Goal: Task Accomplishment & Management: Manage account settings

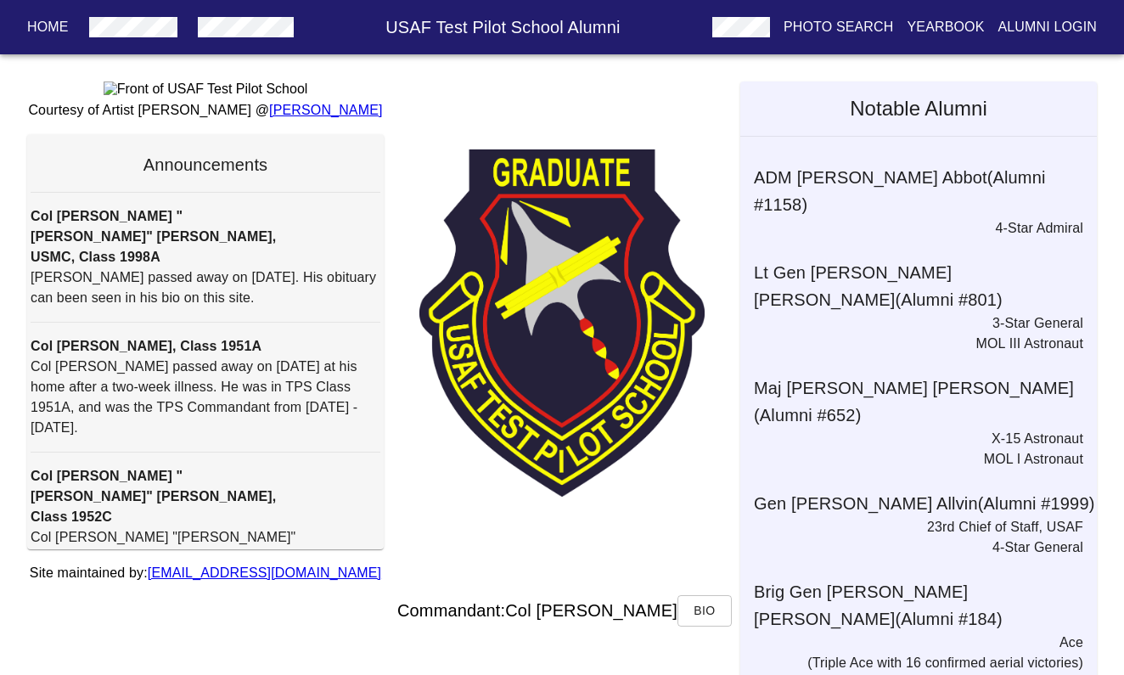
click at [1035, 31] on p "Alumni Login" at bounding box center [1047, 27] width 99 height 20
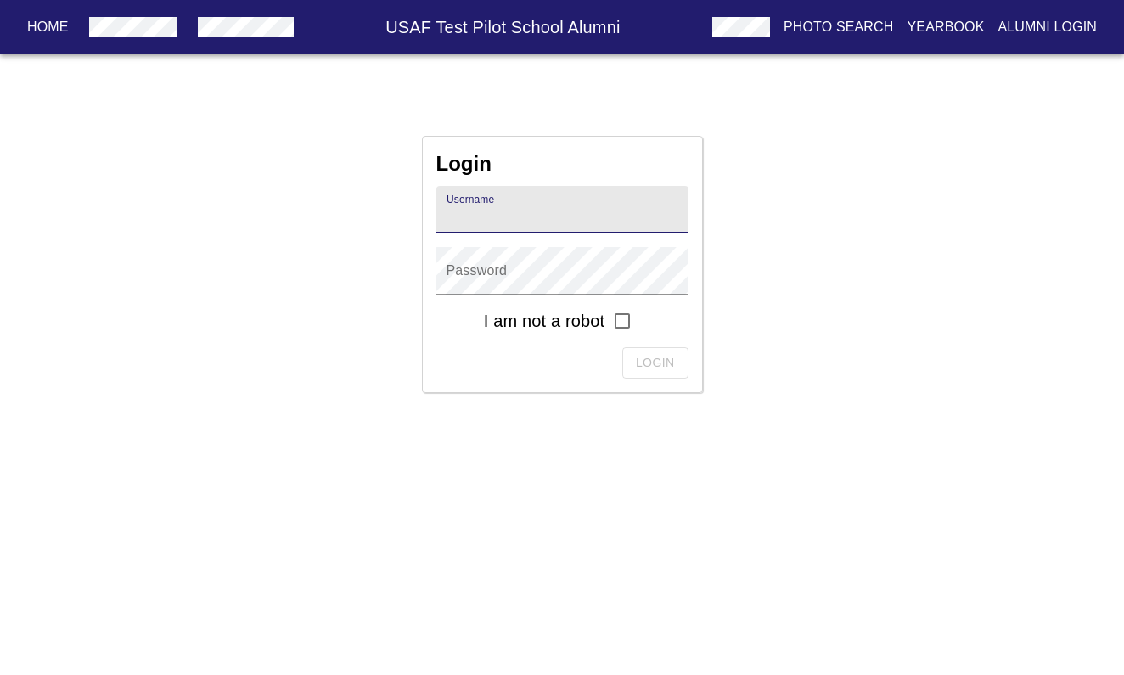
click at [592, 220] on input "text" at bounding box center [562, 210] width 252 height 48
click at [42, 38] on button "Home" at bounding box center [47, 27] width 55 height 31
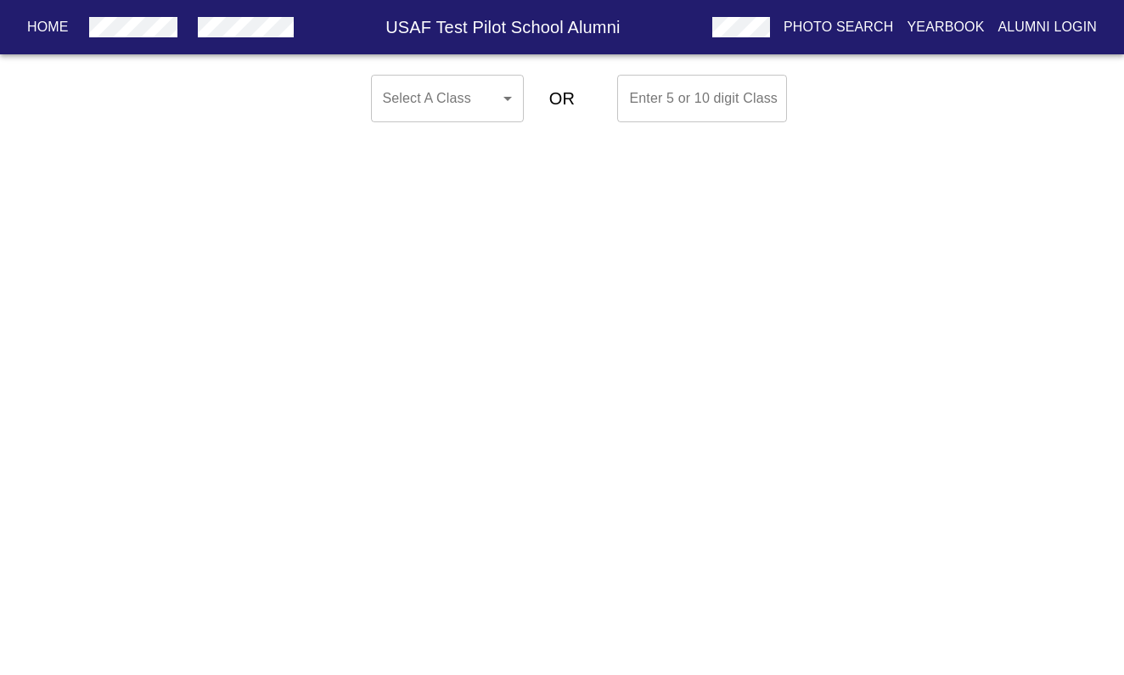
click at [506, 104] on body "Home USAF Test Pilot School Alumni Photo Search Yearbook Alumni Login Select A …" at bounding box center [562, 98] width 1124 height 61
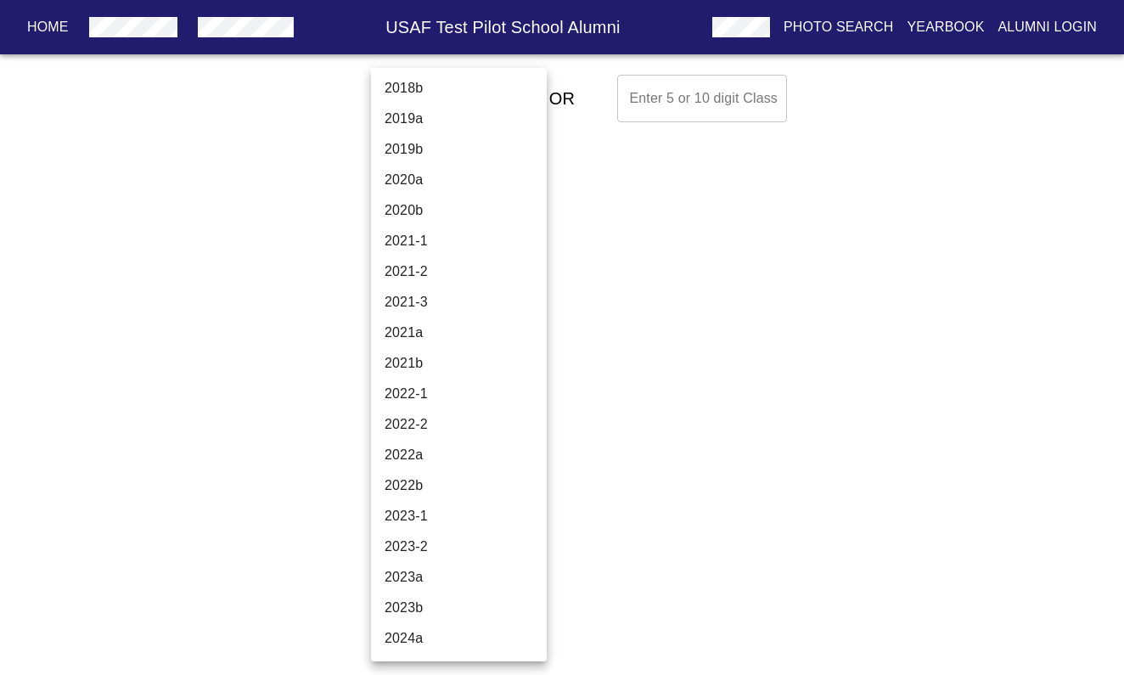
scroll to position [5587, 0]
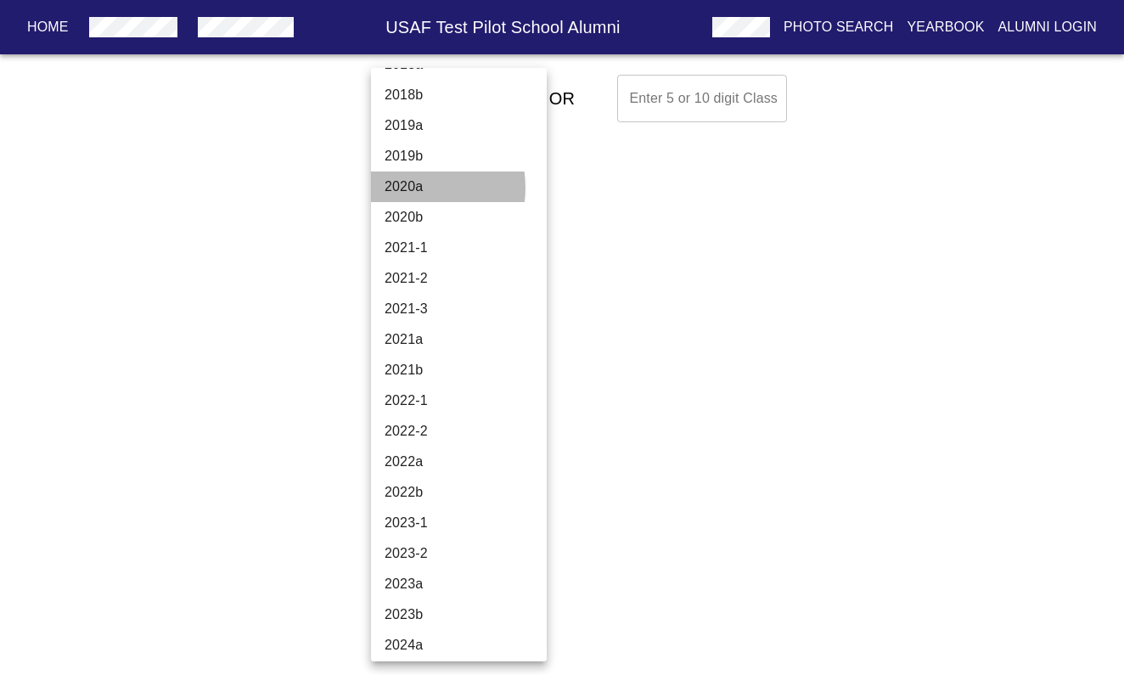
click at [405, 188] on li "2020a" at bounding box center [459, 186] width 176 height 31
type input "2020a"
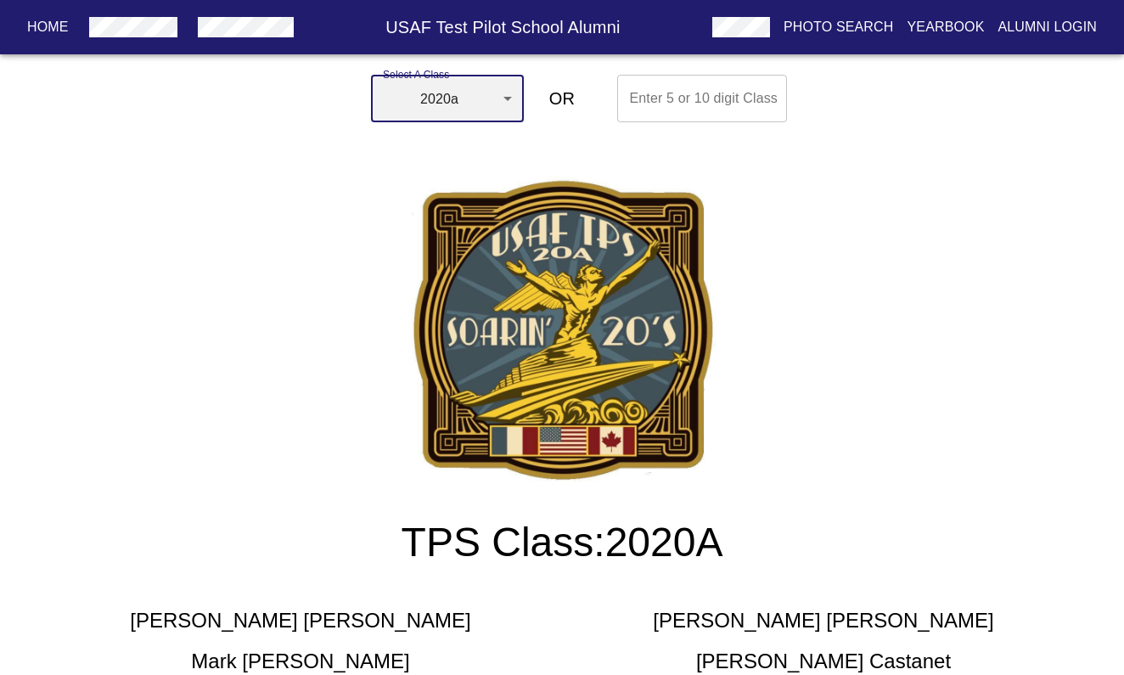
scroll to position [0, 0]
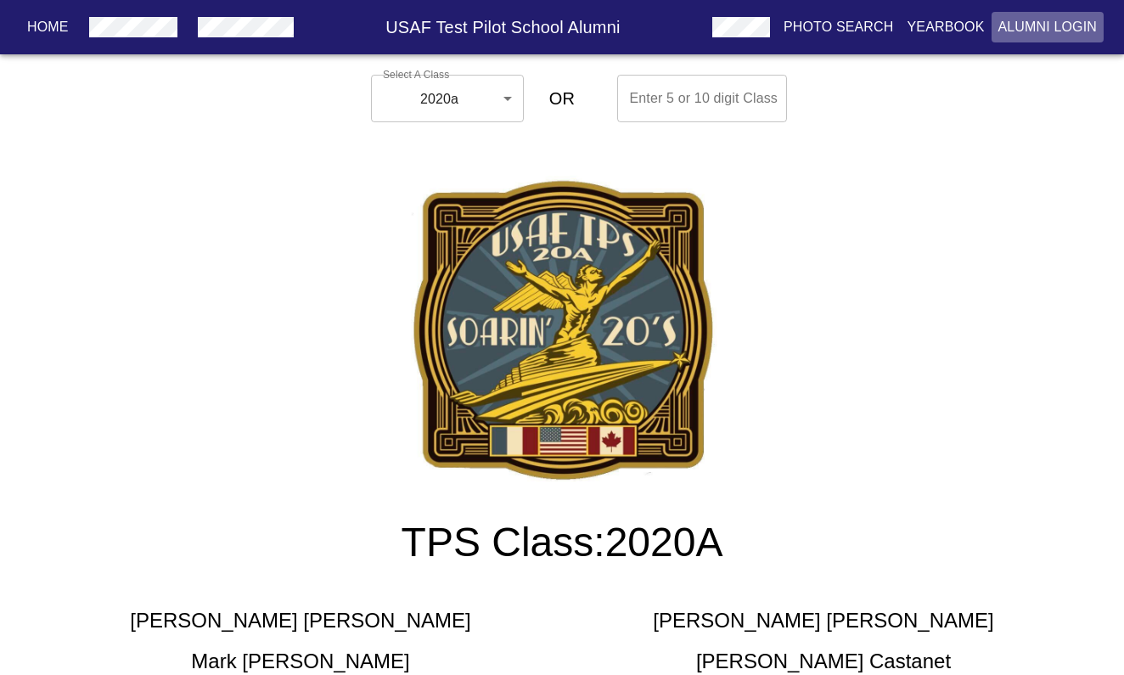
click at [1041, 31] on p "Alumni Login" at bounding box center [1047, 27] width 99 height 20
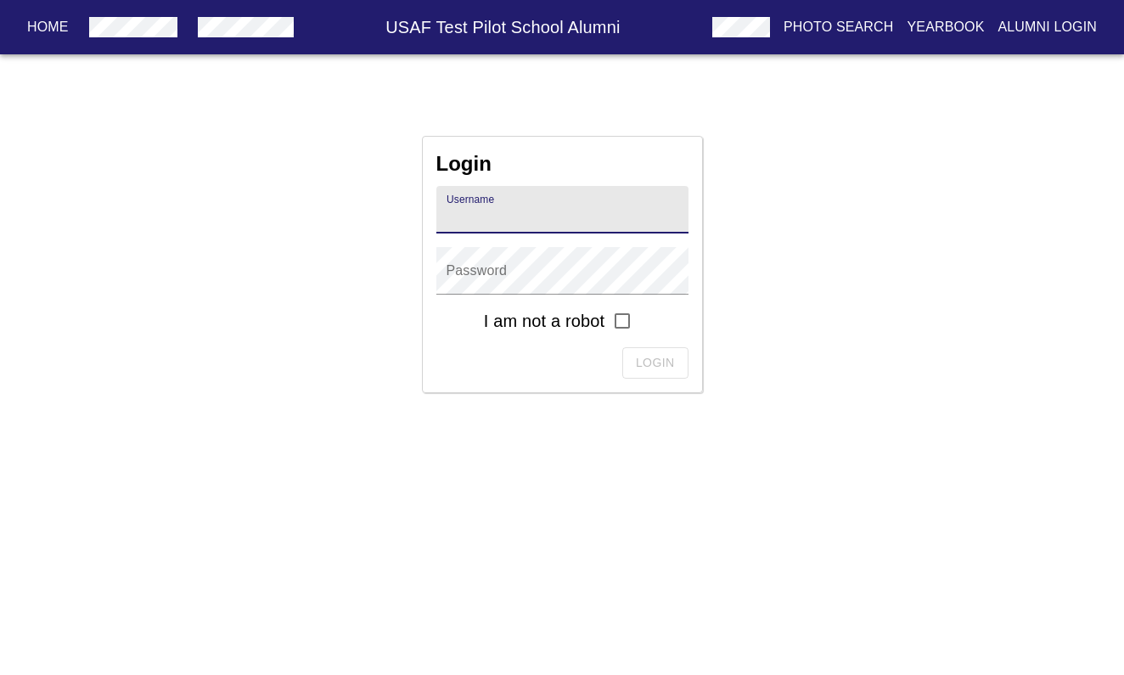
click at [576, 210] on input "text" at bounding box center [562, 210] width 252 height 48
click at [573, 208] on input "text" at bounding box center [562, 210] width 252 height 48
type input "[PERSON_NAME].[PERSON_NAME].2020a"
click at [626, 320] on input "checkbox" at bounding box center [622, 321] width 36 height 36
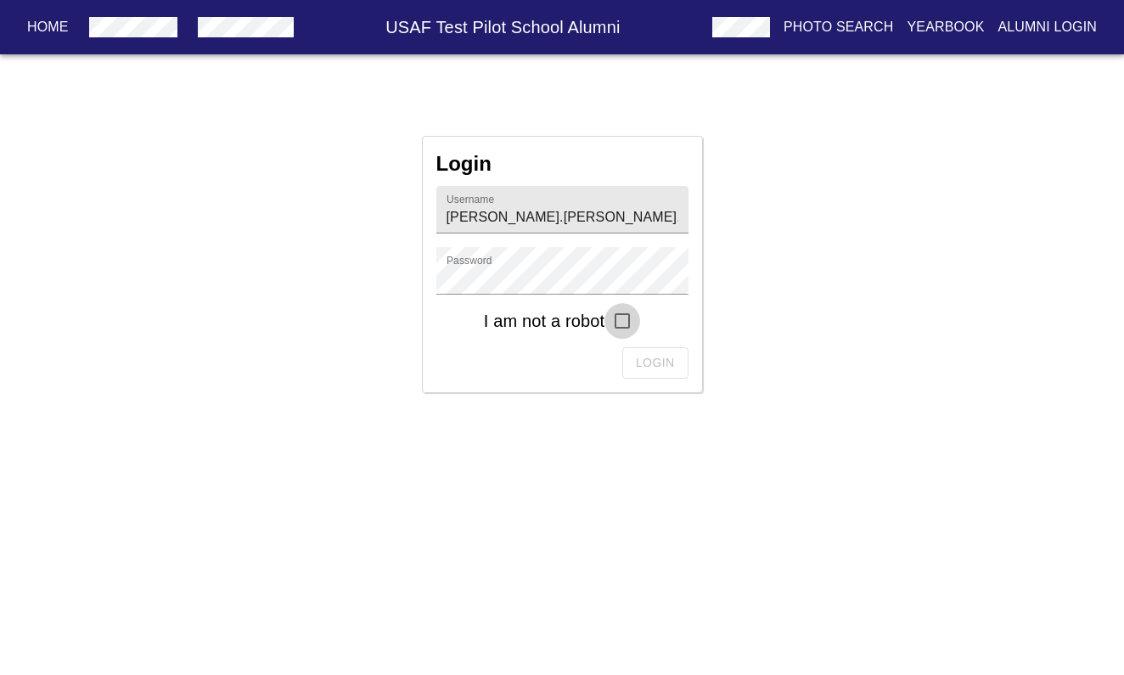
checkbox input "true"
click at [642, 364] on span "Login" at bounding box center [655, 362] width 39 height 21
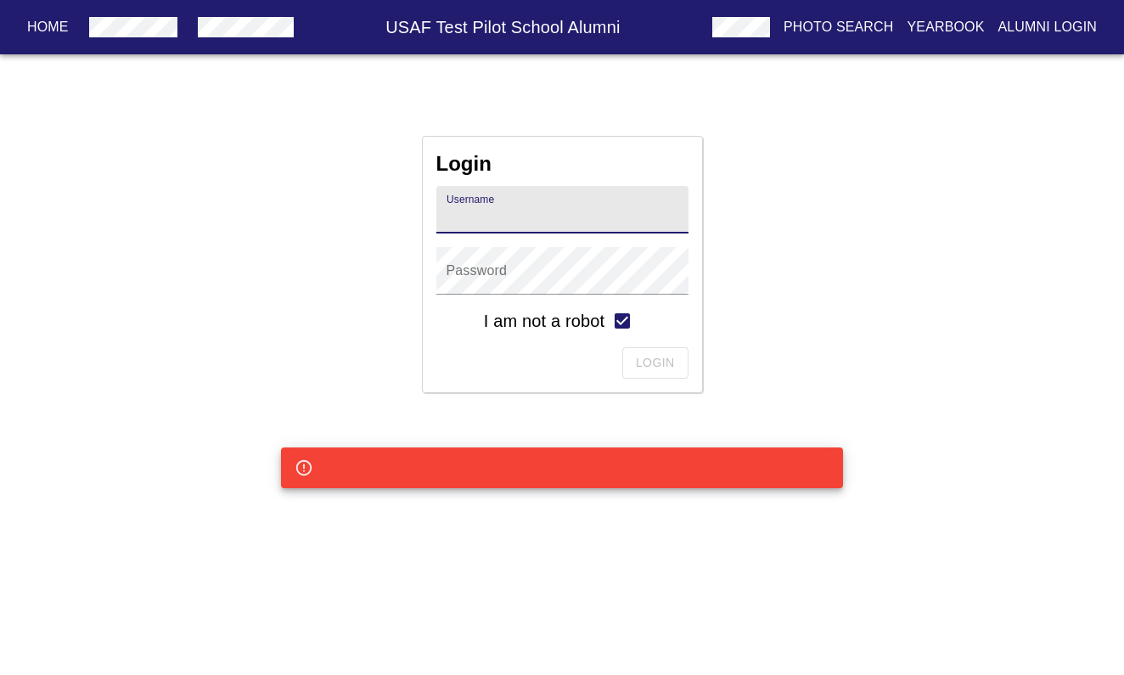
click at [554, 222] on input "text" at bounding box center [562, 210] width 252 height 48
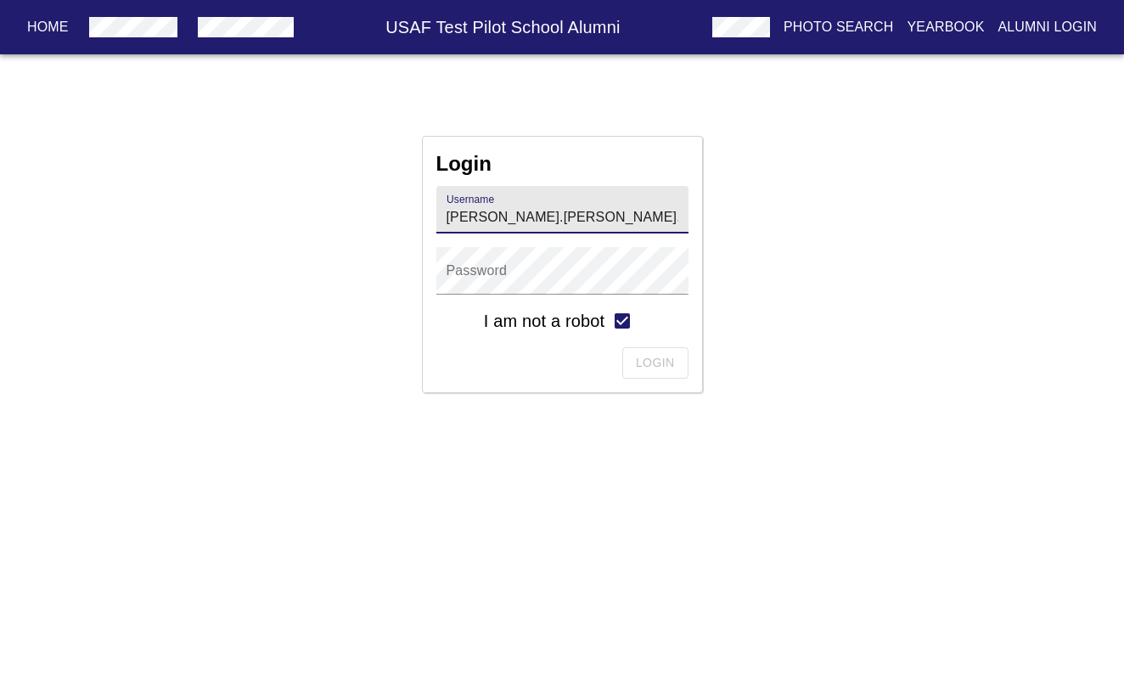
type input "[PERSON_NAME].[PERSON_NAME].2020a"
click at [667, 361] on span "Login" at bounding box center [655, 362] width 39 height 21
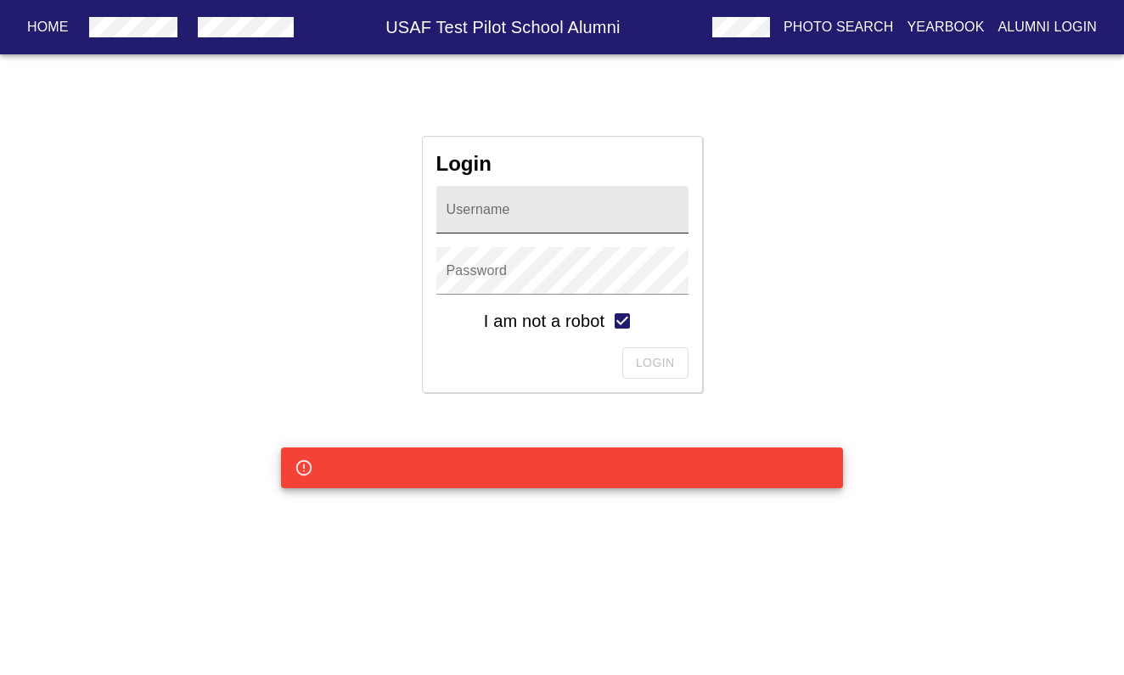
click at [559, 216] on input "text" at bounding box center [562, 210] width 252 height 48
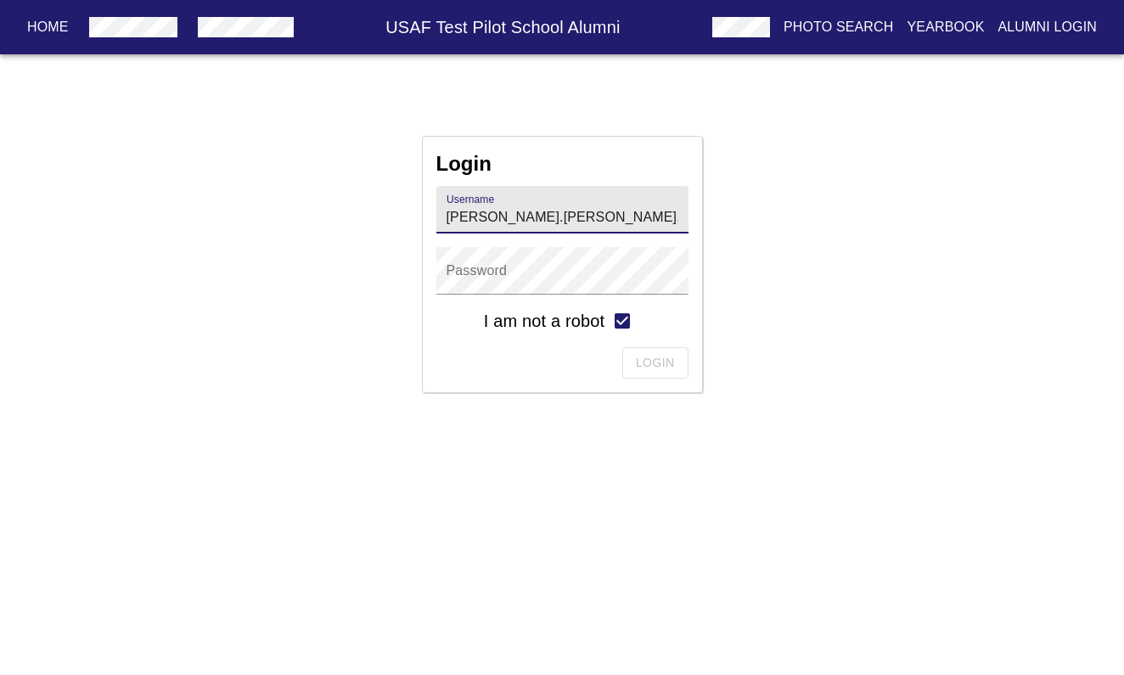
type input "[PERSON_NAME].[PERSON_NAME].2020a"
click at [659, 366] on span "Login" at bounding box center [655, 362] width 39 height 21
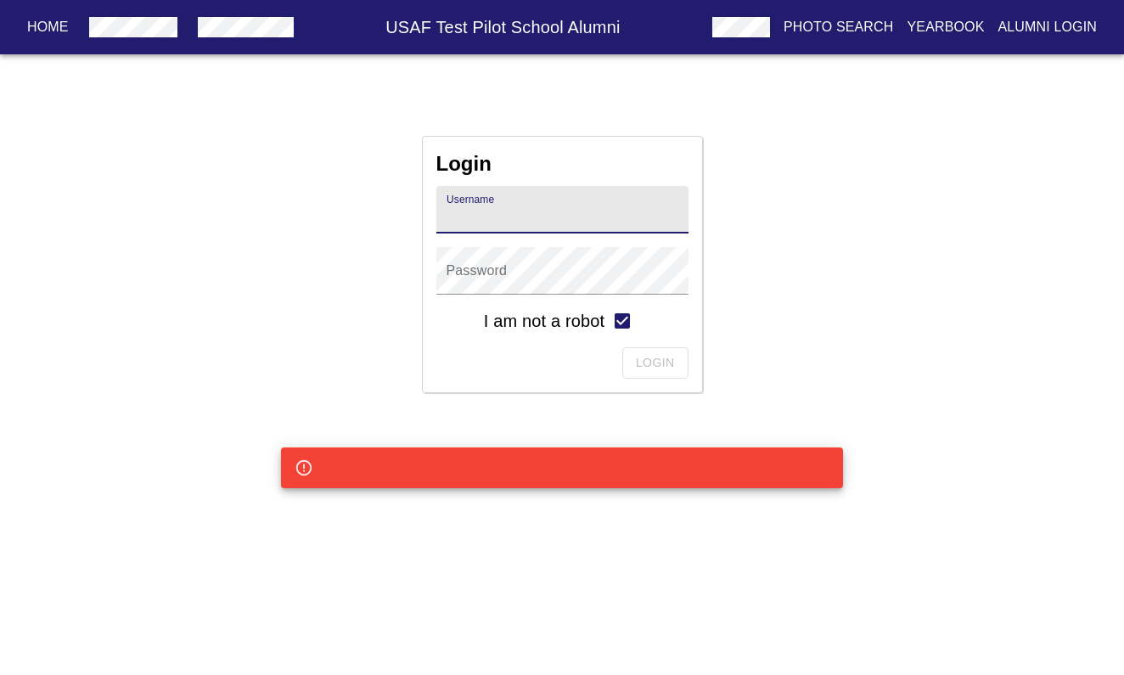
click at [564, 223] on input "text" at bounding box center [562, 210] width 252 height 48
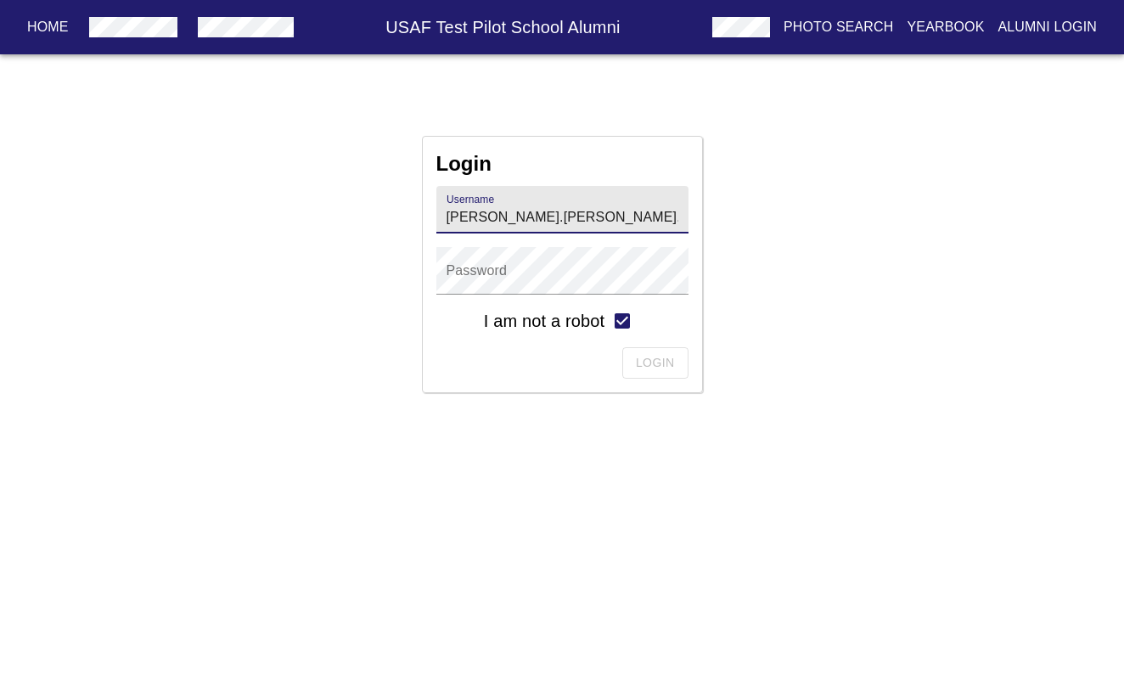
type input "[PERSON_NAME].[PERSON_NAME].2020a"
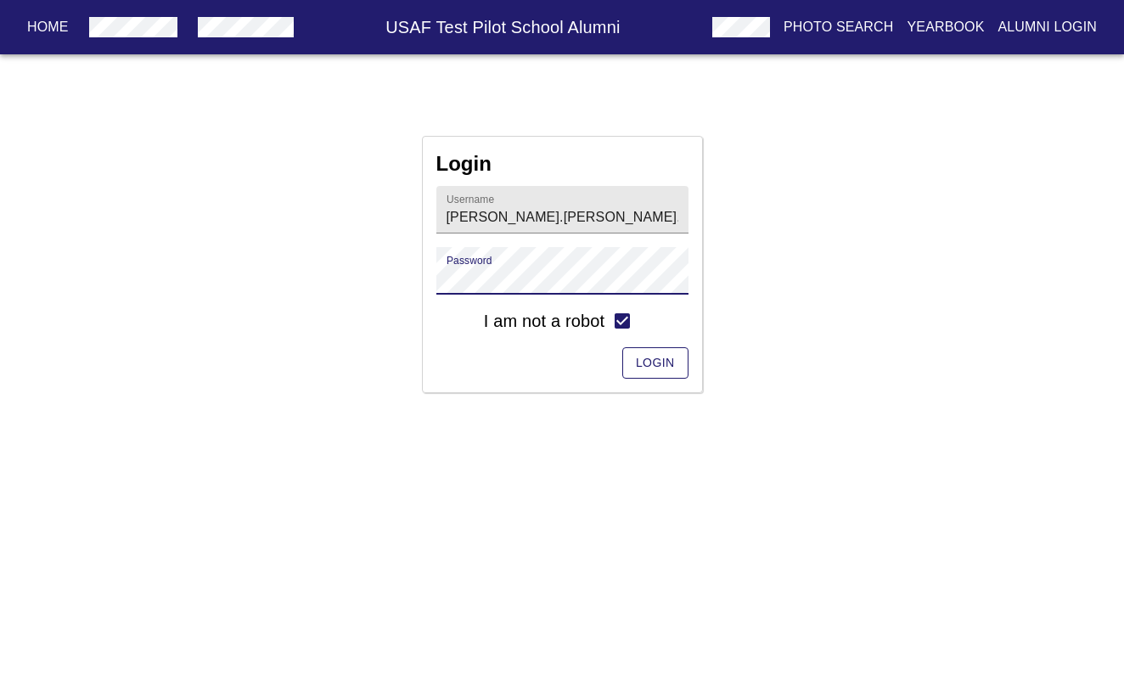
click at [650, 365] on span "Login" at bounding box center [655, 362] width 39 height 21
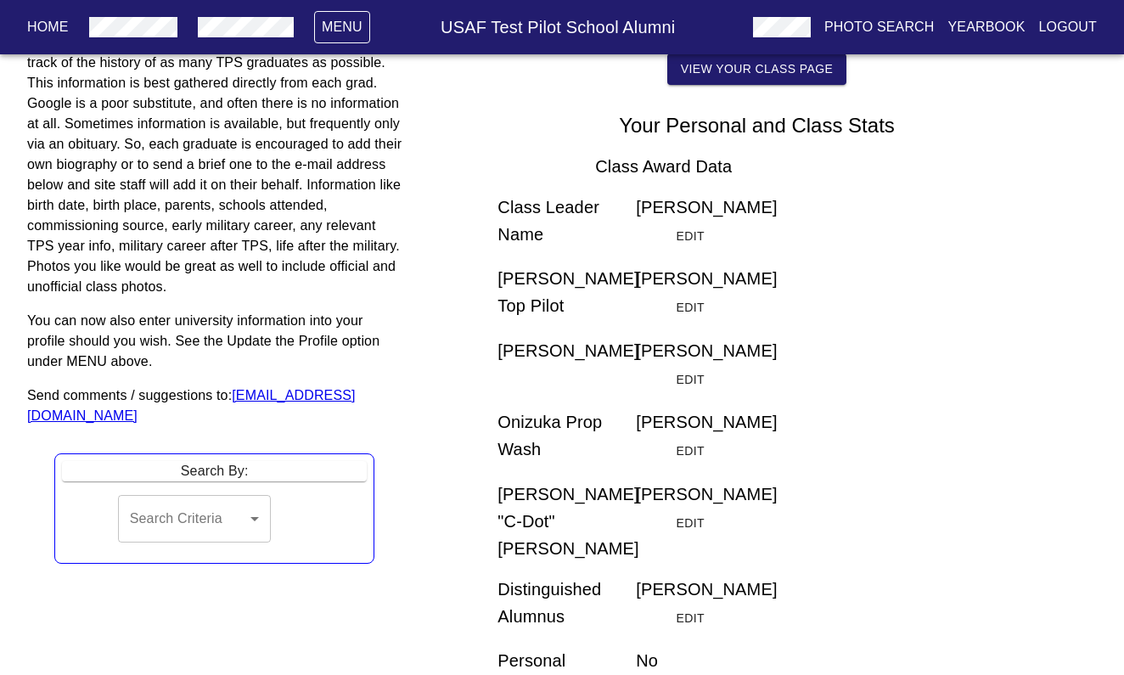
scroll to position [238, 0]
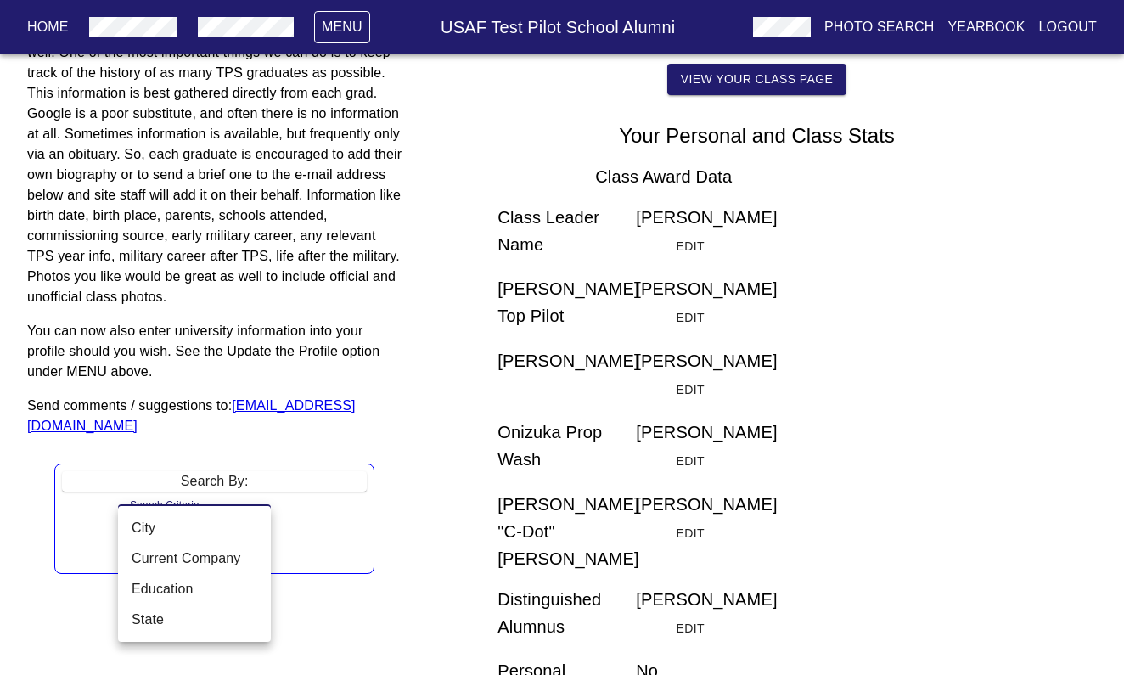
click at [255, 527] on body "Home Menu USAF Test Pilot School Alumni Photo Search Yearbook Logout Welcome to…" at bounding box center [562, 181] width 1124 height 839
click at [356, 354] on div at bounding box center [562, 337] width 1124 height 675
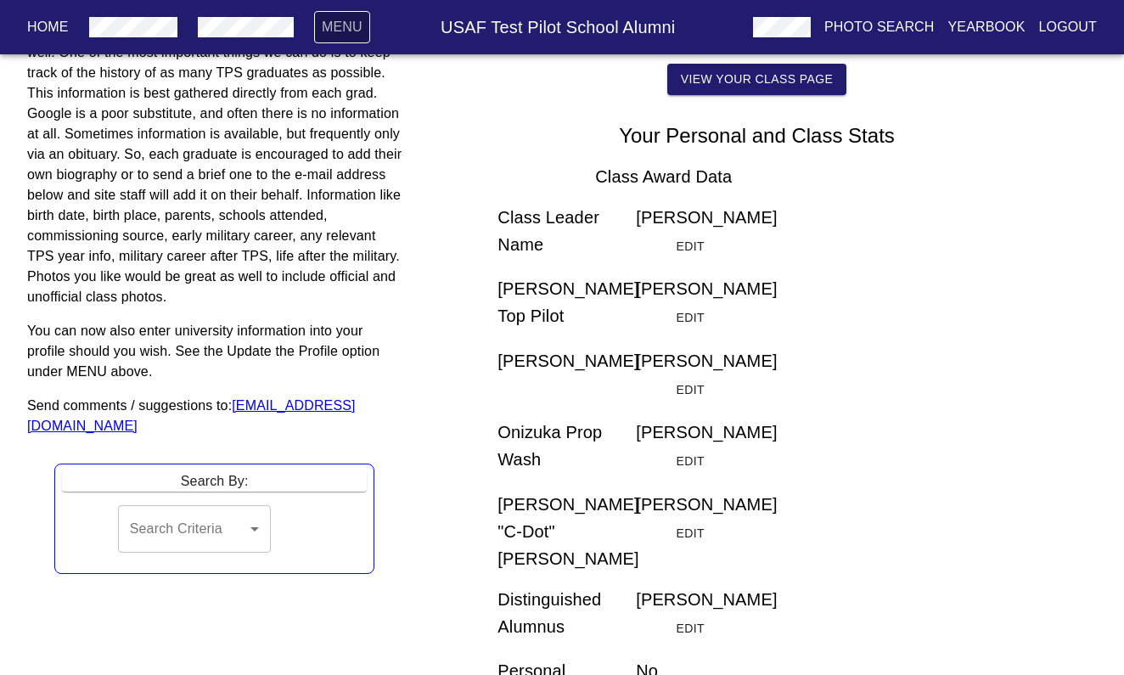
click at [339, 32] on p "Menu" at bounding box center [342, 27] width 41 height 20
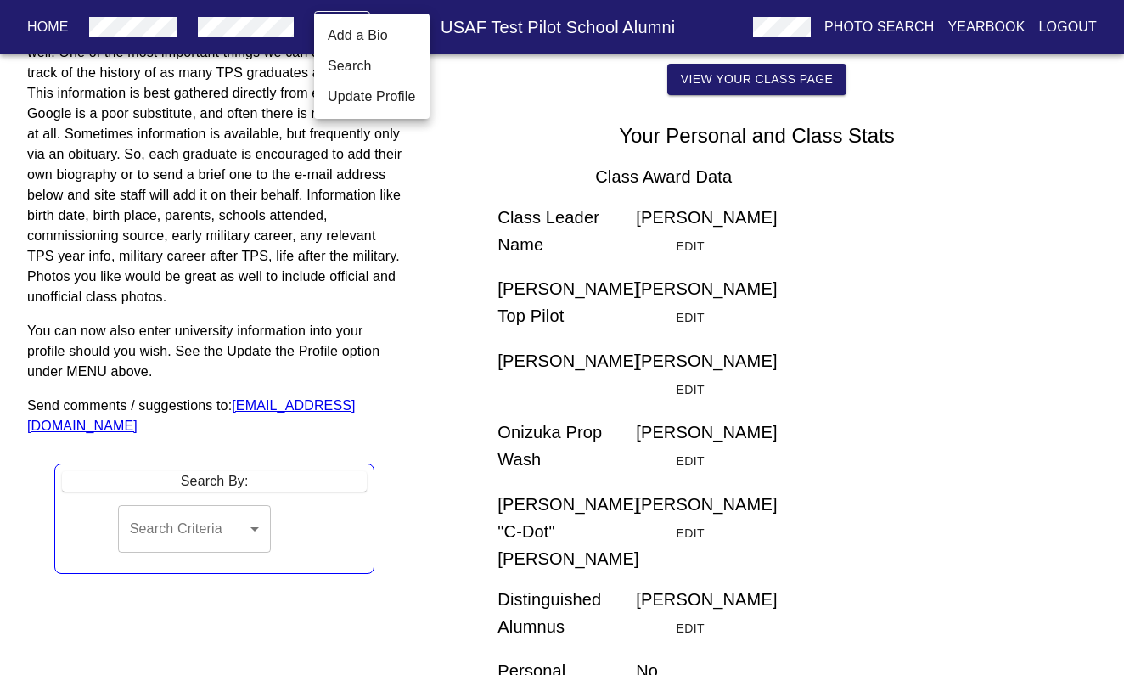
click at [369, 39] on link "Add a Bio" at bounding box center [358, 35] width 60 height 20
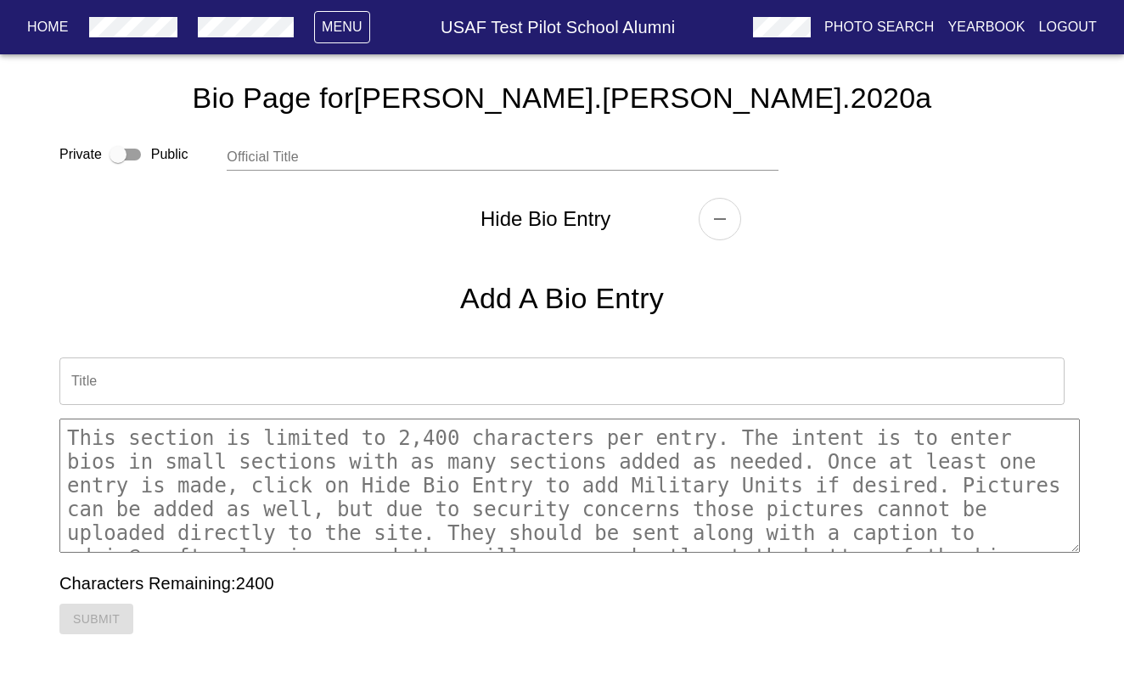
scroll to position [12, 0]
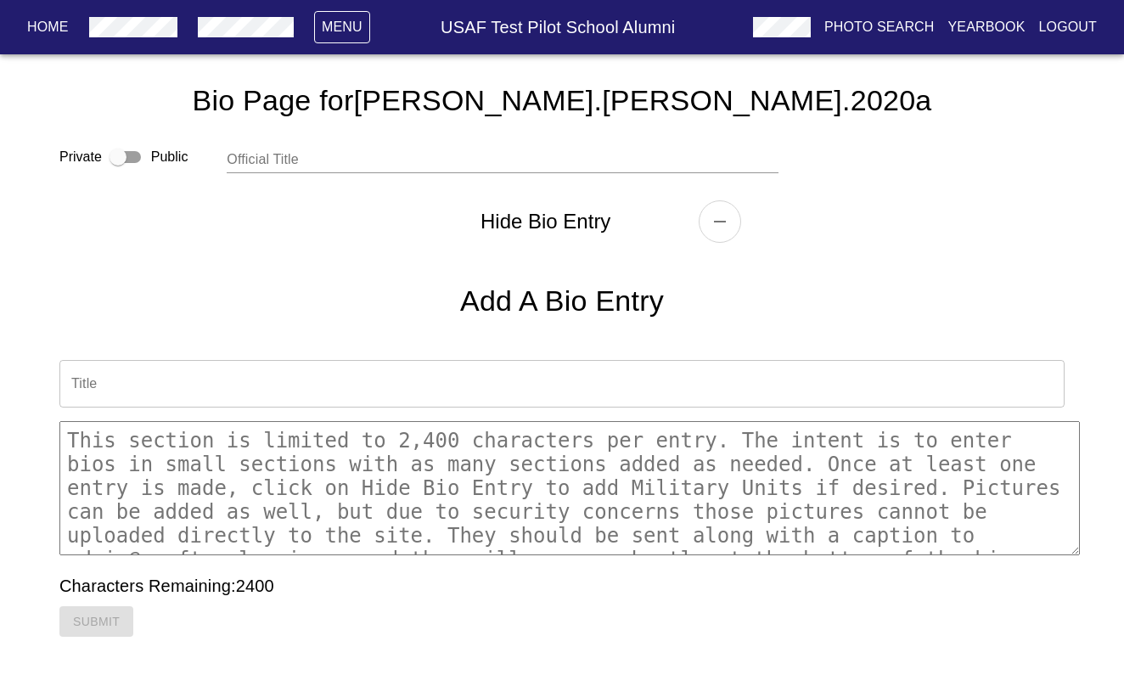
type textarea "x"
click at [351, 30] on p "Menu" at bounding box center [342, 27] width 41 height 20
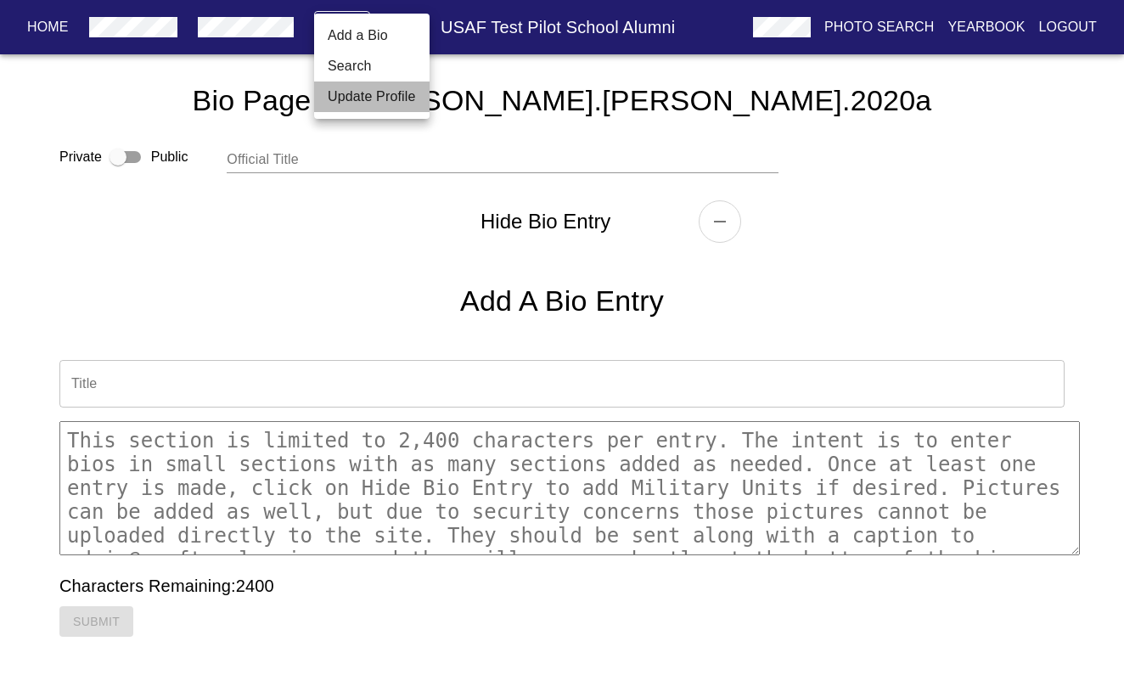
click at [351, 97] on link "Update Profile" at bounding box center [372, 97] width 88 height 20
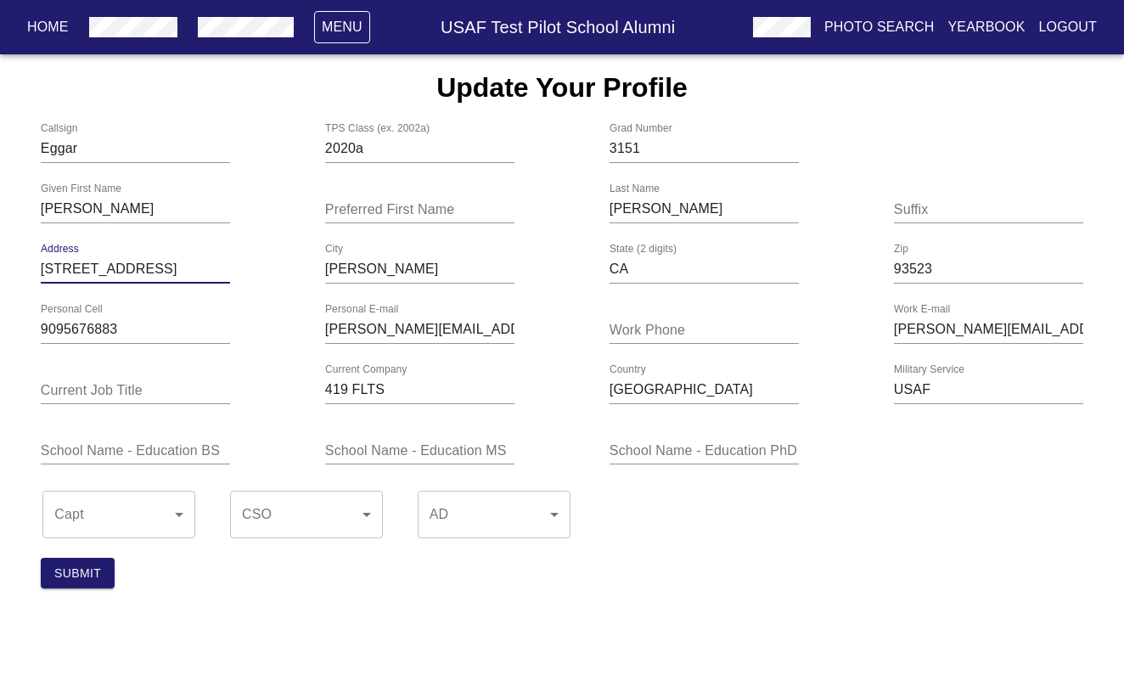
drag, startPoint x: 177, startPoint y: 268, endPoint x: -36, endPoint y: 255, distance: 213.4
type input "[STREET_ADDRESS][PERSON_NAME]"
type input "[PERSON_NAME]"
type input "[STREET_ADDRESS][PERSON_NAME]"
type input "9095676883"
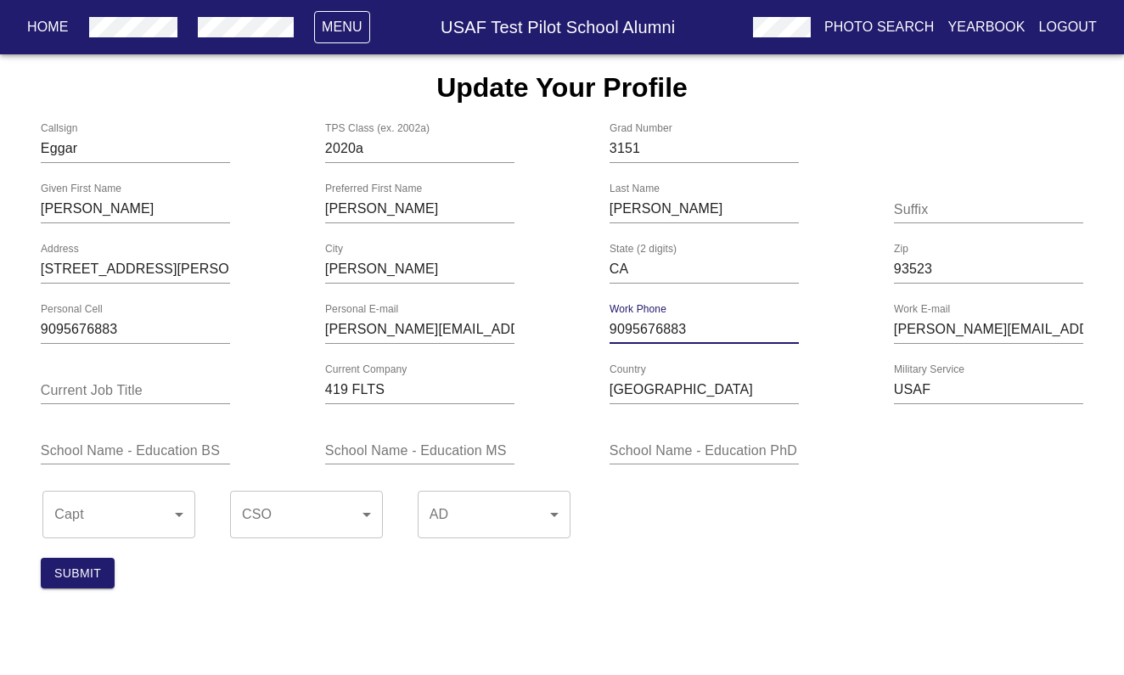
type input "[PERSON_NAME]"
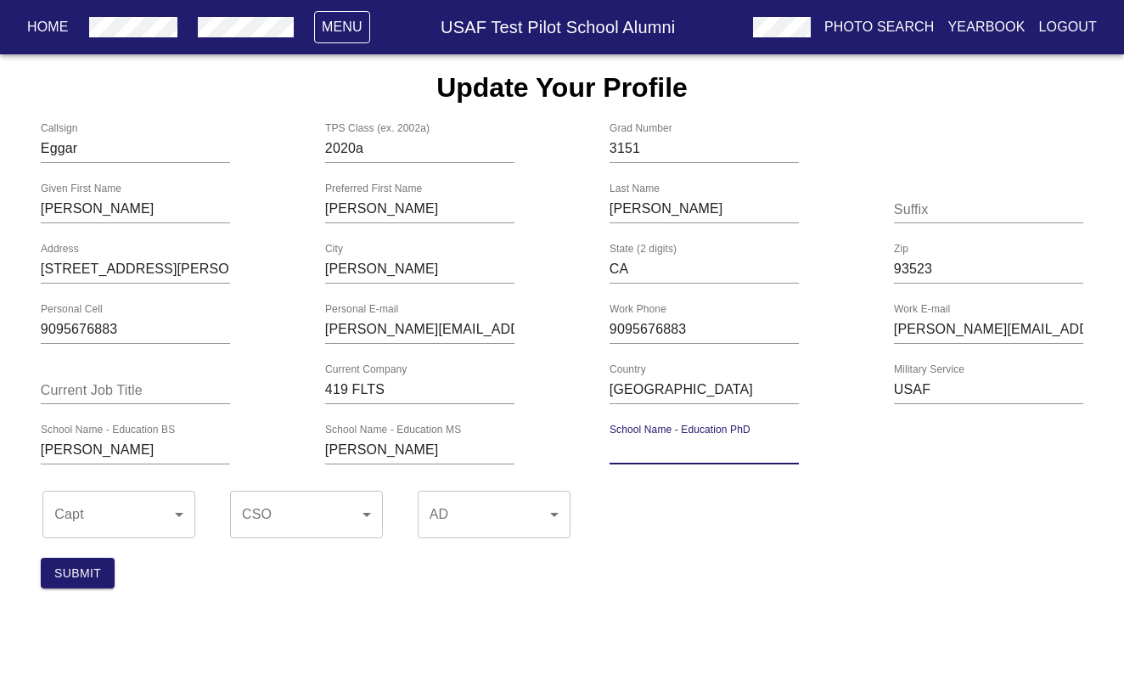
type input "[PERSON_NAME]"
drag, startPoint x: 160, startPoint y: 454, endPoint x: 23, endPoint y: 450, distance: 137.6
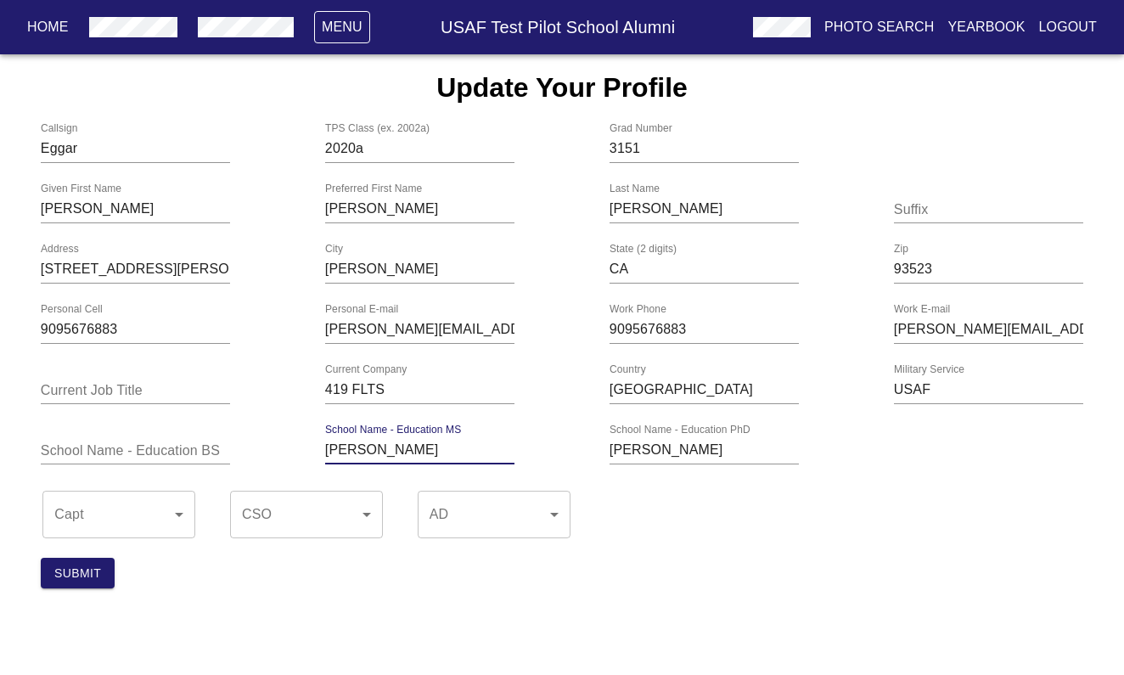
drag, startPoint x: 457, startPoint y: 452, endPoint x: 256, endPoint y: 449, distance: 200.3
drag, startPoint x: 725, startPoint y: 449, endPoint x: 463, endPoint y: 441, distance: 262.4
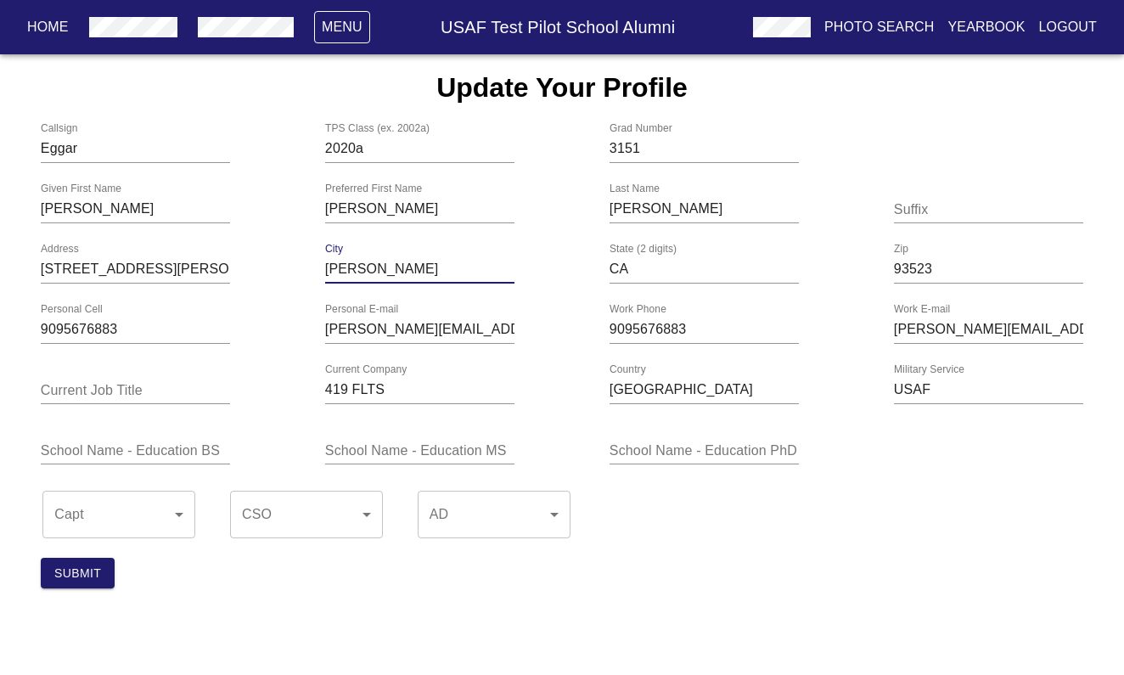
drag, startPoint x: 472, startPoint y: 259, endPoint x: 304, endPoint y: 255, distance: 168.1
drag, startPoint x: 394, startPoint y: 270, endPoint x: 274, endPoint y: 270, distance: 119.7
click at [274, 270] on div "Address [STREET_ADDRESS][PERSON_NAME]" at bounding box center [561, 263] width 1137 height 54
type input "[GEOGRAPHIC_DATA]"
drag, startPoint x: 637, startPoint y: 269, endPoint x: 553, endPoint y: 267, distance: 83.2
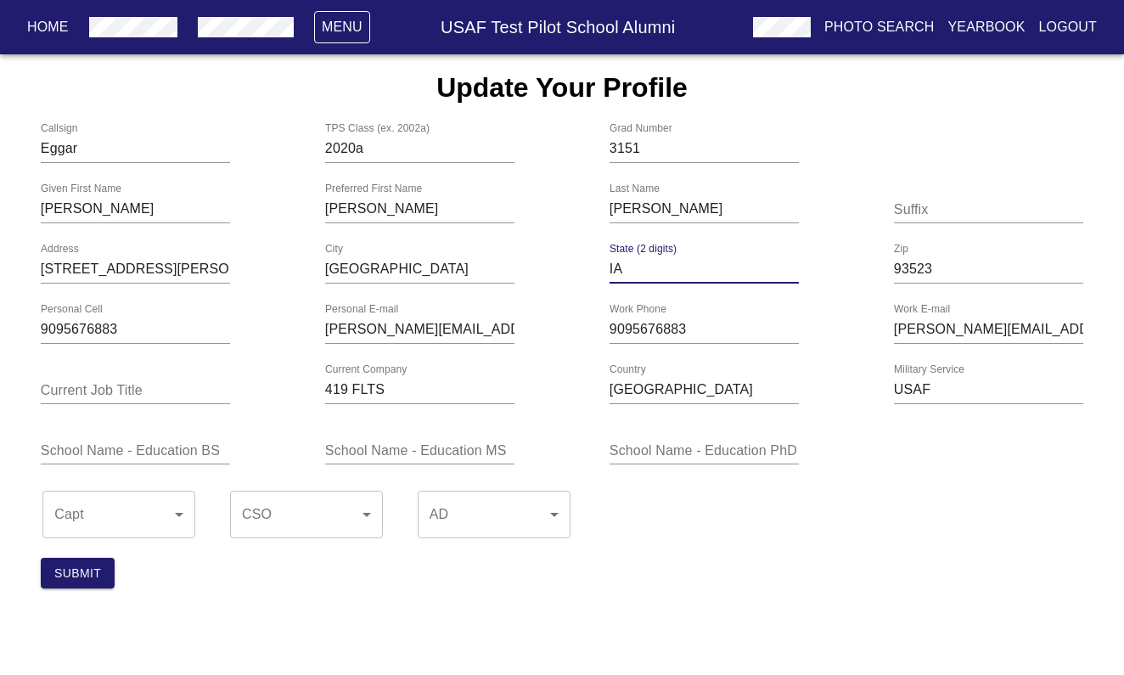
type input "IA"
drag, startPoint x: 968, startPoint y: 268, endPoint x: 815, endPoint y: 258, distance: 154.0
type input "52241"
click at [787, 441] on input "text" at bounding box center [703, 450] width 189 height 27
type input "[GEOGRAPHIC_DATA][US_STATE]"
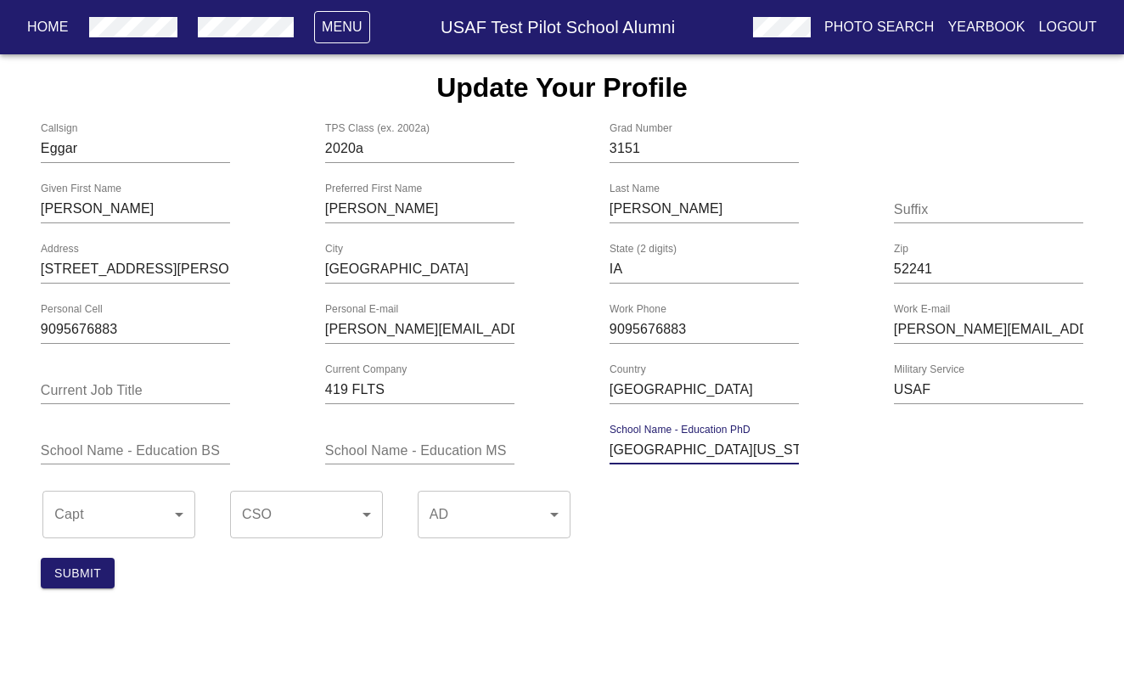
click at [357, 455] on input "text" at bounding box center [419, 450] width 189 height 27
type input "[GEOGRAPHIC_DATA][PERSON_NAME]; Air Force Institute of Technology"
click at [131, 455] on input "text" at bounding box center [135, 450] width 189 height 27
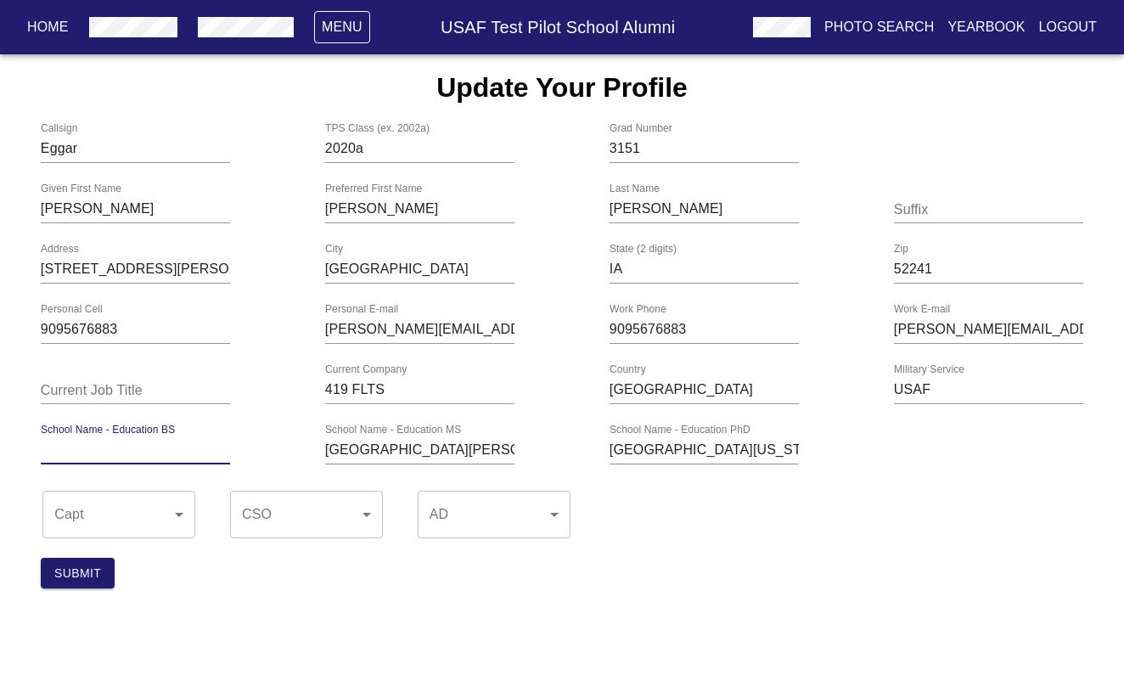
click at [181, 510] on body "Home Menu USAF Test Pilot School Alumni Photo Search Yearbook Logout Update You…" at bounding box center [562, 327] width 1124 height 547
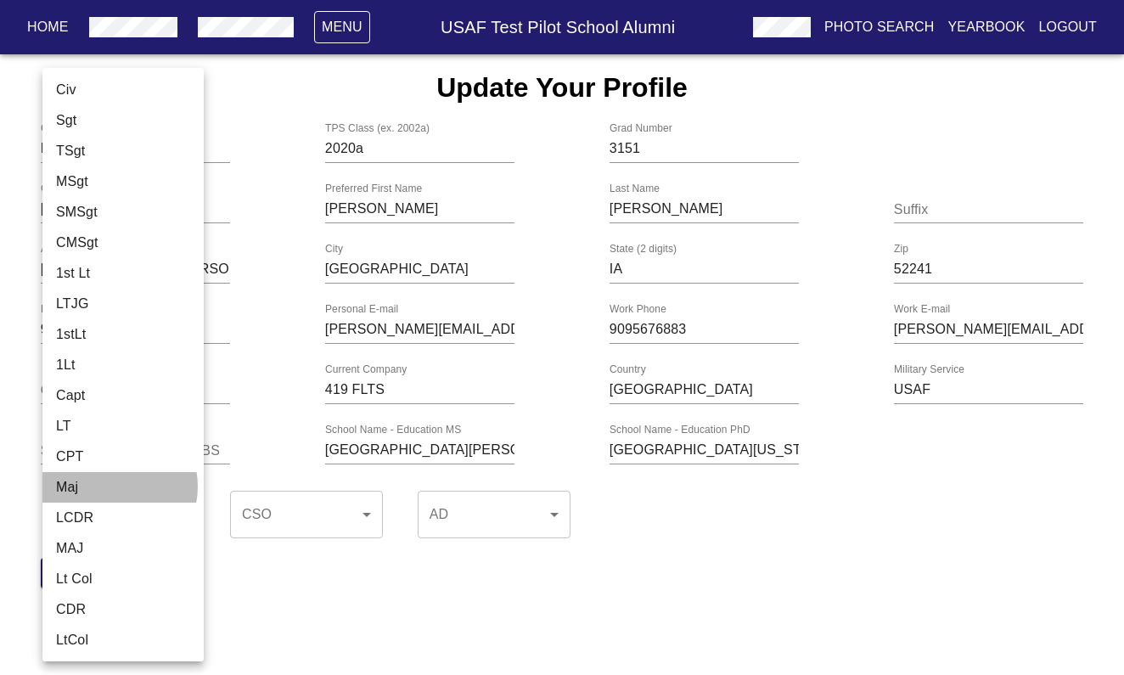
click at [112, 486] on li "Maj" at bounding box center [122, 487] width 161 height 31
type input "Maj"
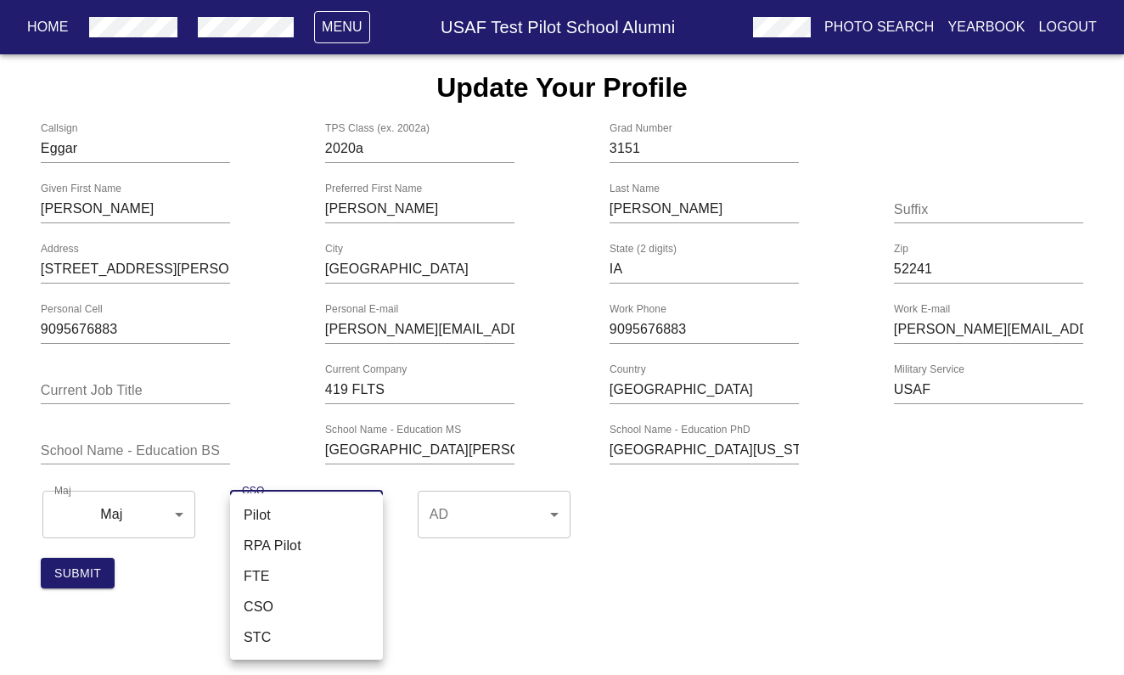
click at [368, 509] on body "Home Menu USAF Test Pilot School Alumni Photo Search Yearbook Logout Update You…" at bounding box center [562, 327] width 1124 height 547
click at [332, 594] on li "CSO" at bounding box center [306, 607] width 153 height 31
type input "CSO"
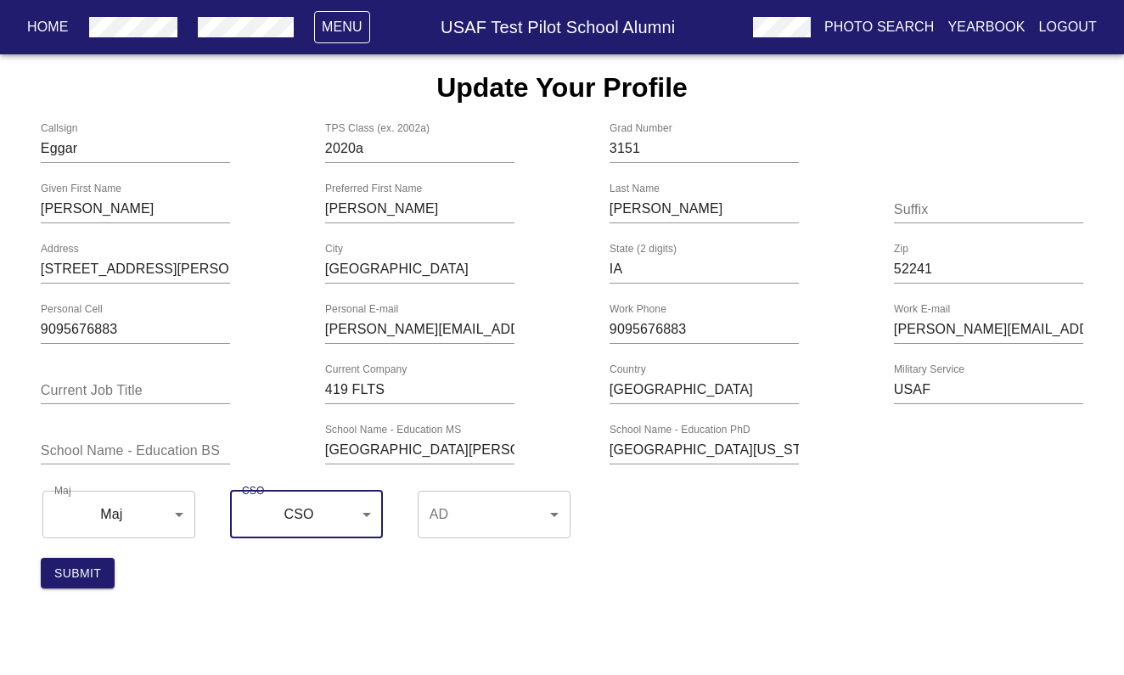
click at [564, 515] on body "Home Menu USAF Test Pilot School Alumni Photo Search Yearbook Logout Update You…" at bounding box center [562, 327] width 1124 height 547
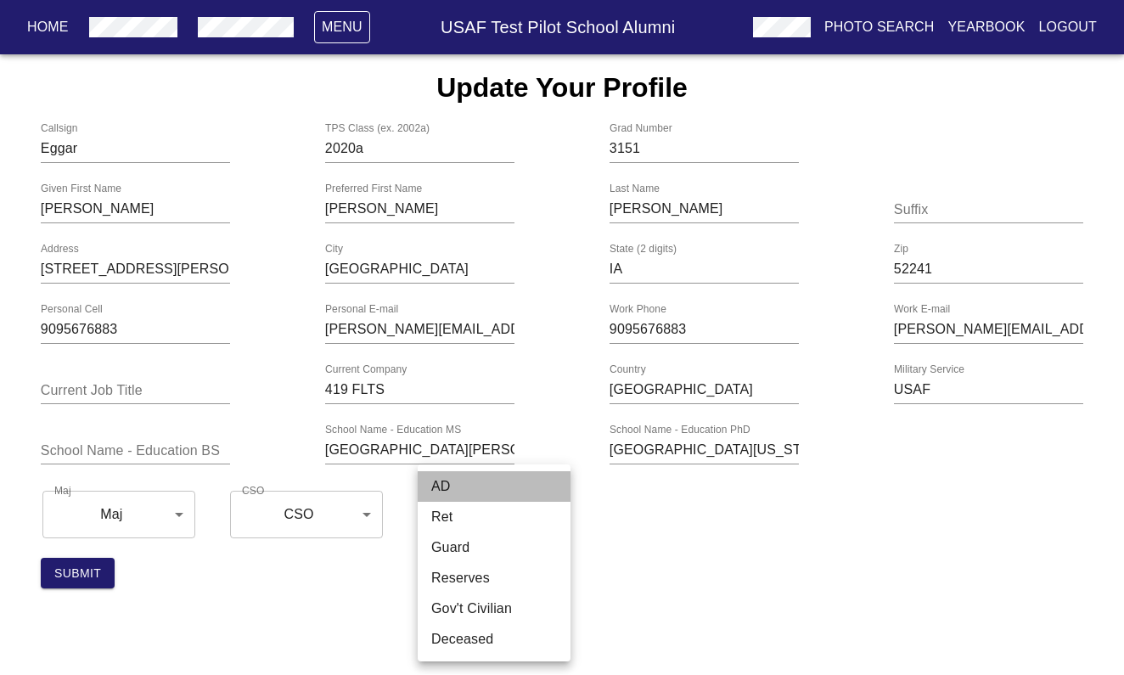
click at [546, 481] on li "AD" at bounding box center [494, 486] width 153 height 31
type input "AD"
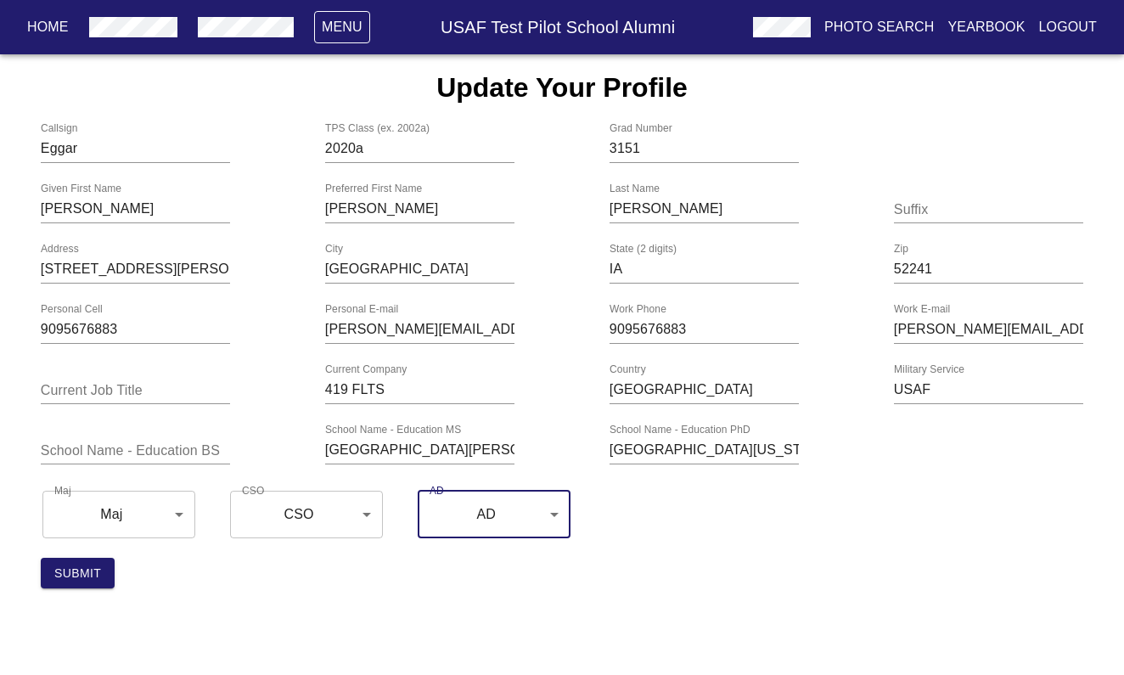
click at [121, 445] on input "text" at bounding box center [135, 450] width 189 height 27
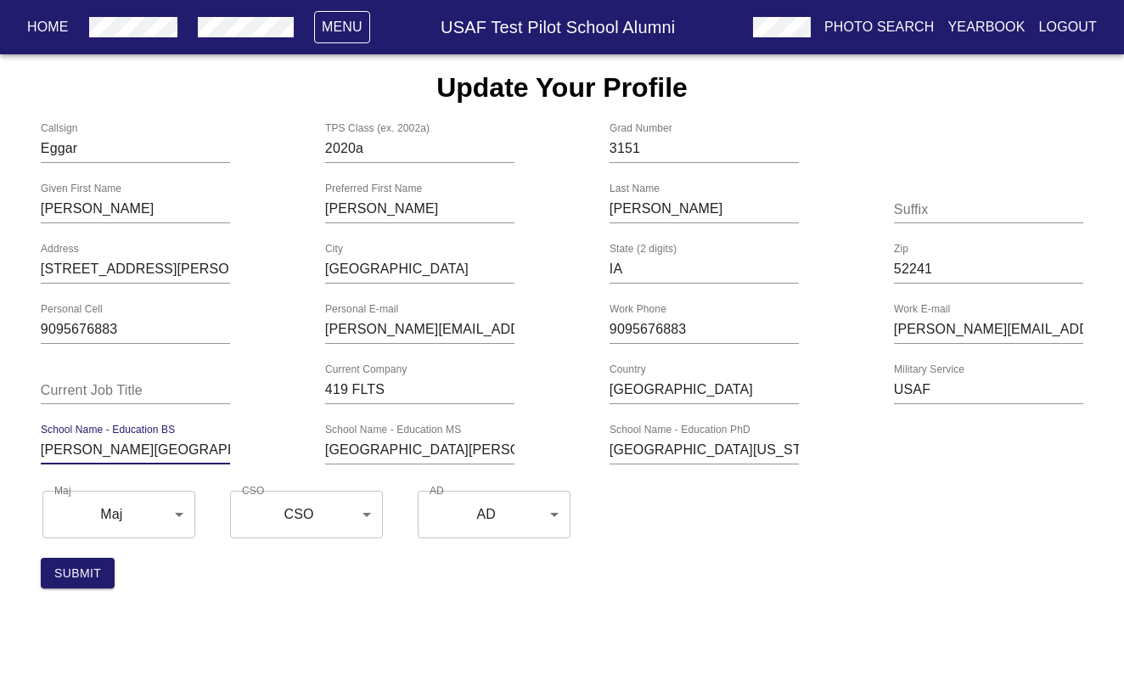
click at [55, 456] on input "[PERSON_NAME][GEOGRAPHIC_DATA][PERSON_NAME]; [GEOGRAPHIC_DATA]" at bounding box center [135, 450] width 189 height 27
type input "[PERSON_NAME][GEOGRAPHIC_DATA][PERSON_NAME]; [GEOGRAPHIC_DATA]"
type input "PhD Student"
click at [70, 572] on span "Submit" at bounding box center [77, 573] width 47 height 21
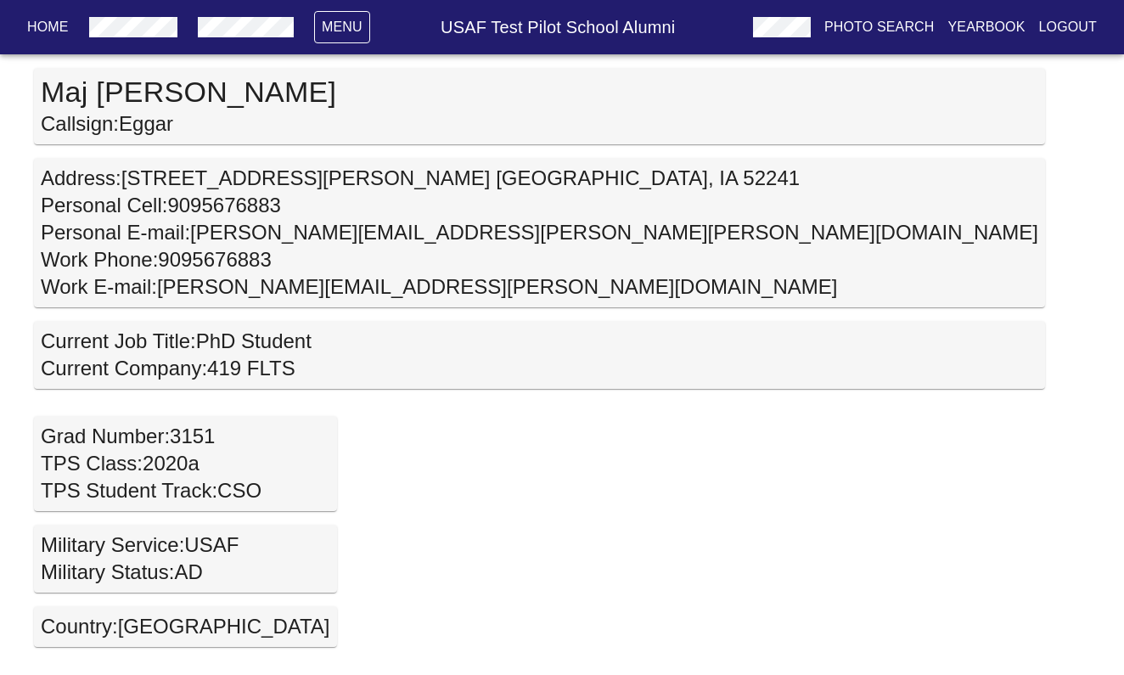
scroll to position [0, 7]
click at [349, 29] on p "Menu" at bounding box center [342, 27] width 41 height 20
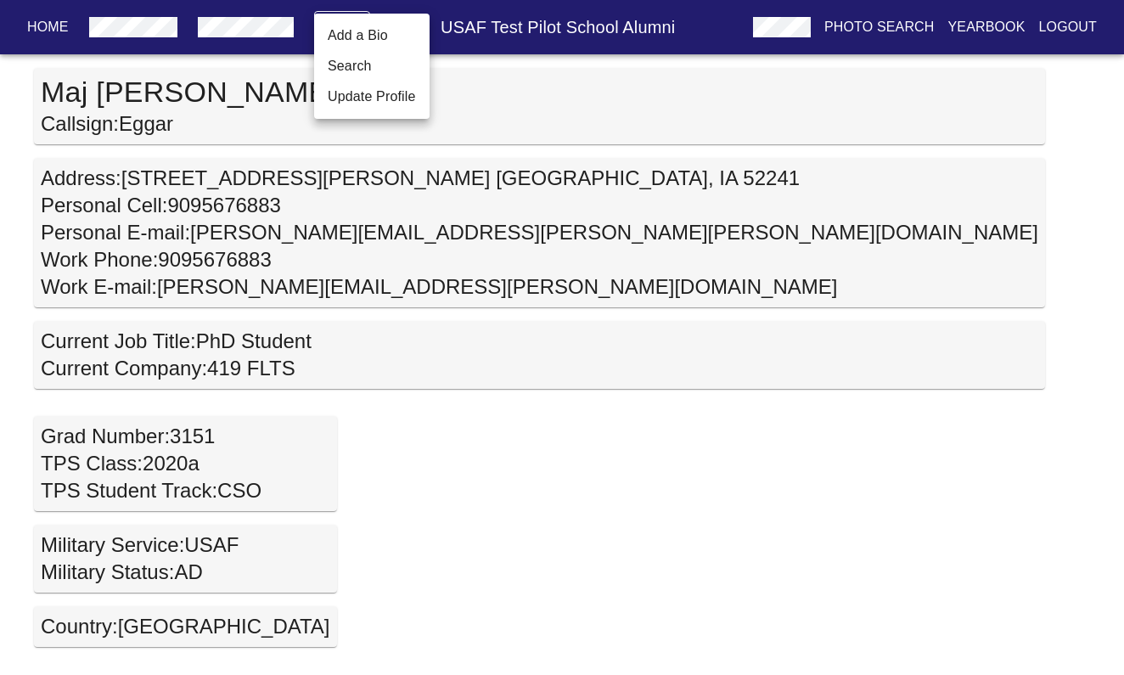
click at [344, 97] on link "Update Profile" at bounding box center [372, 97] width 88 height 20
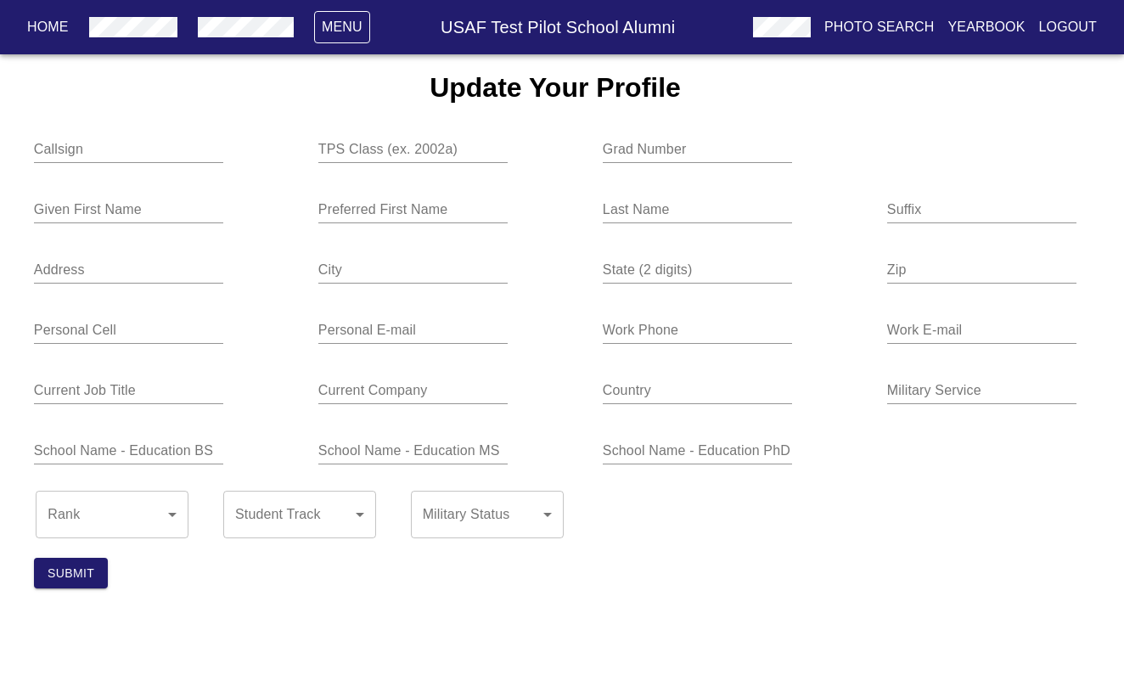
type input "Eggar"
type input "2020a"
type input "3151"
type input "[PERSON_NAME]"
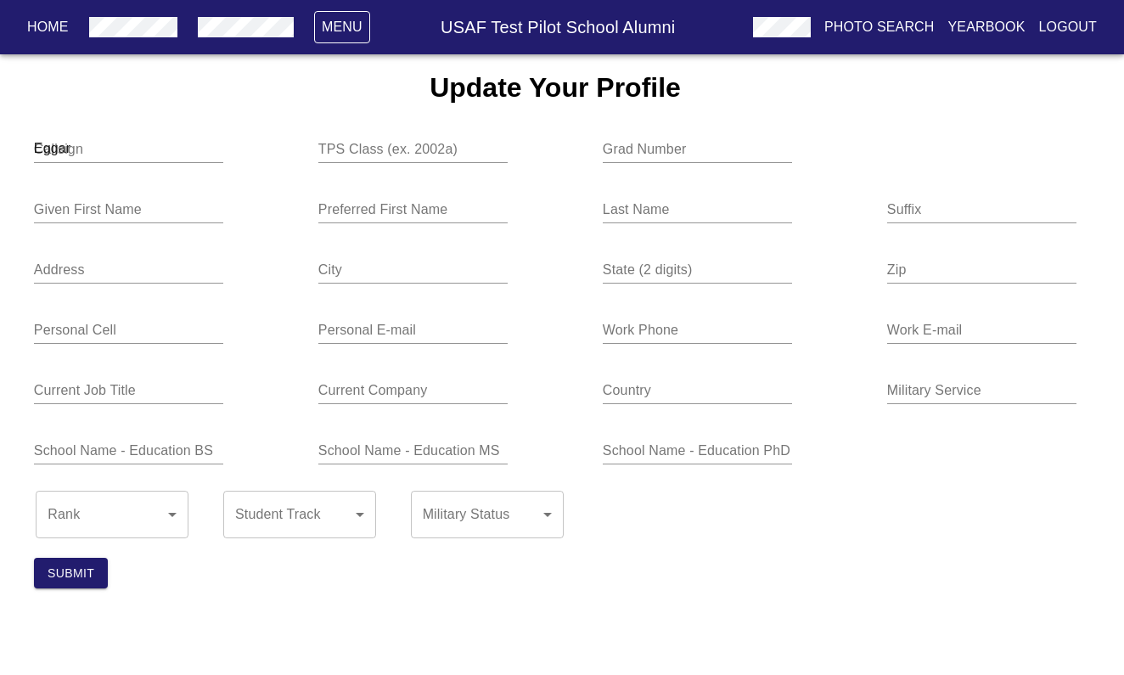
type input "[PERSON_NAME]"
type input "[STREET_ADDRESS][PERSON_NAME]"
type input "[GEOGRAPHIC_DATA]"
type input "IA"
type input "52241"
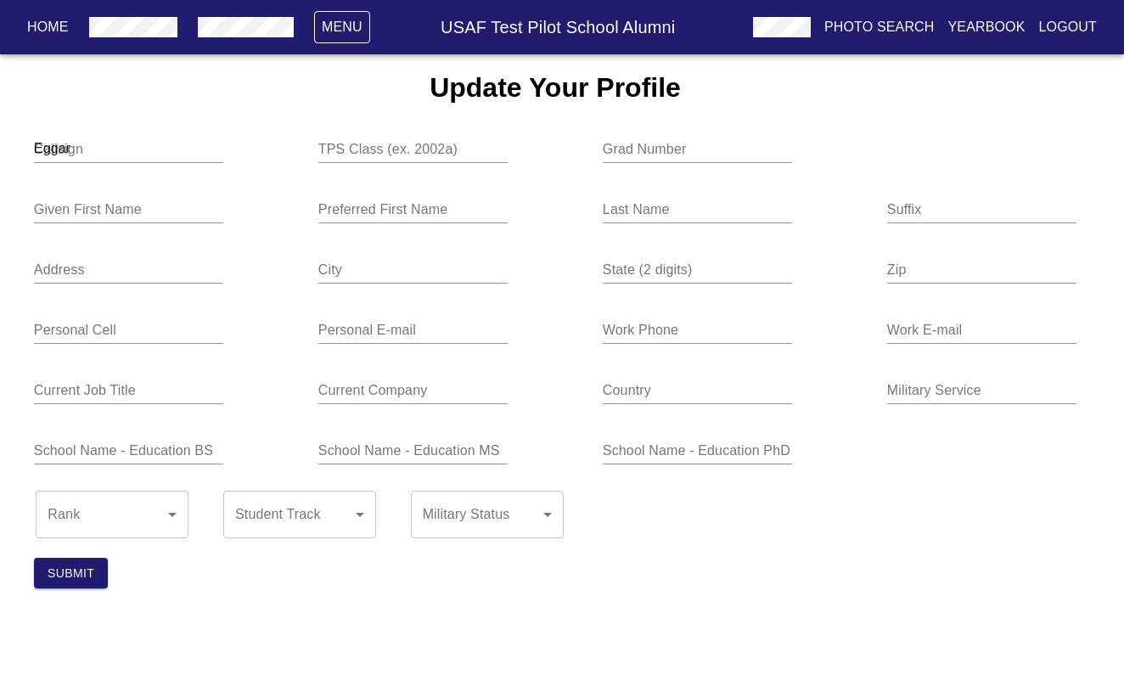
type input "9095676883"
type input "[PERSON_NAME][EMAIL_ADDRESS][PERSON_NAME][PERSON_NAME][DOMAIN_NAME]"
type input "9095676883"
type input "[PERSON_NAME][EMAIL_ADDRESS][PERSON_NAME][DOMAIN_NAME]"
type input "PhD Student"
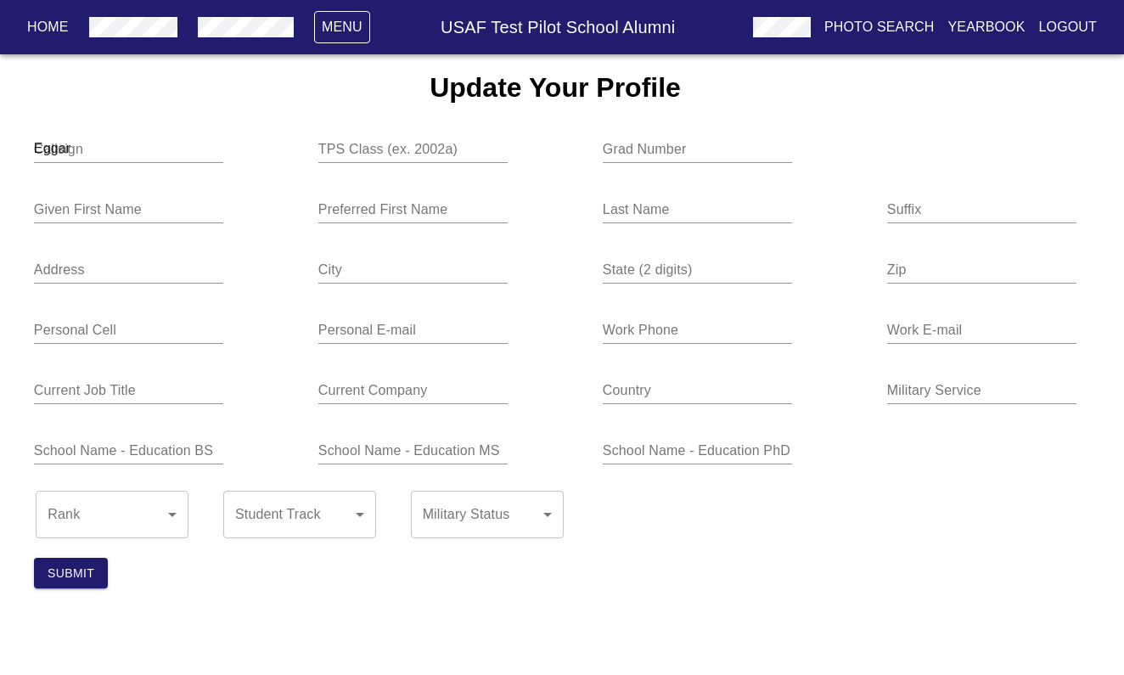
type input "419 FLTS"
type input "[GEOGRAPHIC_DATA]"
type input "USAF"
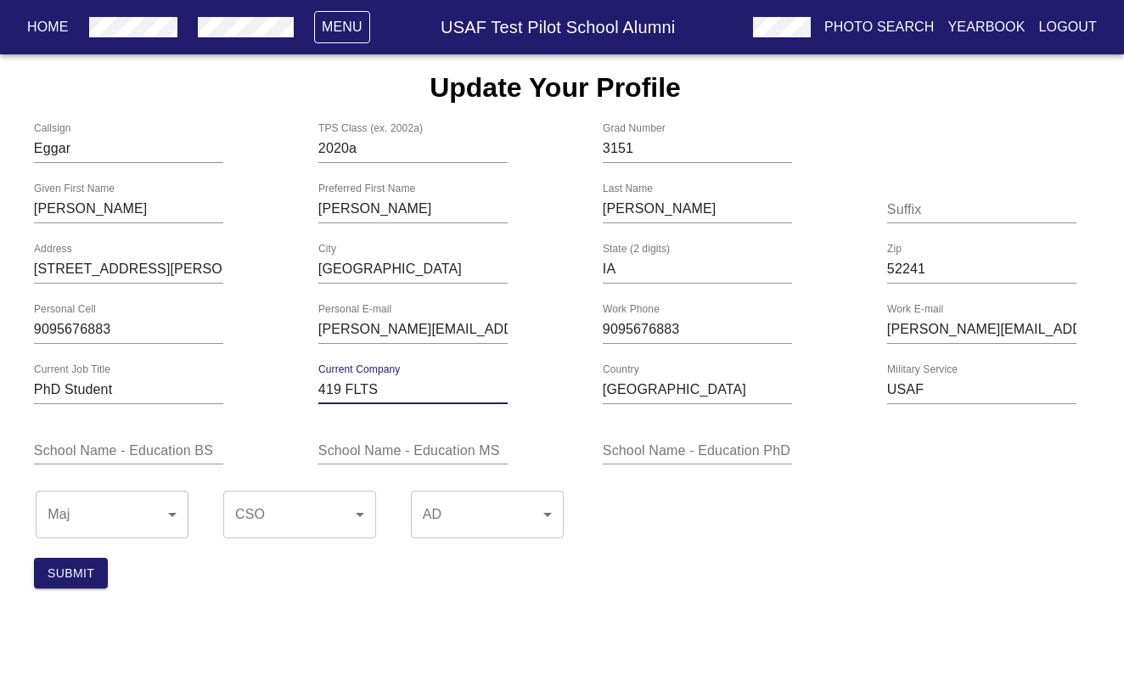
drag, startPoint x: 396, startPoint y: 394, endPoint x: 279, endPoint y: 390, distance: 116.3
click at [319, 394] on input "[GEOGRAPHIC_DATA][US_STATE]" at bounding box center [412, 390] width 189 height 27
click at [441, 393] on input "[GEOGRAPHIC_DATA][US_STATE]" at bounding box center [412, 390] width 189 height 27
type input "[GEOGRAPHIC_DATA][US_STATE]"
click at [63, 577] on span "Submit" at bounding box center [71, 573] width 47 height 21
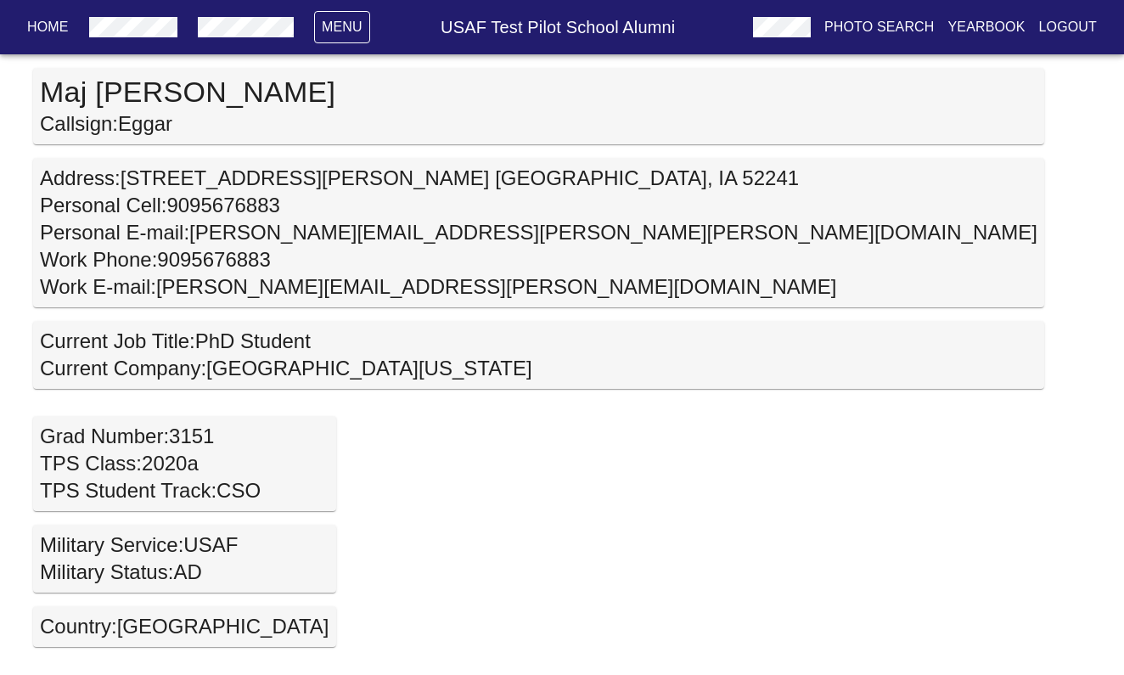
scroll to position [0, 8]
click at [331, 32] on p "Menu" at bounding box center [342, 27] width 41 height 20
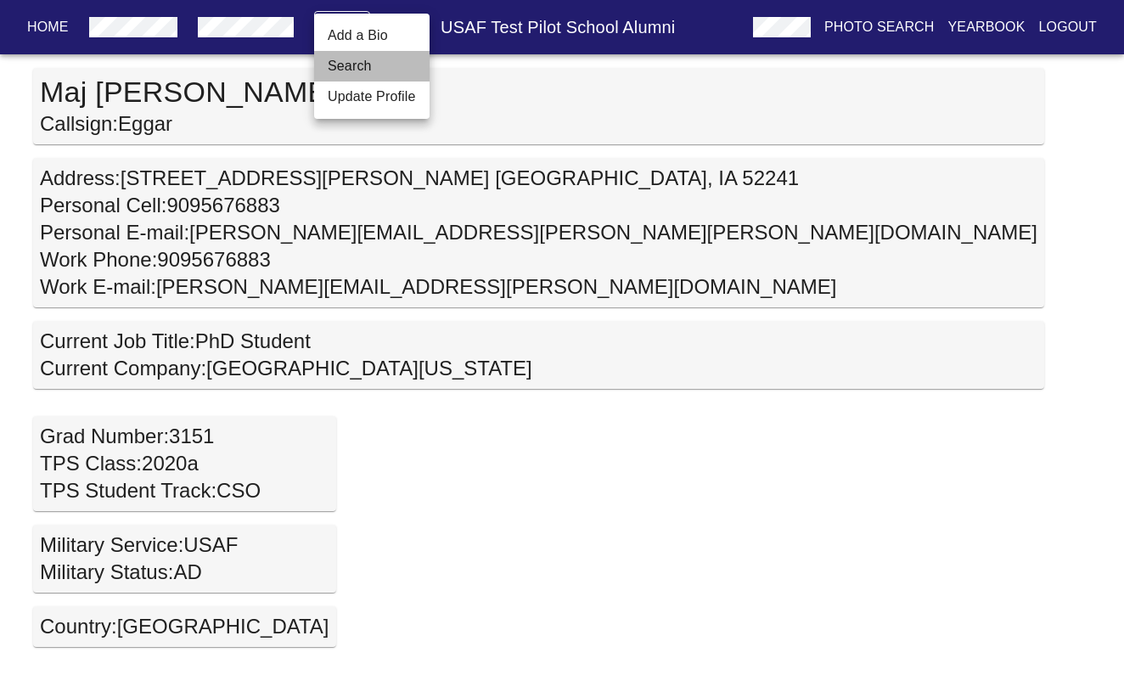
click at [334, 72] on link "Search" at bounding box center [350, 66] width 44 height 20
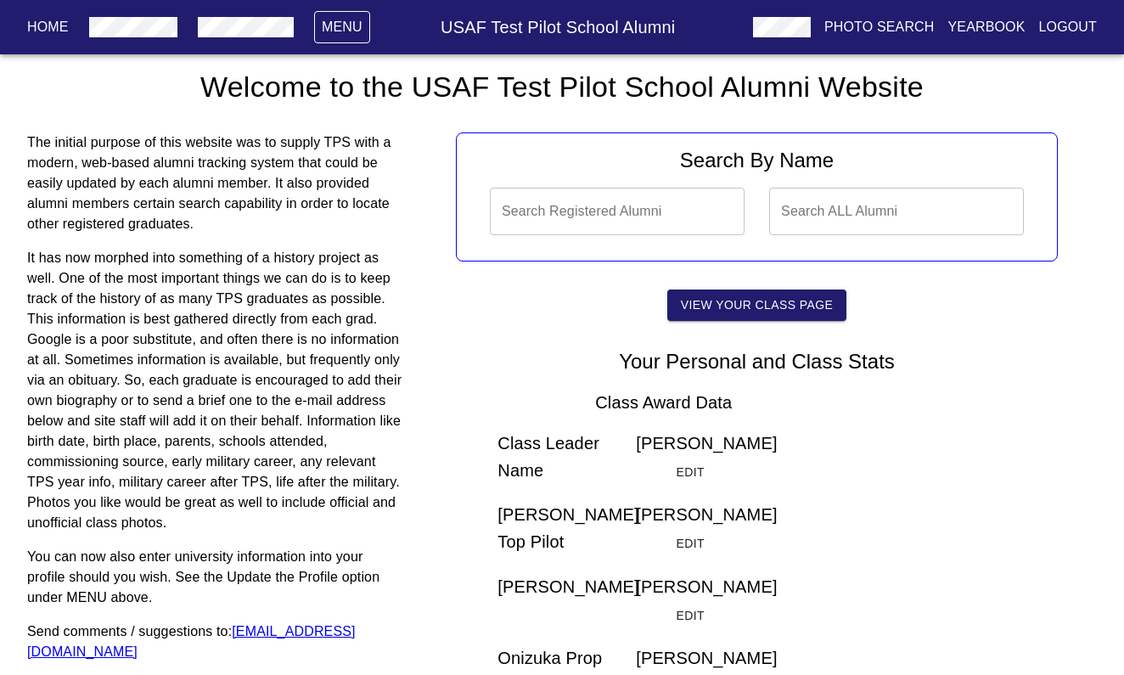
scroll to position [14, 0]
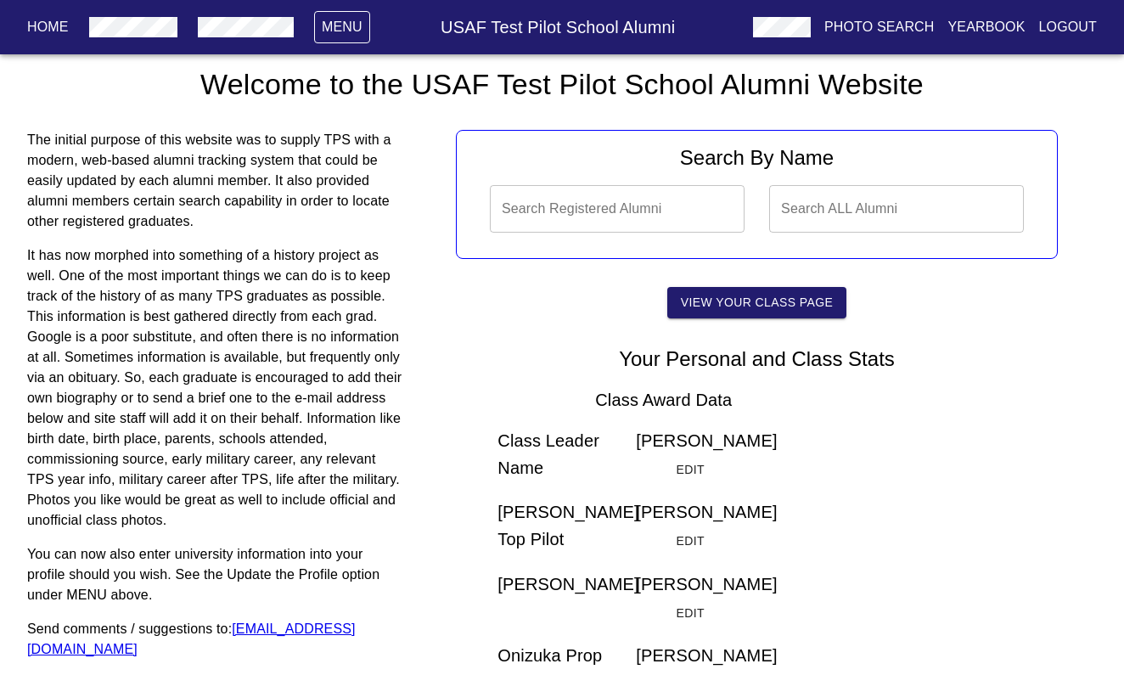
click at [670, 445] on h6 "[PERSON_NAME] Edit" at bounding box center [719, 456] width 166 height 59
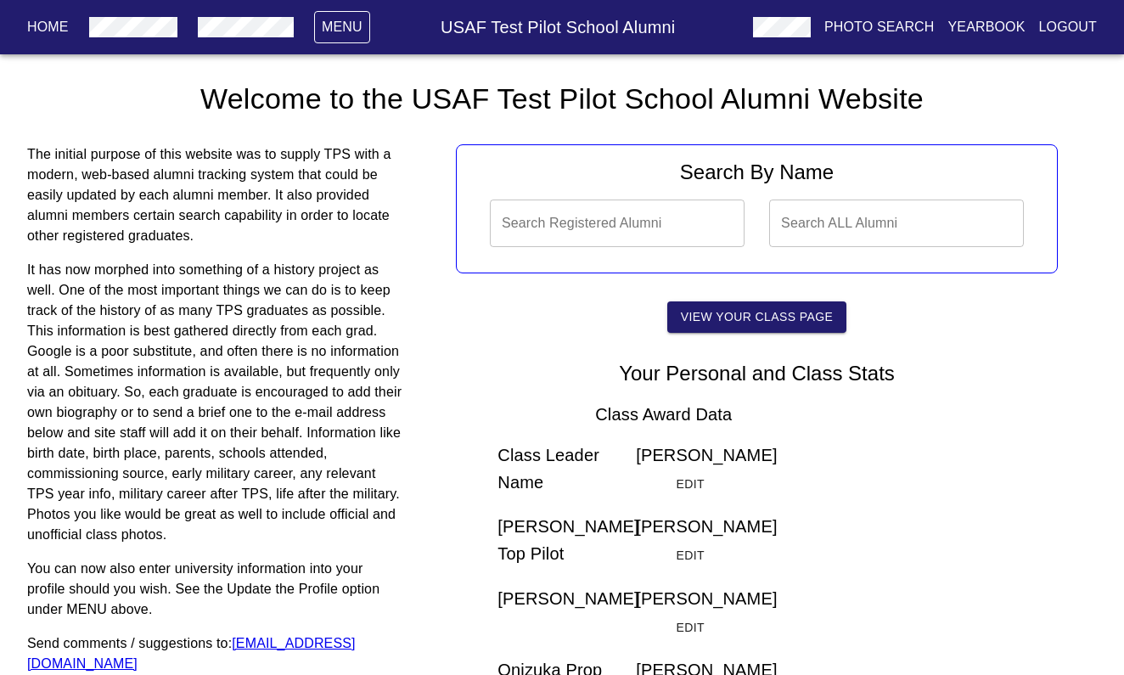
scroll to position [0, 0]
click at [731, 314] on span "View Your Class Page" at bounding box center [757, 316] width 152 height 21
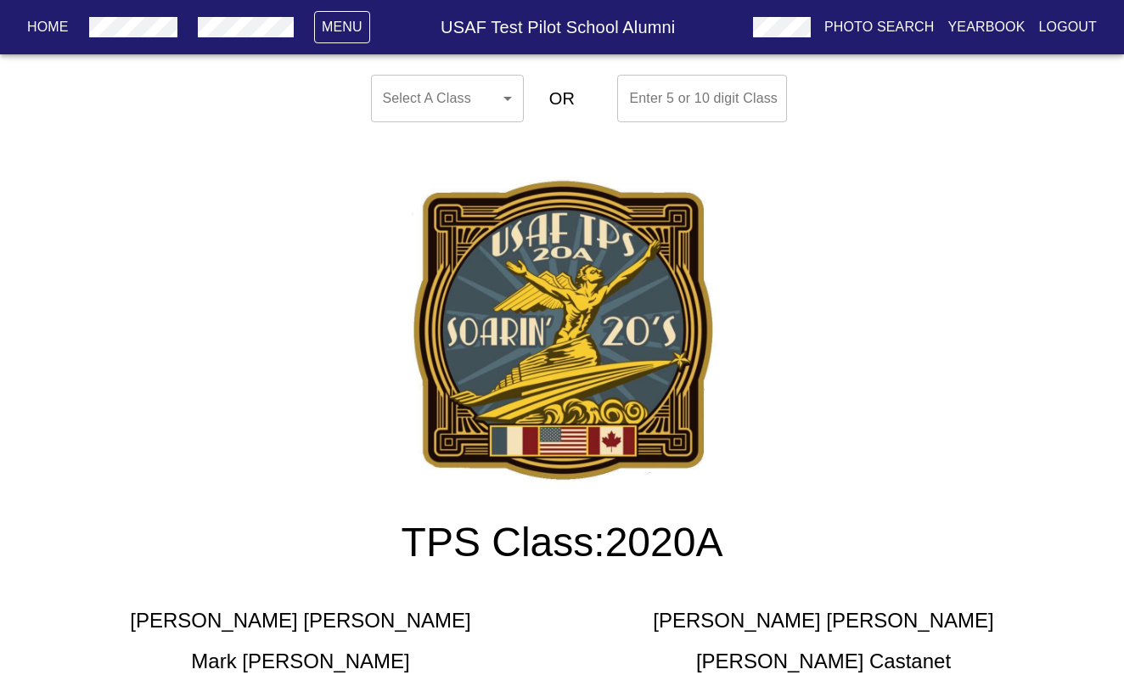
scroll to position [92, 0]
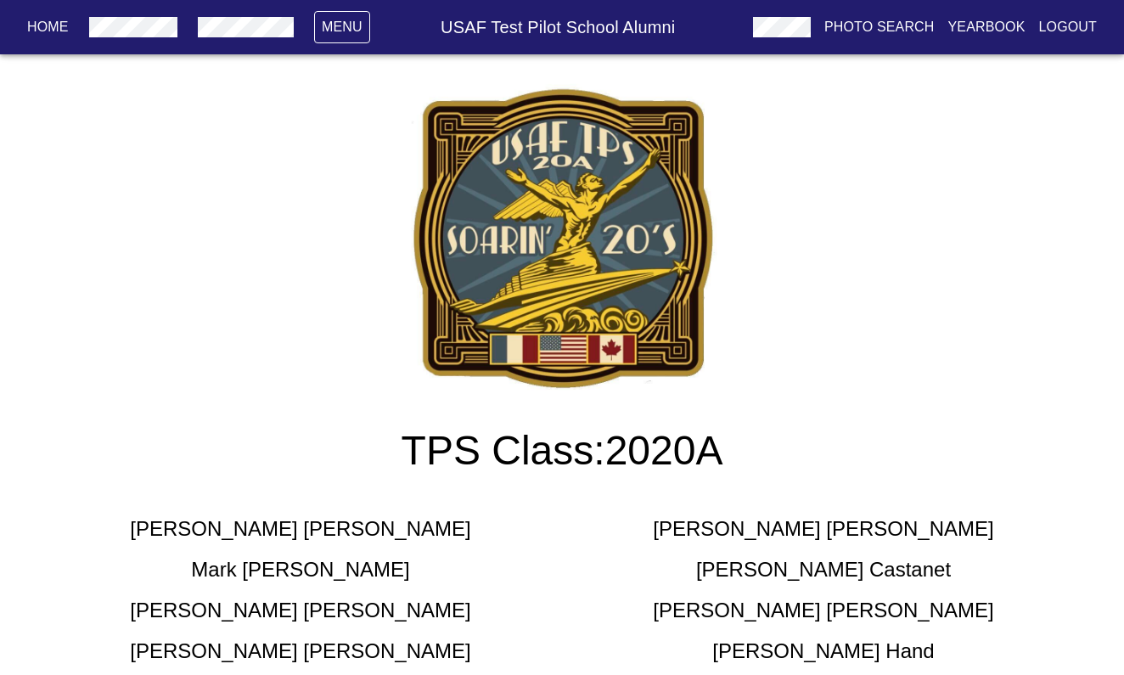
click at [306, 611] on h5 "[PERSON_NAME]" at bounding box center [300, 610] width 340 height 27
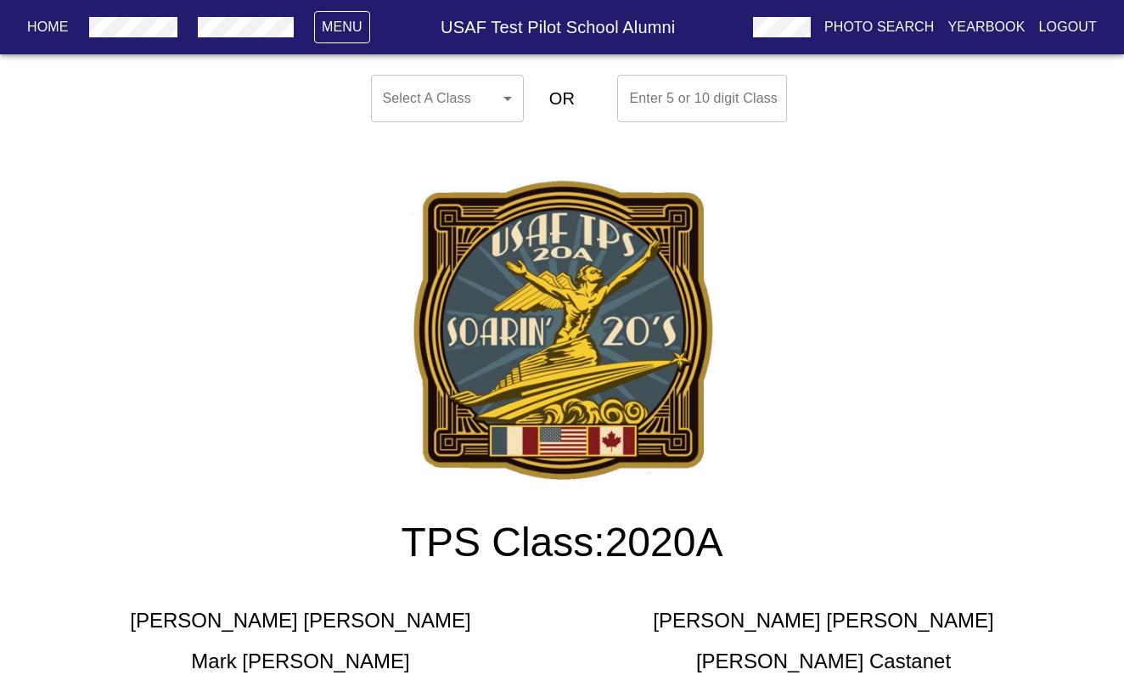
scroll to position [0, 0]
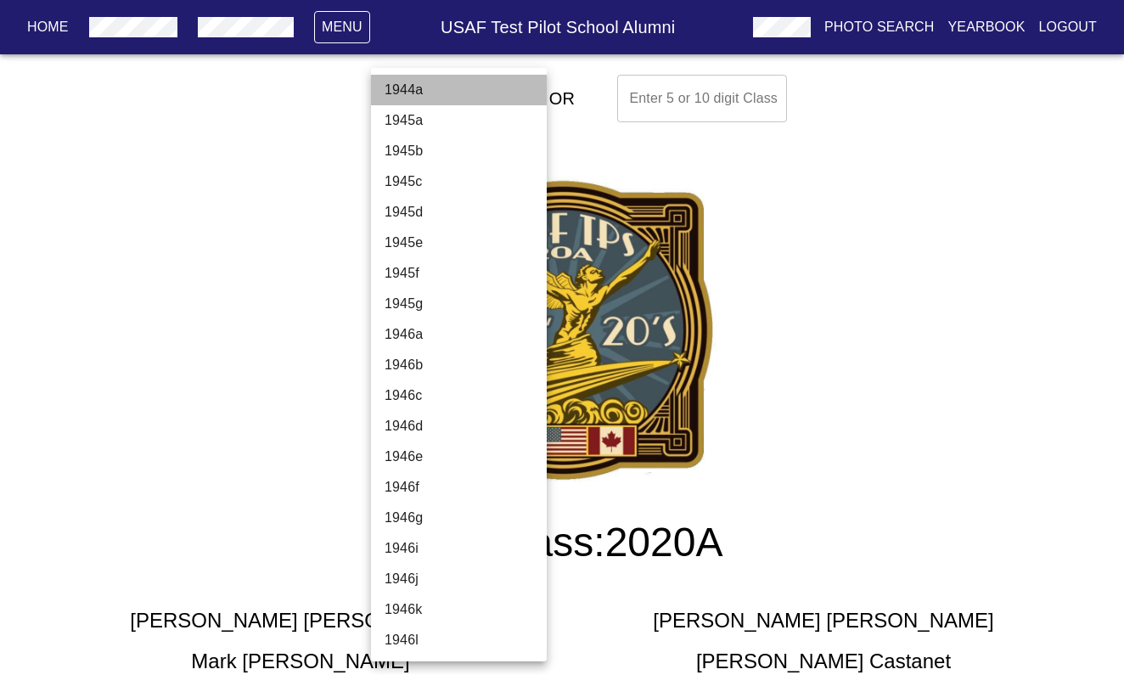
click at [513, 97] on li "1944a" at bounding box center [459, 90] width 176 height 31
type input "1944a"
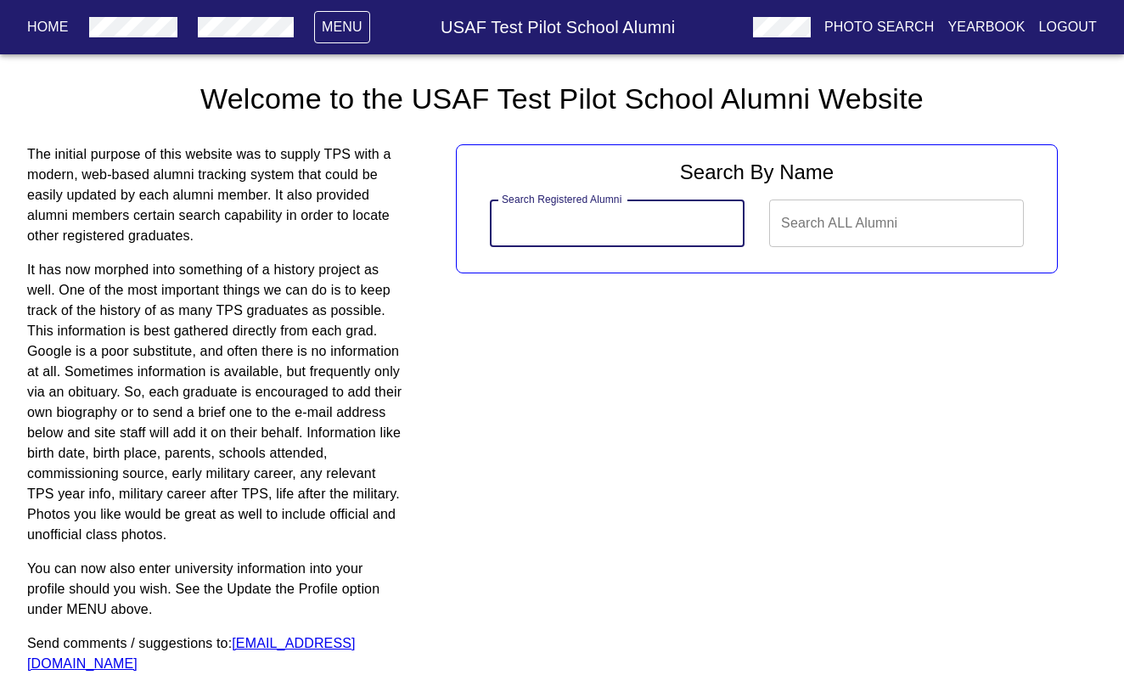
click at [559, 223] on input "text" at bounding box center [617, 223] width 255 height 48
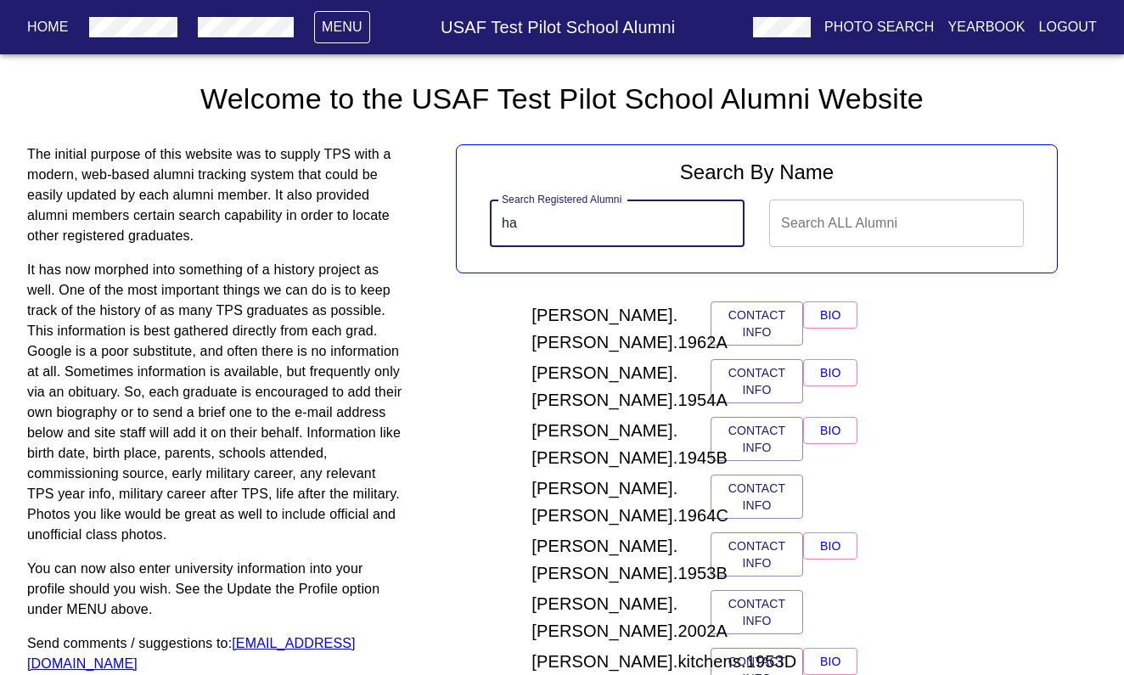
type input "h"
type input "D"
click at [262, 40] on button "button" at bounding box center [245, 27] width 109 height 31
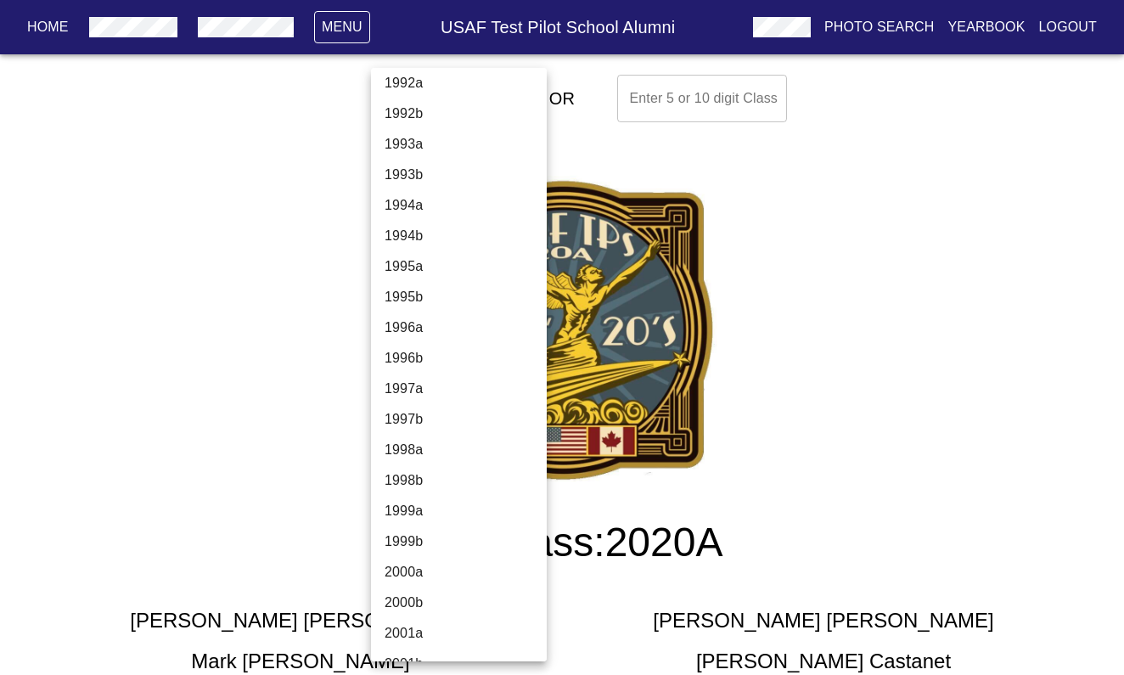
scroll to position [3976, 0]
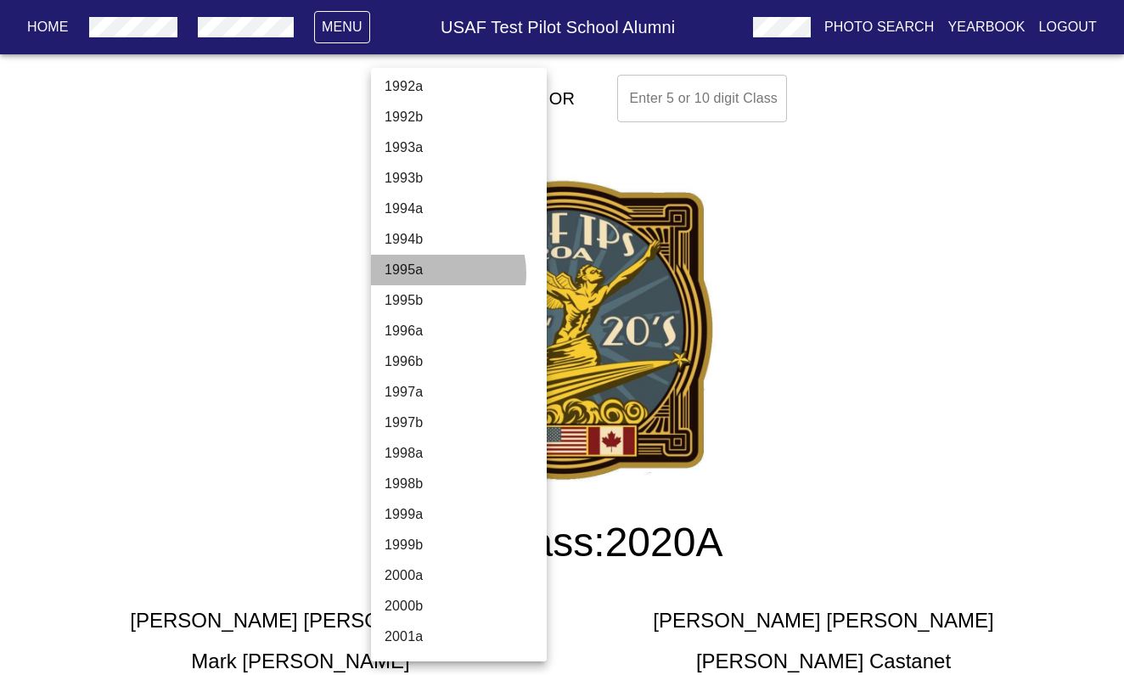
click at [429, 273] on li "1995a" at bounding box center [459, 270] width 176 height 31
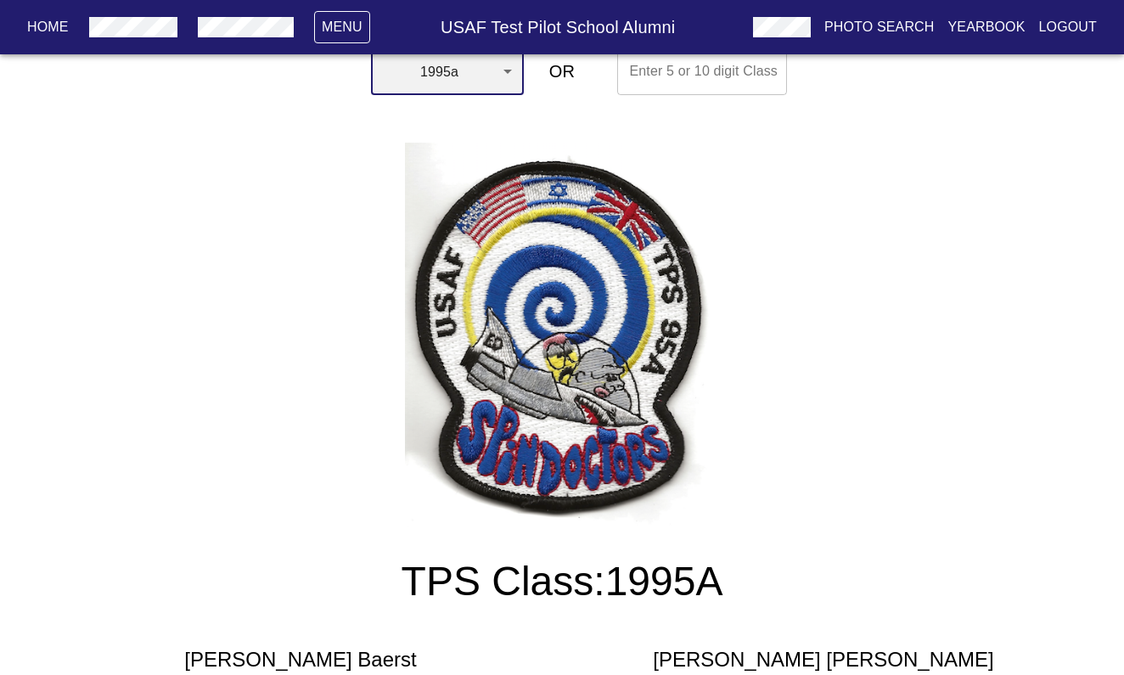
scroll to position [0, 0]
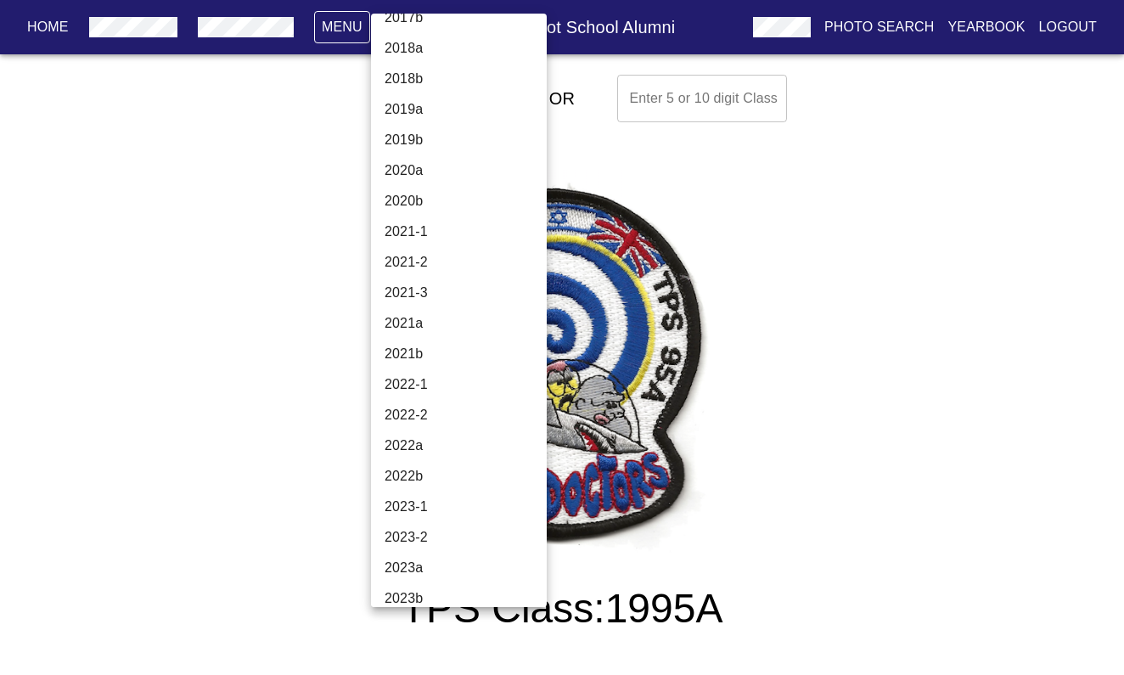
scroll to position [5539, 0]
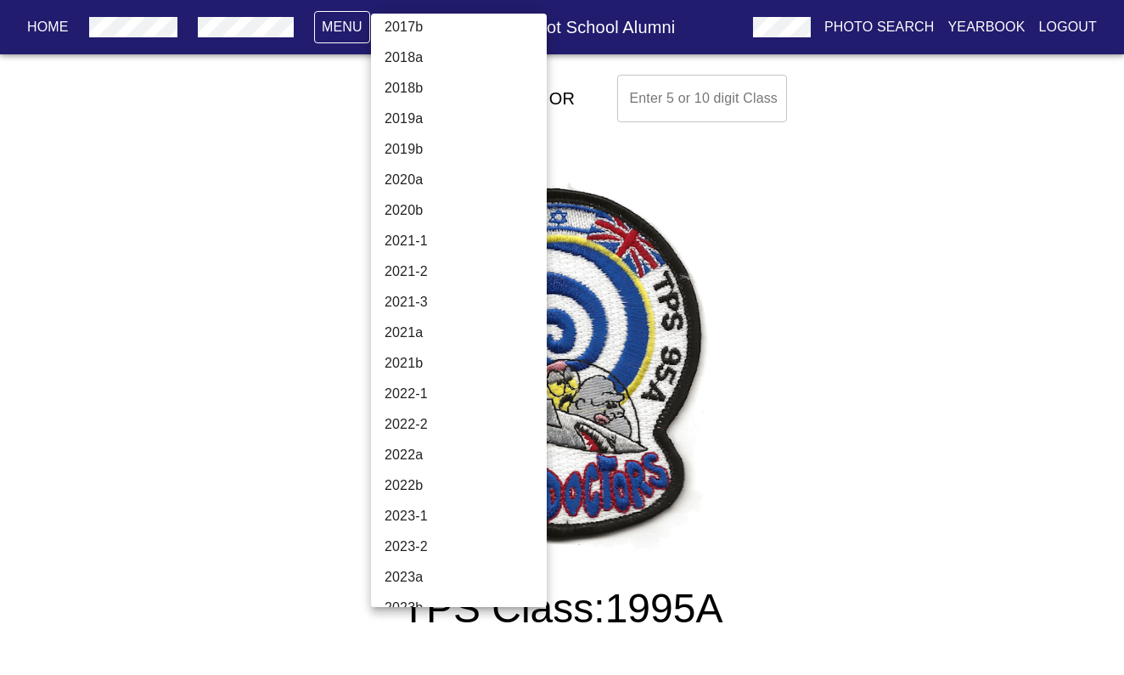
click at [424, 176] on li "2020a" at bounding box center [459, 180] width 176 height 31
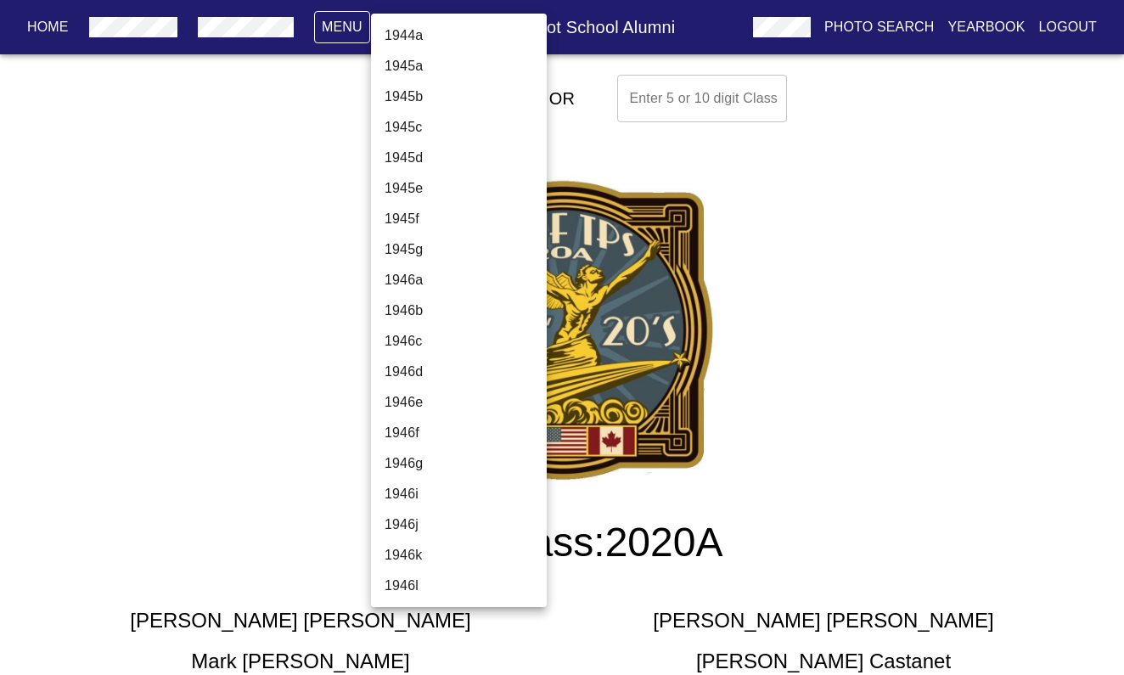
scroll to position [5409, 0]
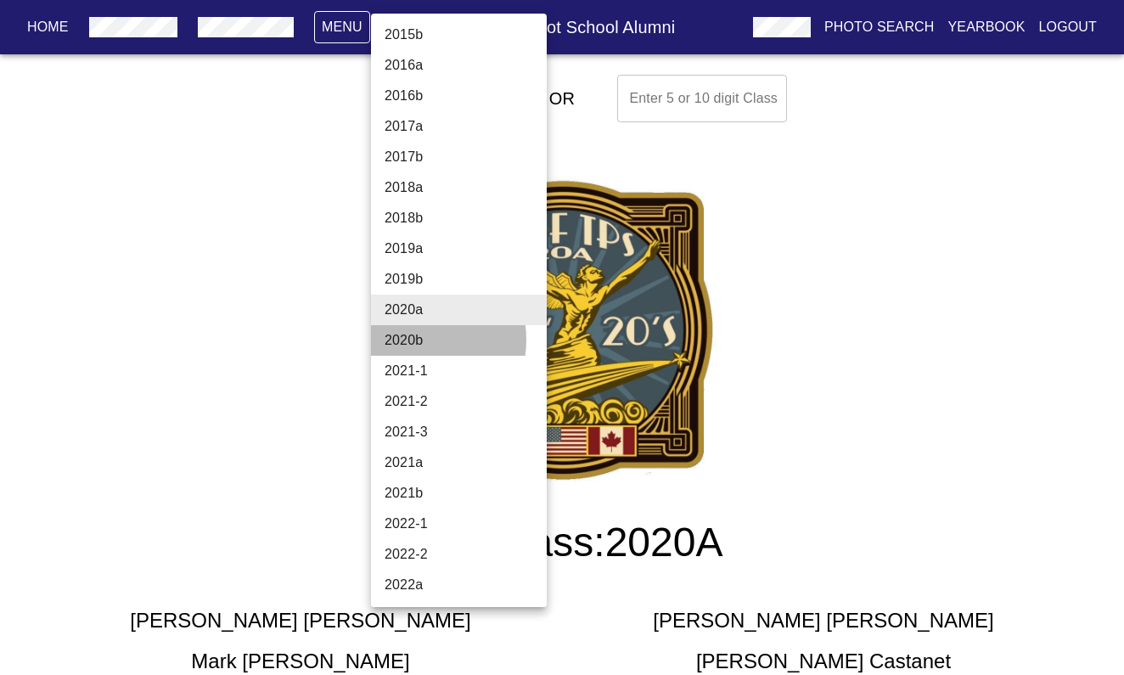
click at [418, 340] on li "2020b" at bounding box center [459, 340] width 176 height 31
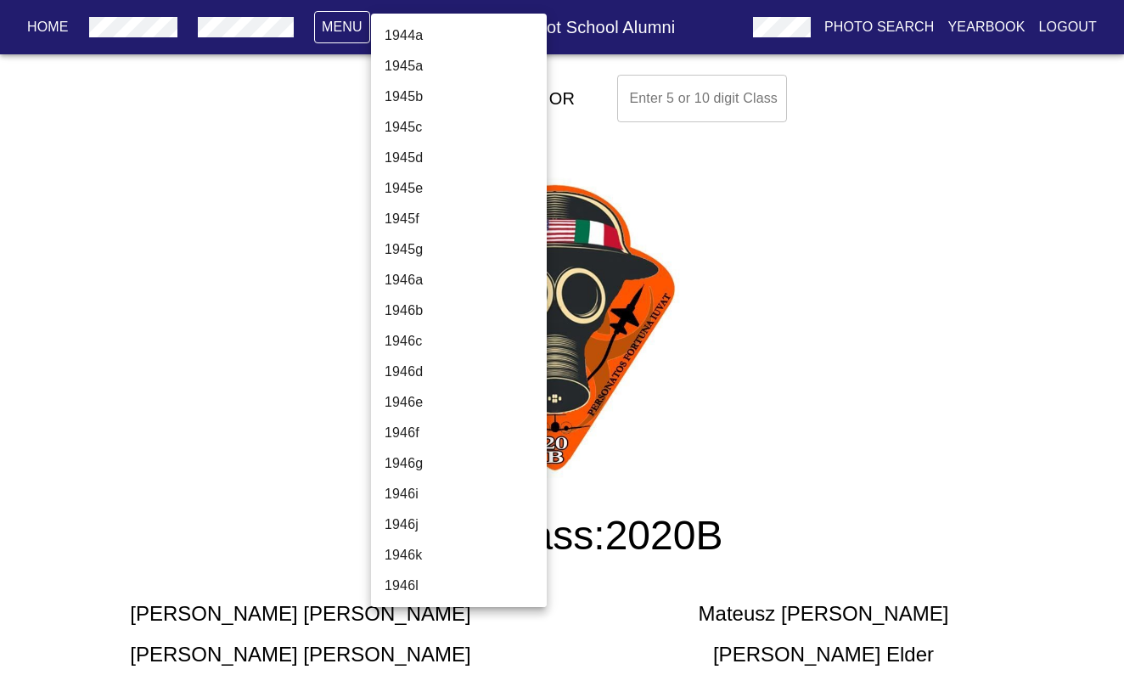
scroll to position [5440, 0]
click at [432, 339] on li "2021-1" at bounding box center [459, 340] width 176 height 31
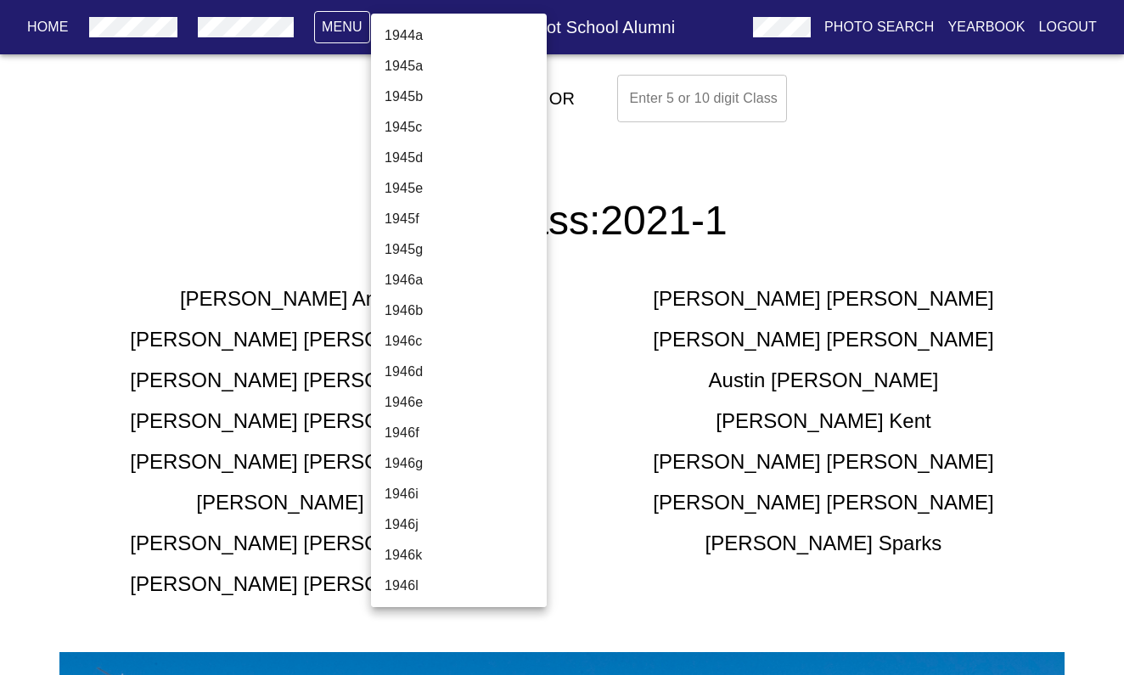
click at [441, 341] on li "2021-2" at bounding box center [459, 340] width 176 height 31
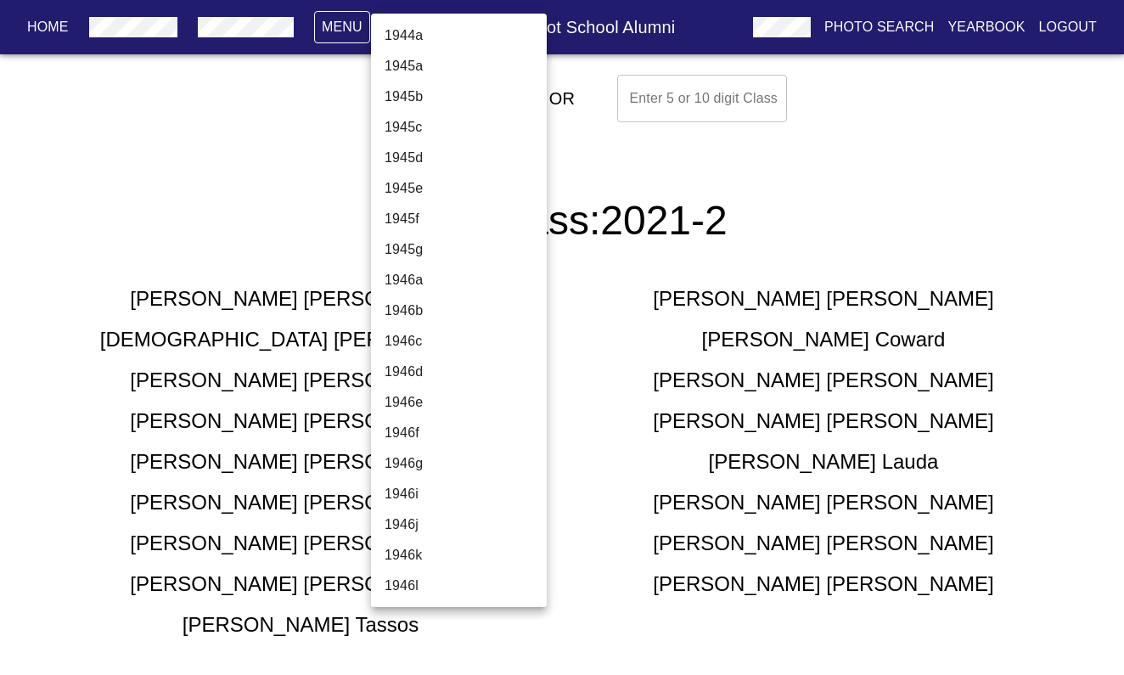
scroll to position [5501, 0]
click at [438, 371] on li "2021a" at bounding box center [459, 371] width 176 height 31
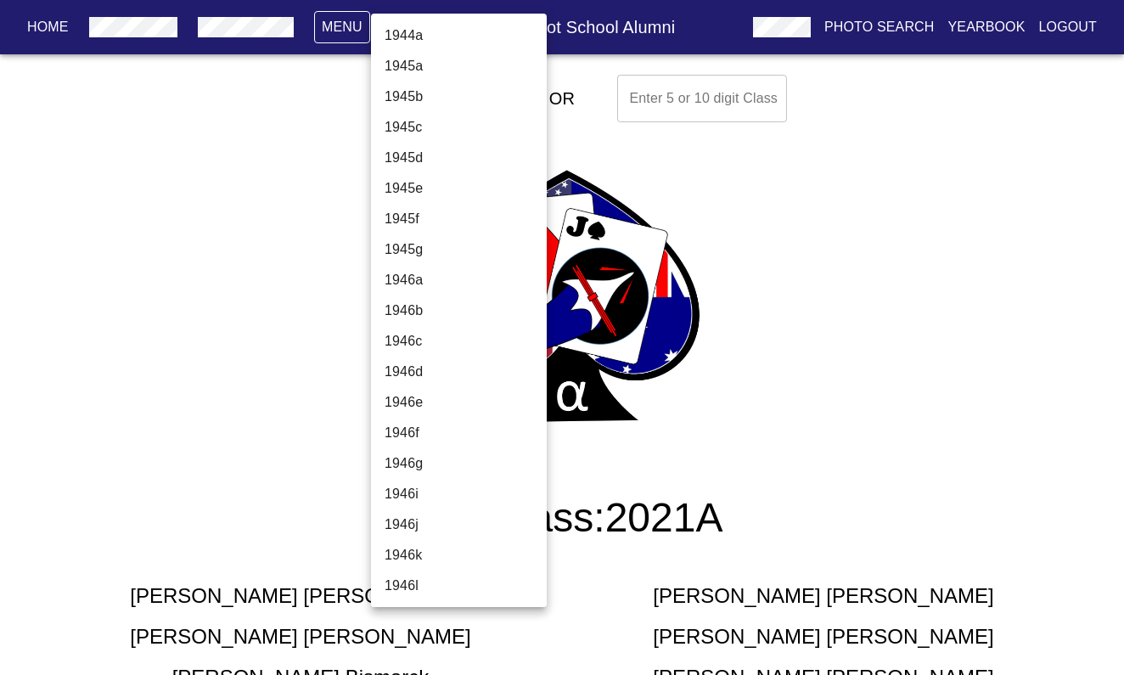
click at [506, 98] on body "Home Menu USAF Test Pilot School Alumni Photo Search Yearbook Logout Select A C…" at bounding box center [562, 634] width 1124 height 1132
click at [443, 336] on li "2021b" at bounding box center [459, 340] width 176 height 31
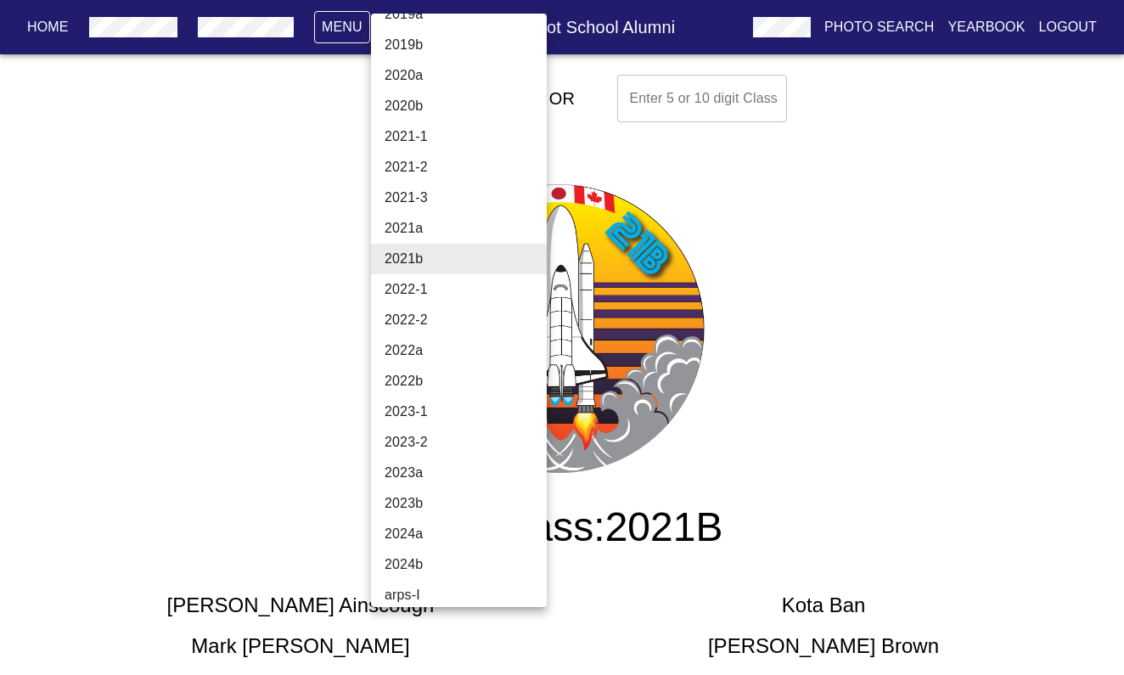
scroll to position [5645, 0]
click at [447, 349] on li "2022a" at bounding box center [459, 349] width 176 height 31
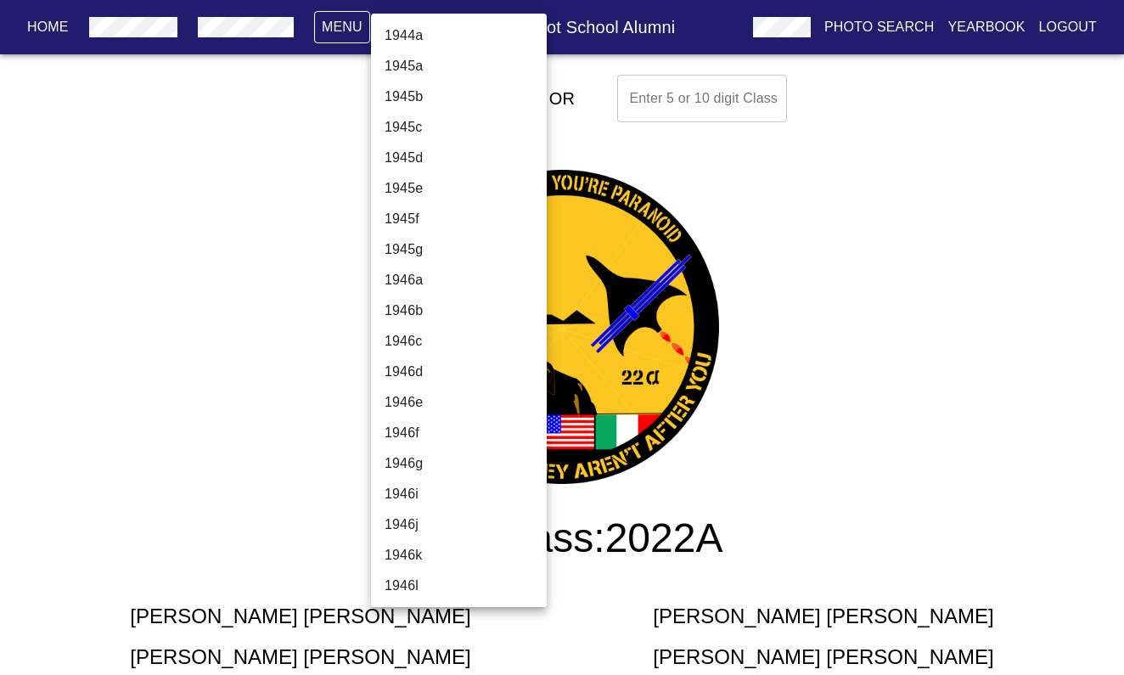
click at [441, 342] on li "2022b" at bounding box center [459, 340] width 176 height 31
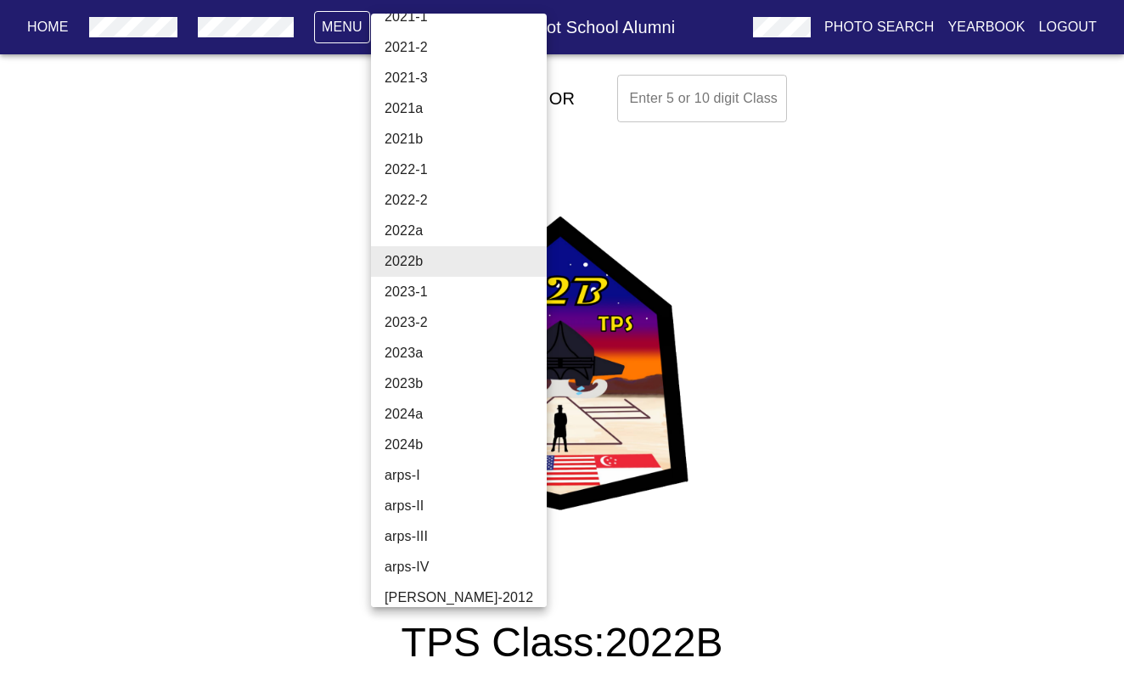
scroll to position [5771, 0]
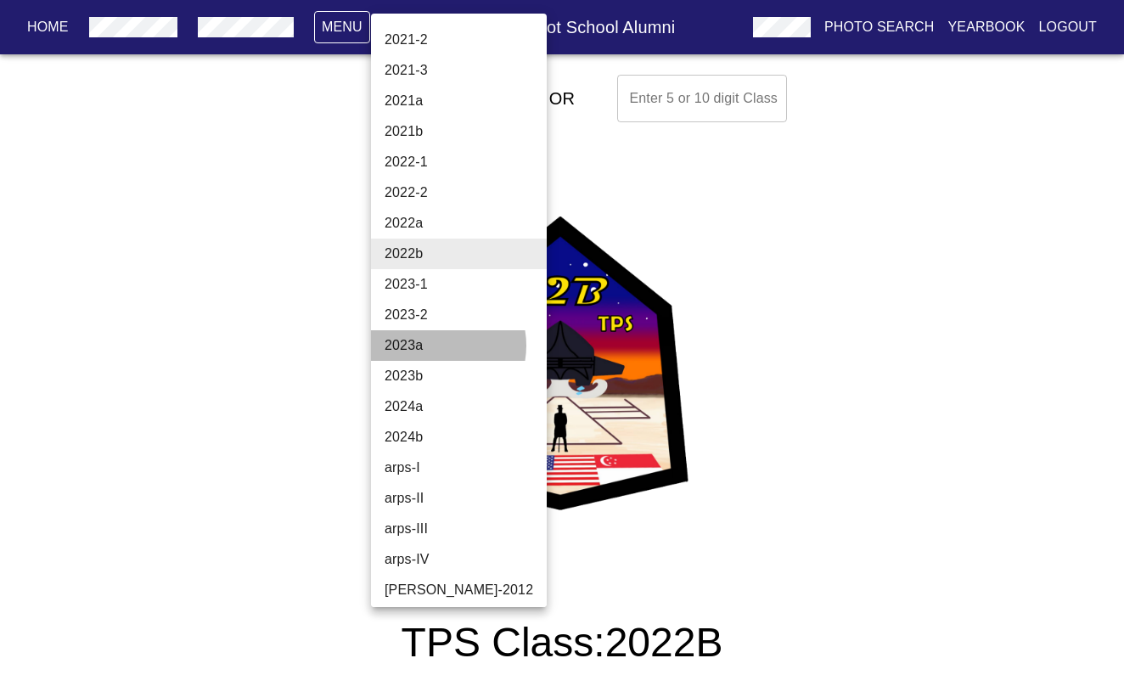
click at [435, 345] on li "2023a" at bounding box center [459, 345] width 176 height 31
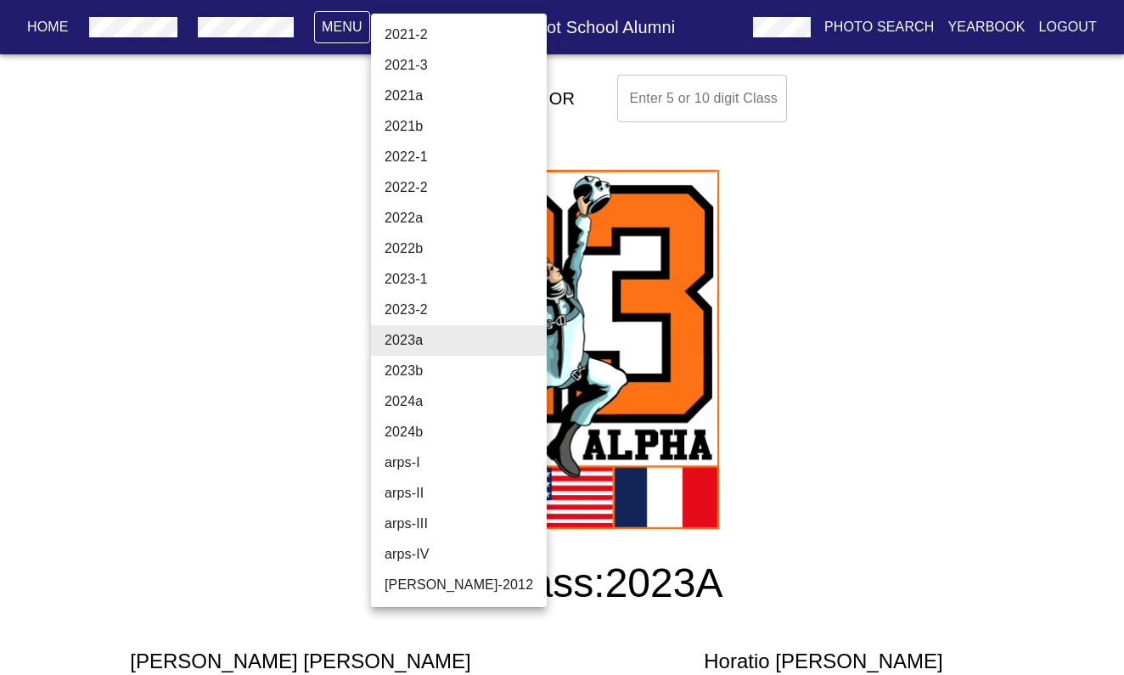
click at [923, 390] on div at bounding box center [562, 337] width 1124 height 675
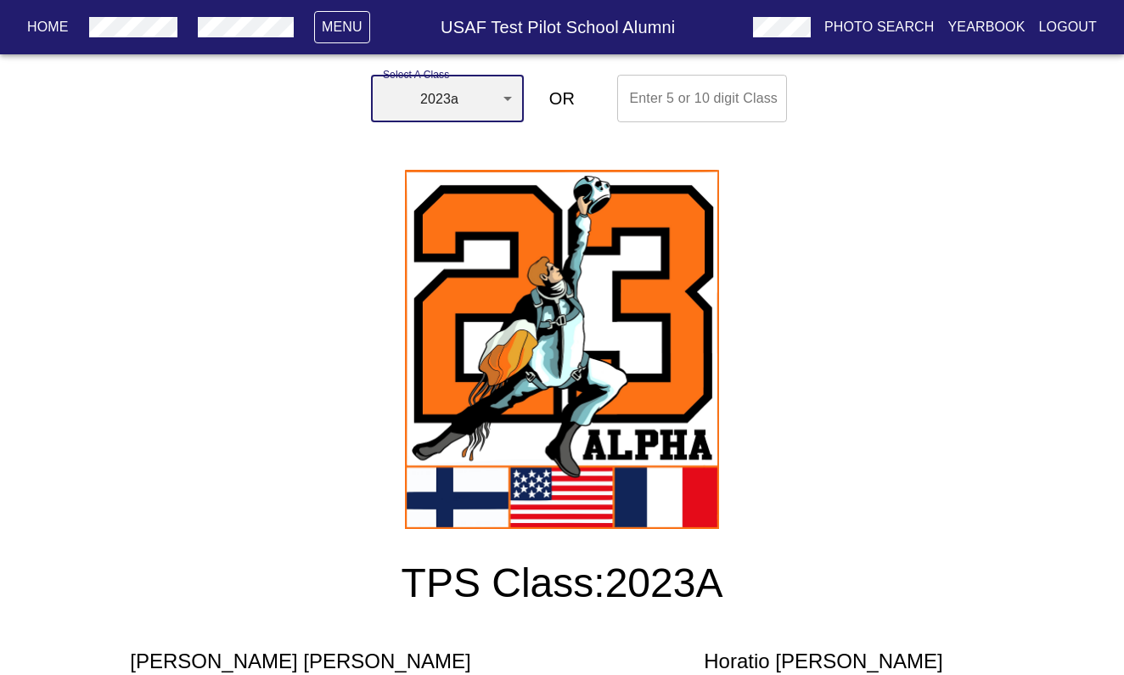
scroll to position [0, 0]
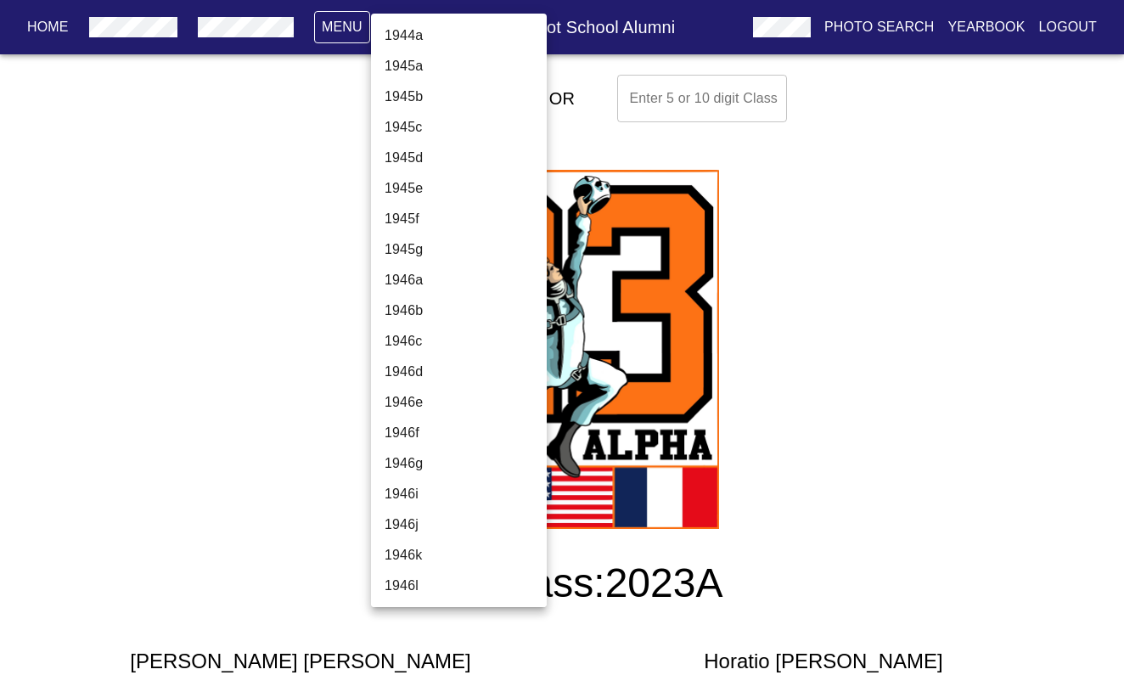
scroll to position [5776, 0]
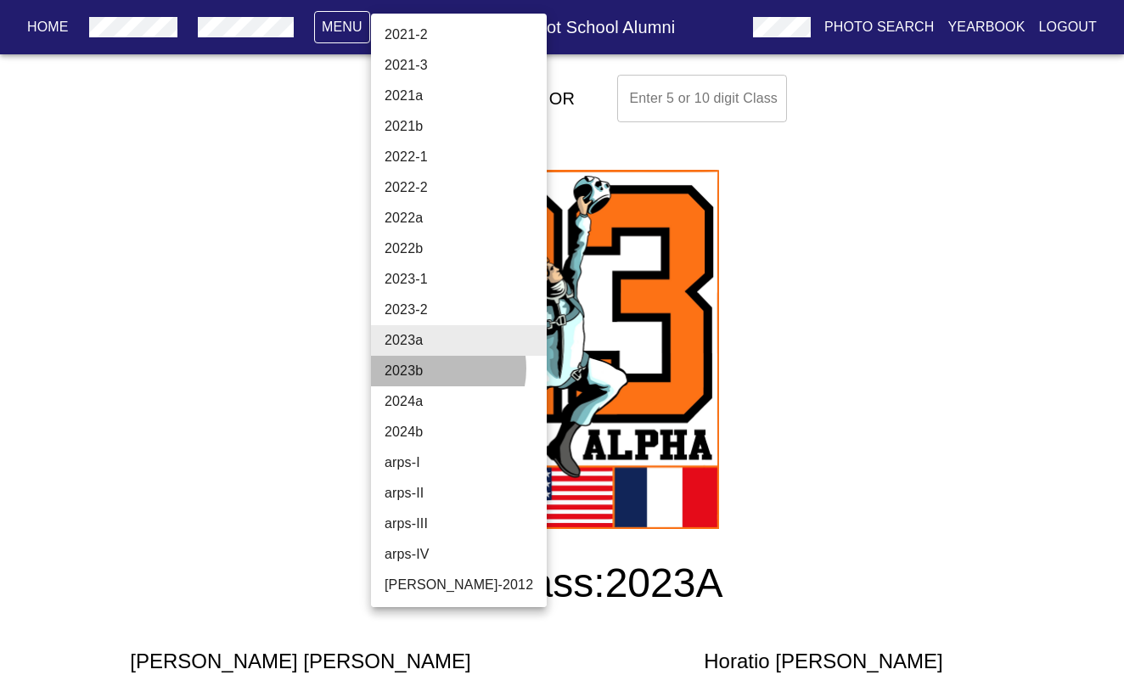
click at [430, 368] on li "2023b" at bounding box center [459, 371] width 176 height 31
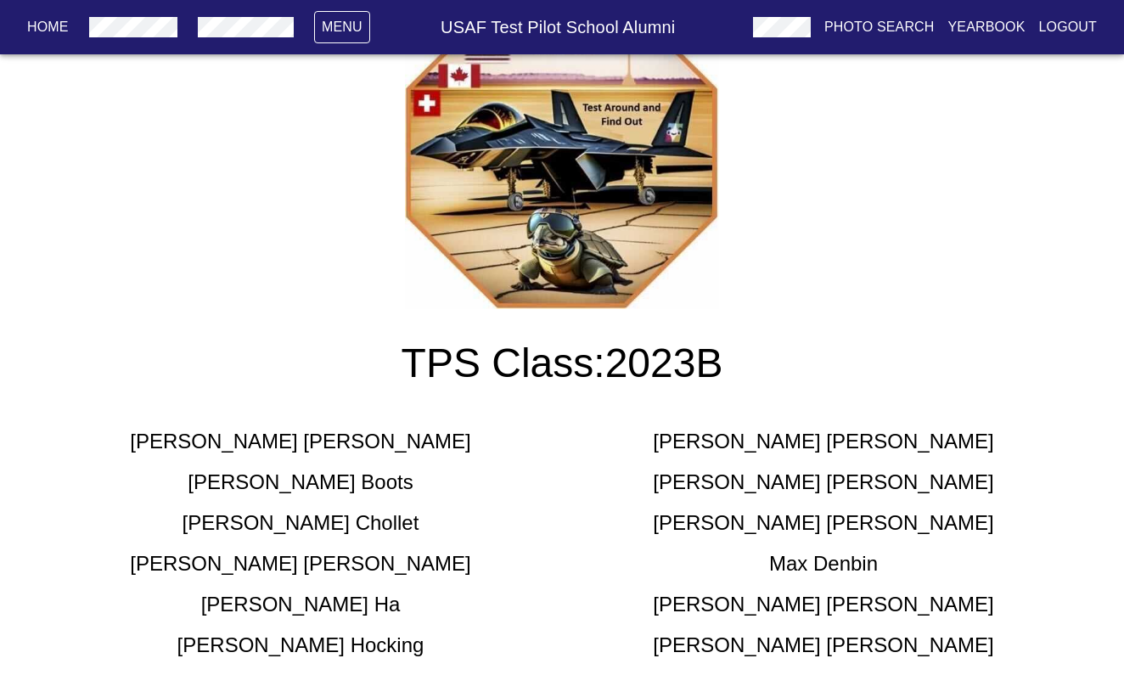
scroll to position [0, 0]
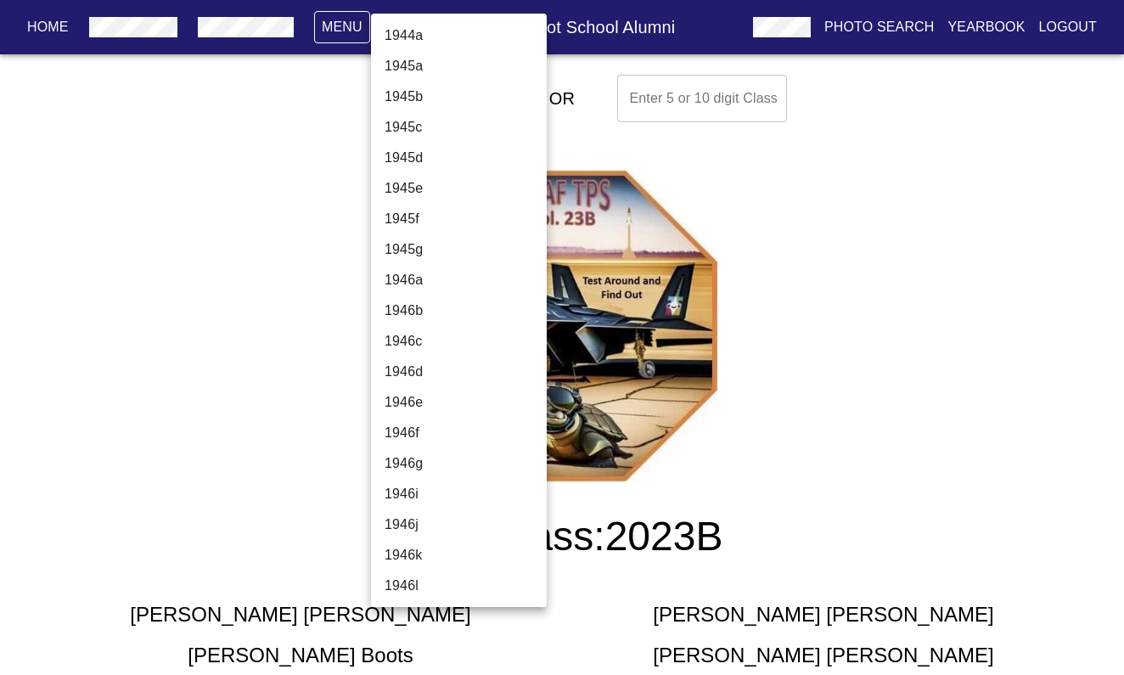
click at [480, 108] on body "Home Menu USAF Test Pilot School Alumni Photo Search Yearbook Logout Select A C…" at bounding box center [562, 592] width 1124 height 1049
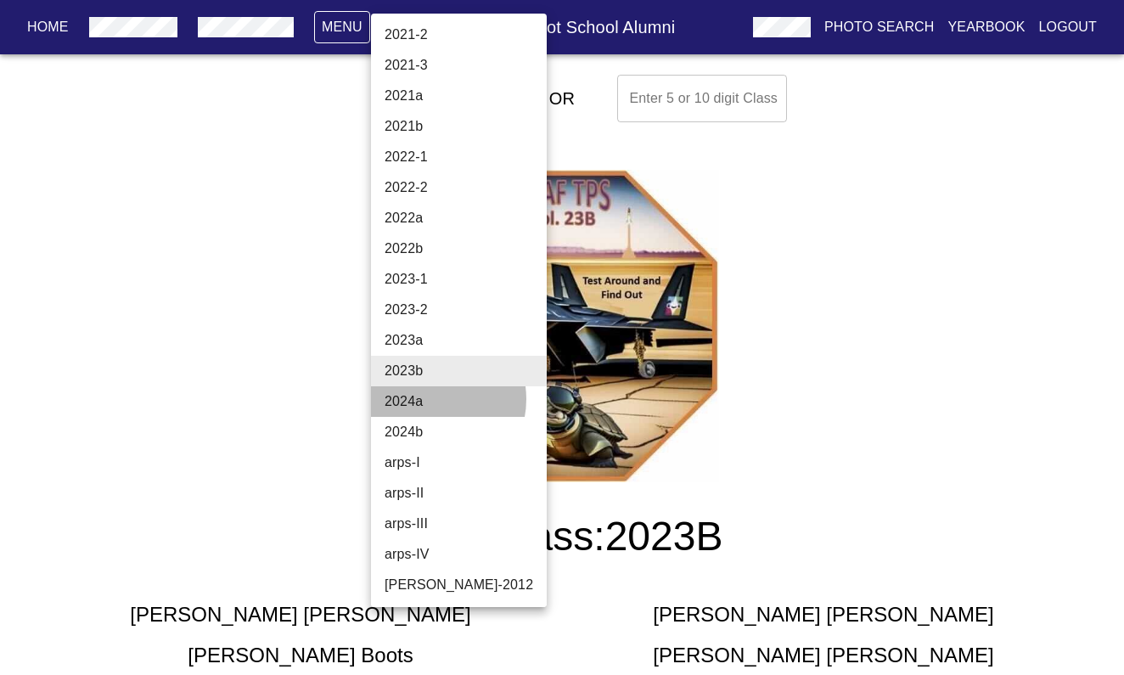
click at [429, 399] on li "2024a" at bounding box center [459, 401] width 176 height 31
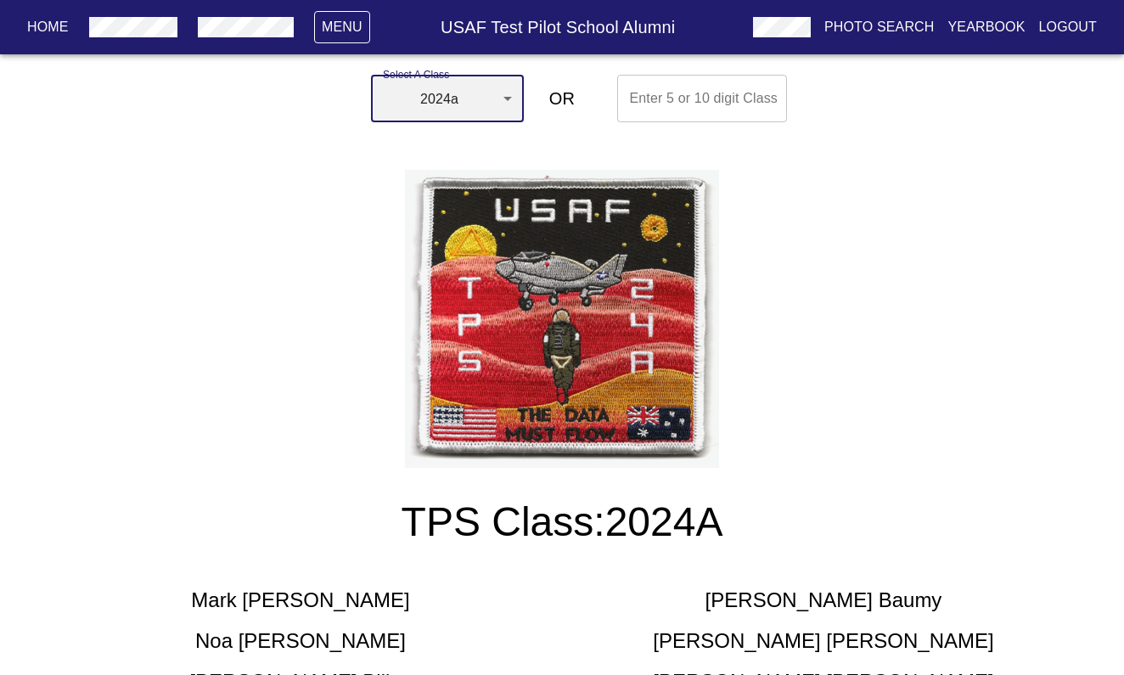
scroll to position [0, 0]
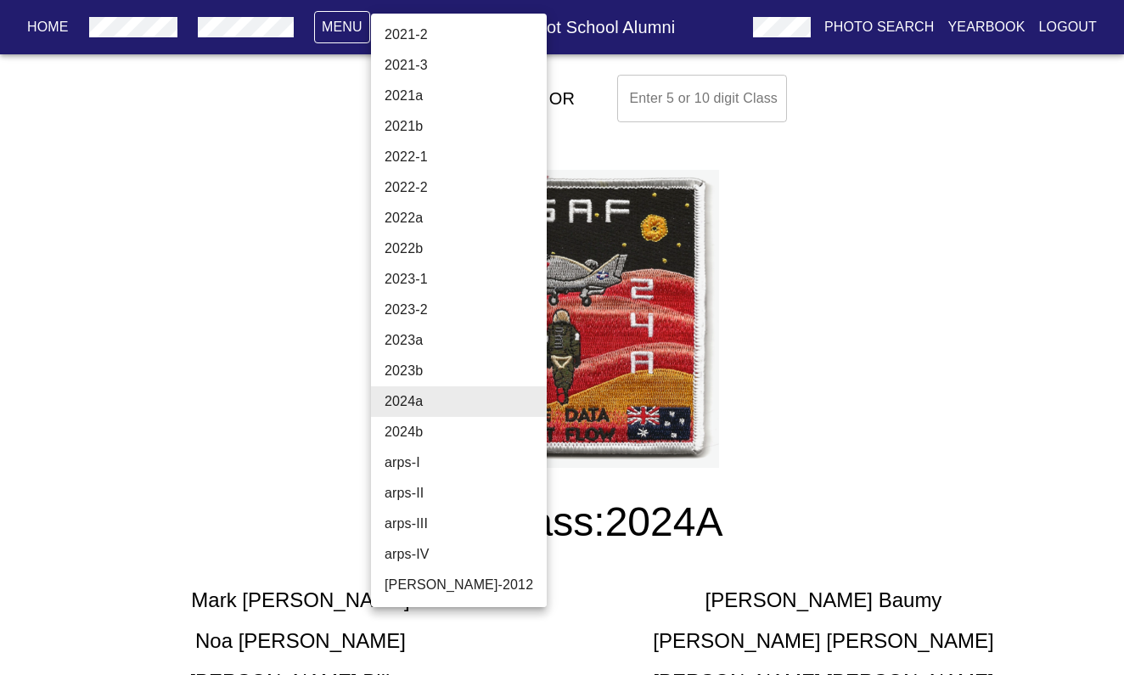
click at [409, 435] on li "2024b" at bounding box center [459, 432] width 176 height 31
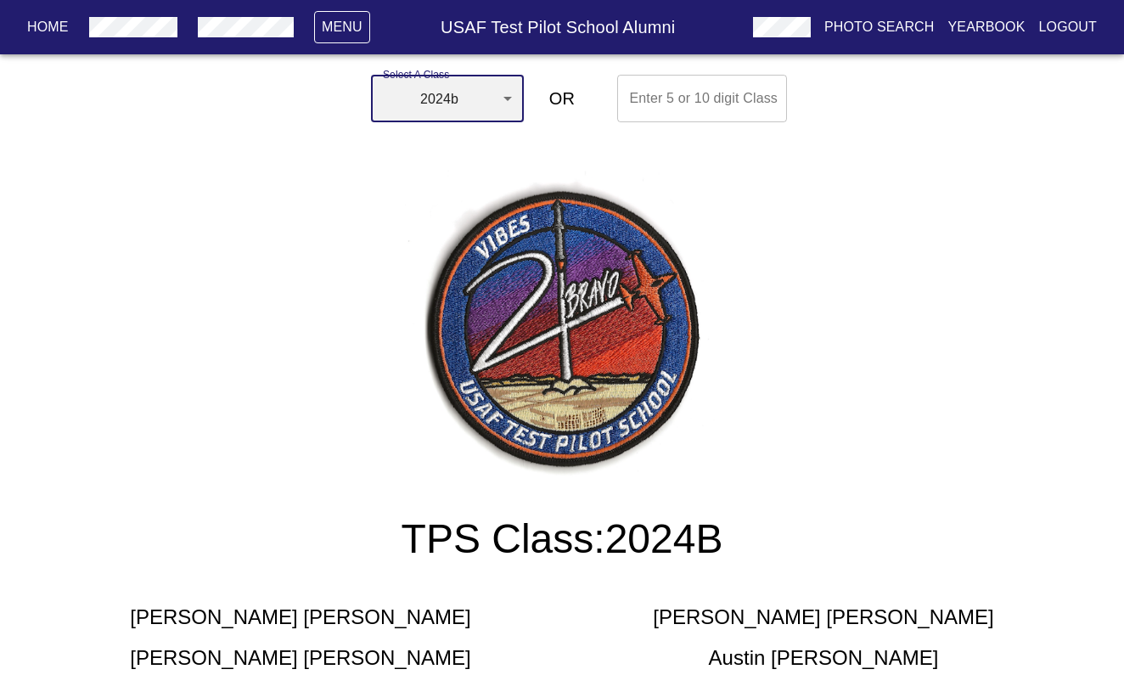
scroll to position [0, 0]
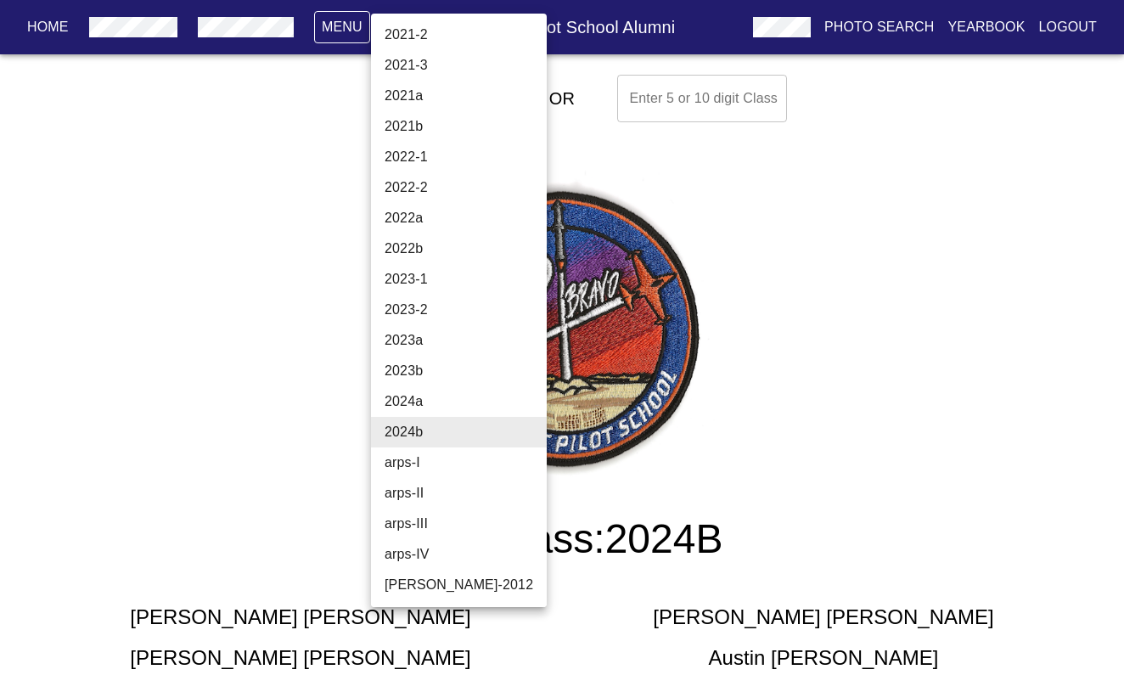
click at [420, 465] on li "arps-I" at bounding box center [459, 462] width 176 height 31
type input "arps-I"
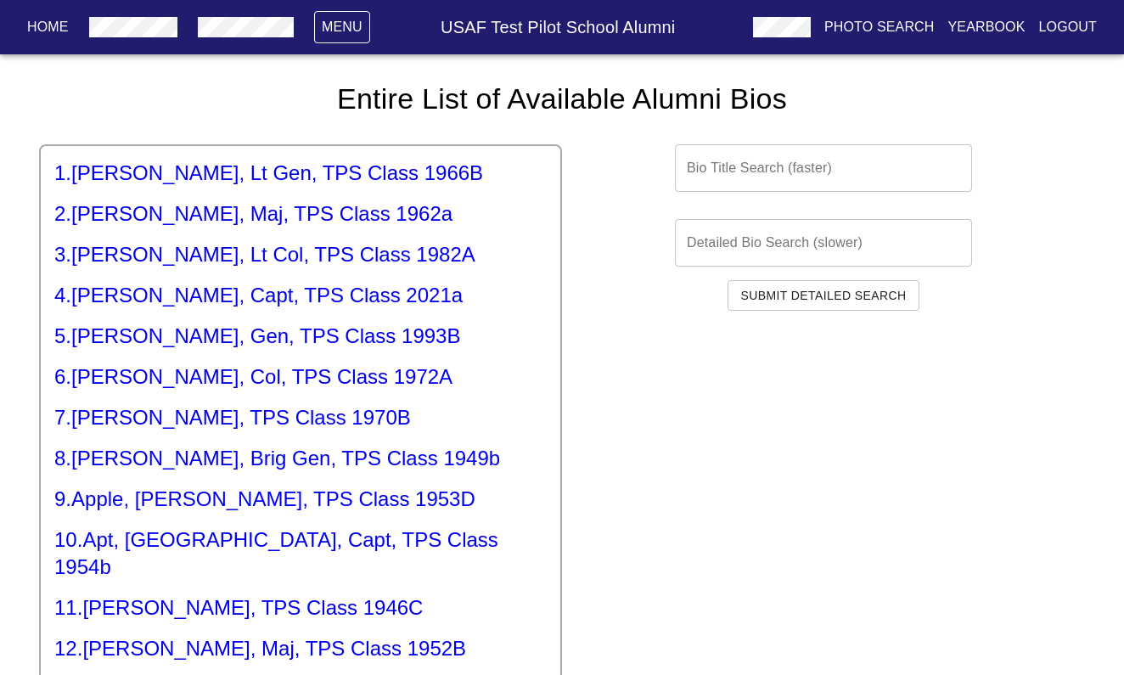
scroll to position [11, 0]
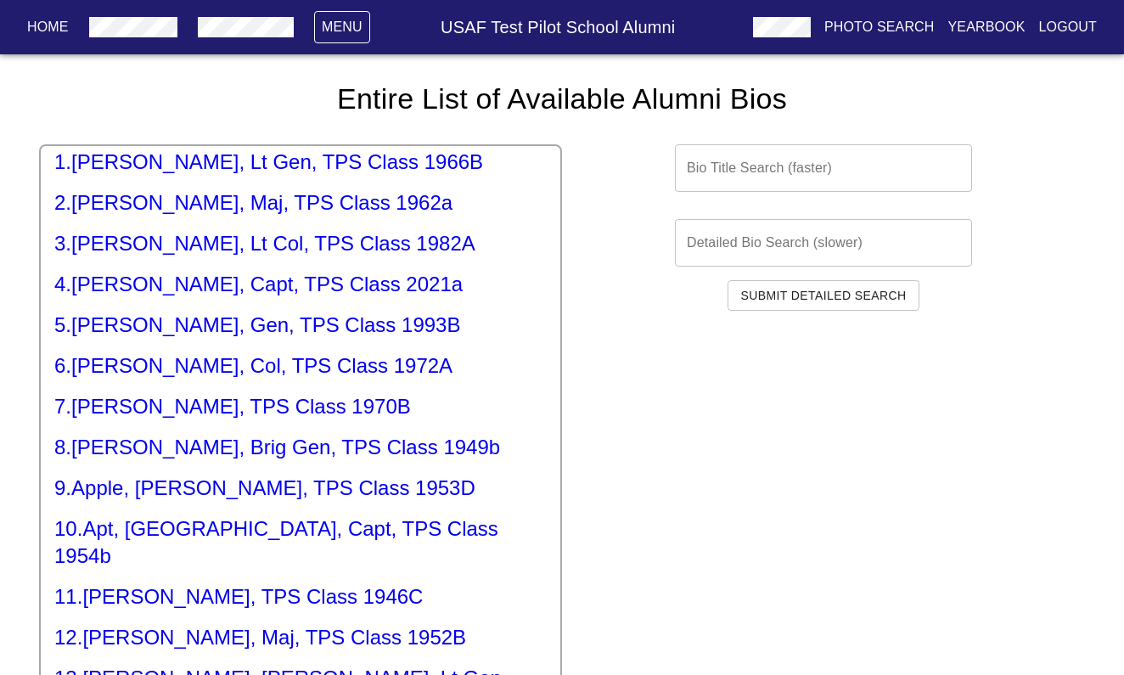
click at [327, 323] on h5 "5 . [PERSON_NAME], Gen, TPS Class 1993B" at bounding box center [300, 324] width 492 height 27
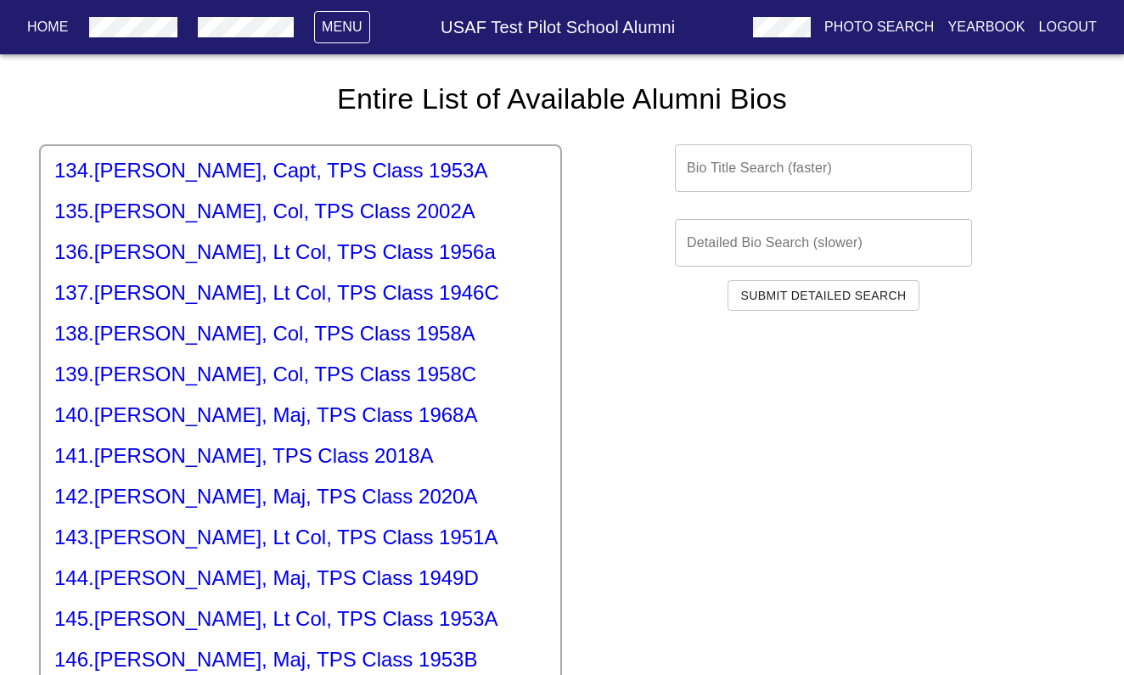
scroll to position [5548, 0]
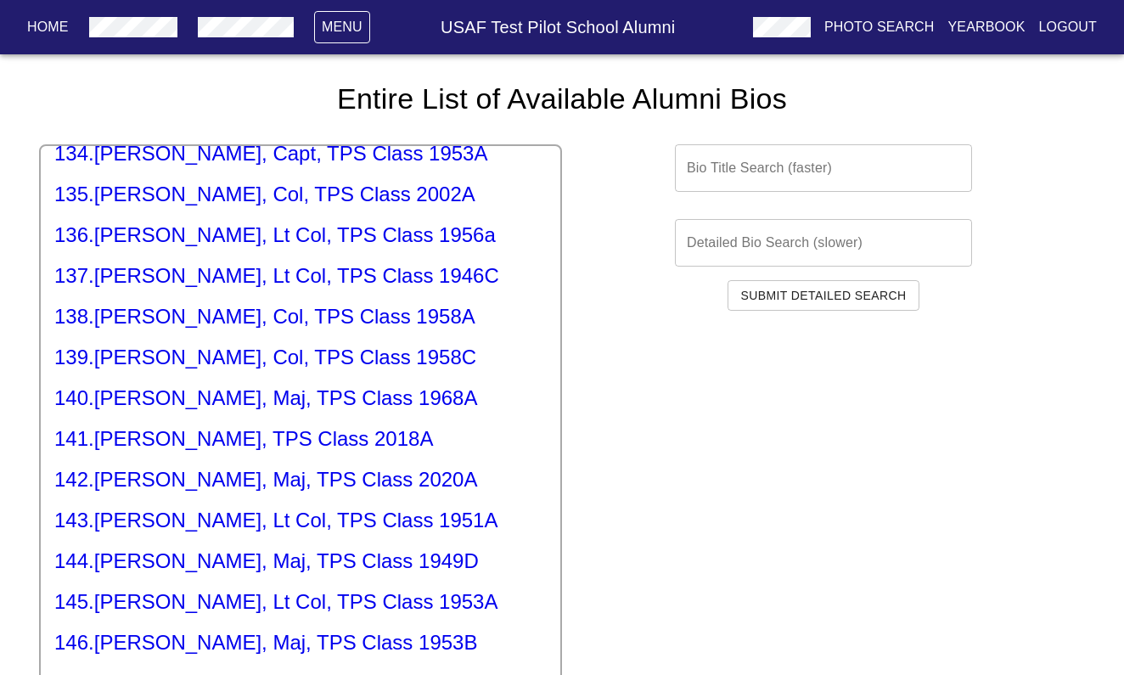
click at [225, 466] on h5 "142 . [PERSON_NAME], Maj, TPS Class 2020A" at bounding box center [300, 479] width 492 height 27
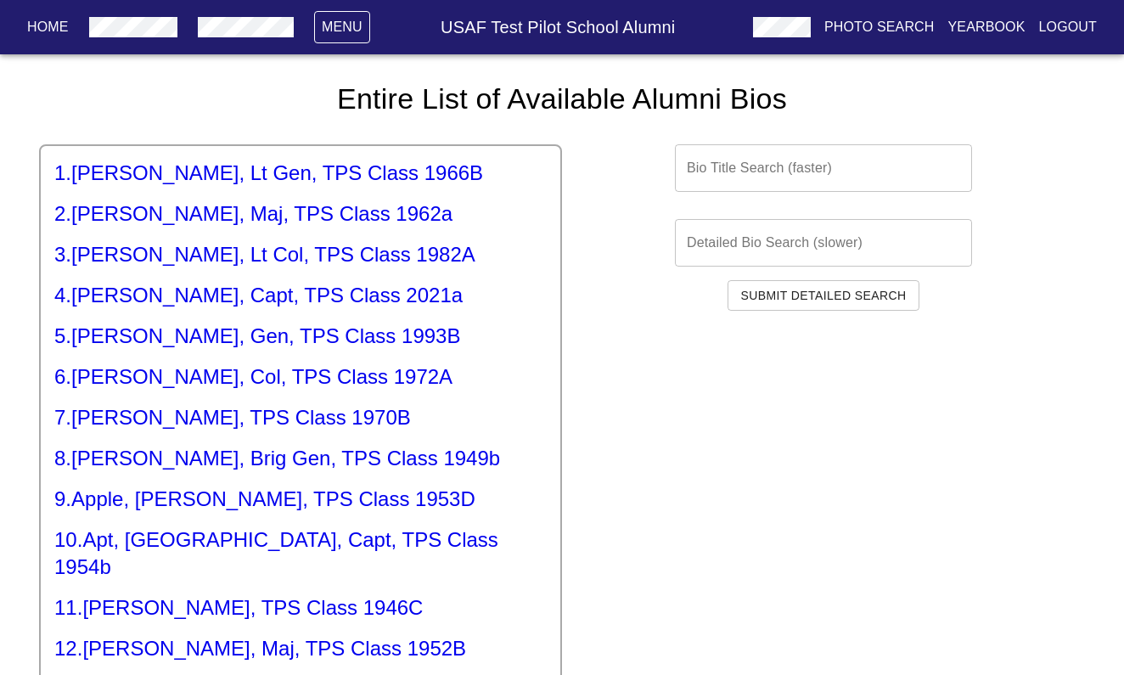
scroll to position [12, 0]
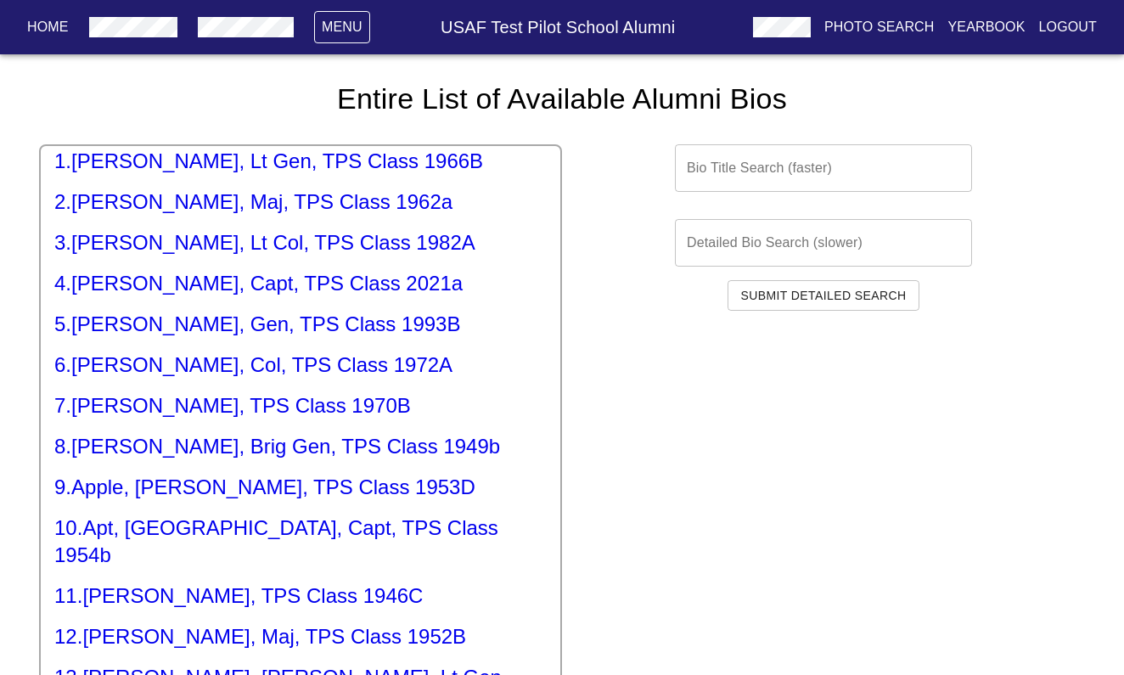
click at [248, 328] on h5 "5 . [PERSON_NAME], Gen, TPS Class 1993B" at bounding box center [300, 324] width 492 height 27
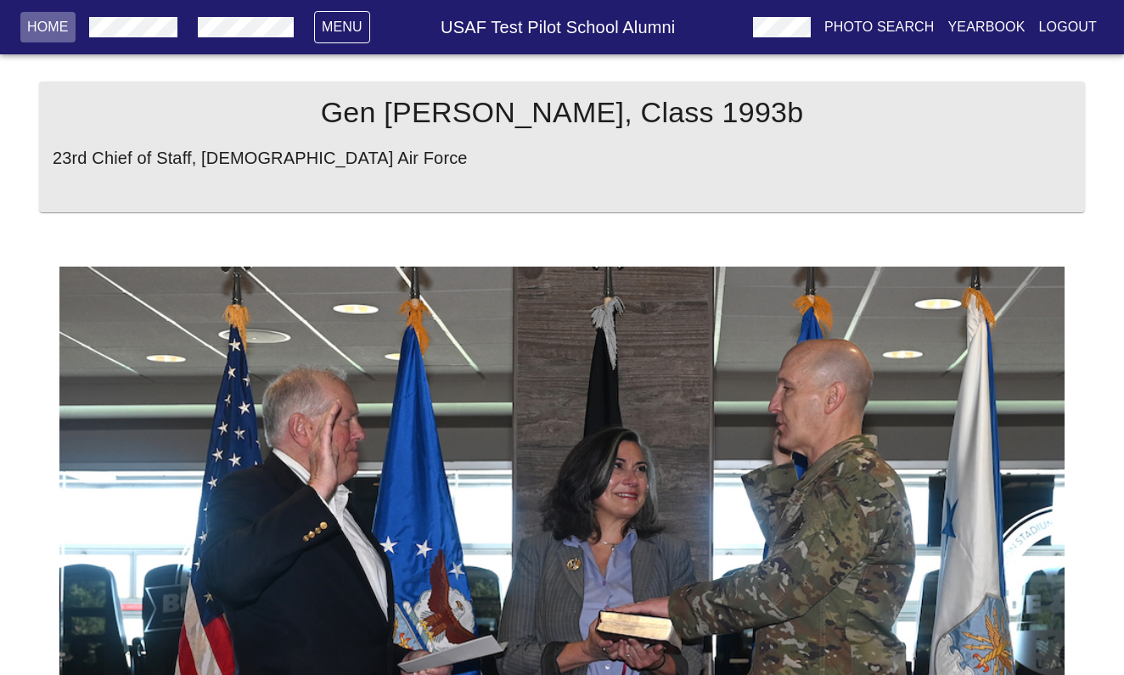
click at [36, 31] on p "Home" at bounding box center [48, 27] width 42 height 20
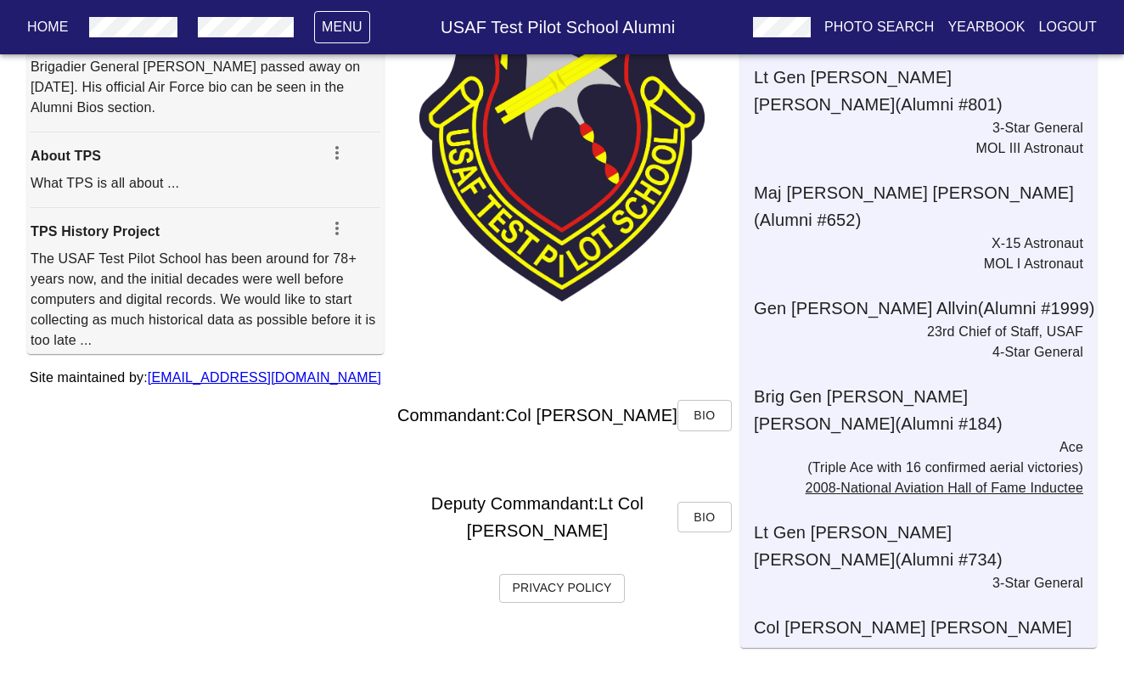
scroll to position [195, 0]
